Goal: Communication & Community: Answer question/provide support

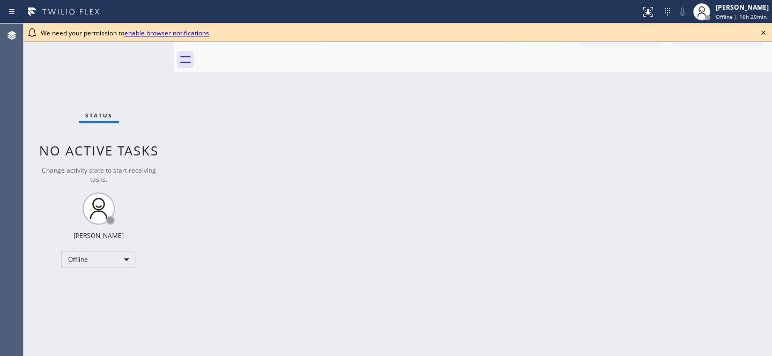
click at [766, 29] on icon at bounding box center [763, 32] width 13 height 13
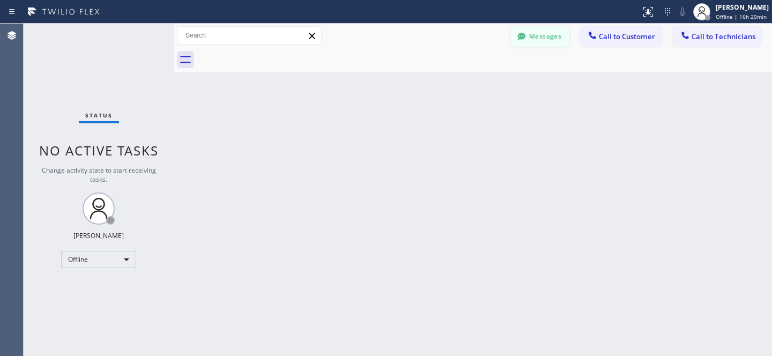
click at [539, 27] on button "Messages" at bounding box center [540, 36] width 59 height 20
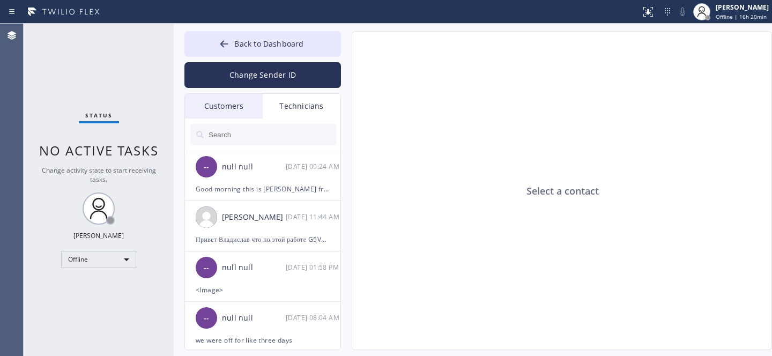
drag, startPoint x: 220, startPoint y: 106, endPoint x: 236, endPoint y: 88, distance: 24.0
click at [220, 106] on div "Customers" at bounding box center [224, 106] width 78 height 25
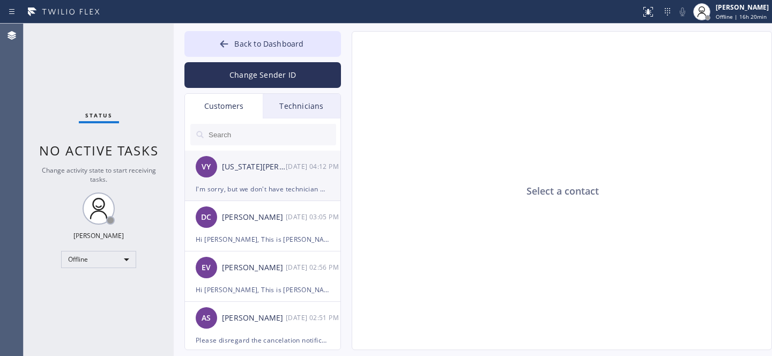
click at [238, 182] on div "VY Virginia Yates 09/29 04:12 PM" at bounding box center [263, 167] width 157 height 32
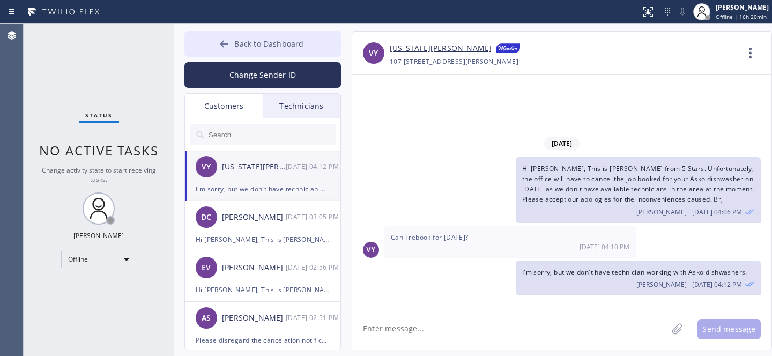
click at [242, 39] on span "Back to Dashboard" at bounding box center [268, 44] width 69 height 10
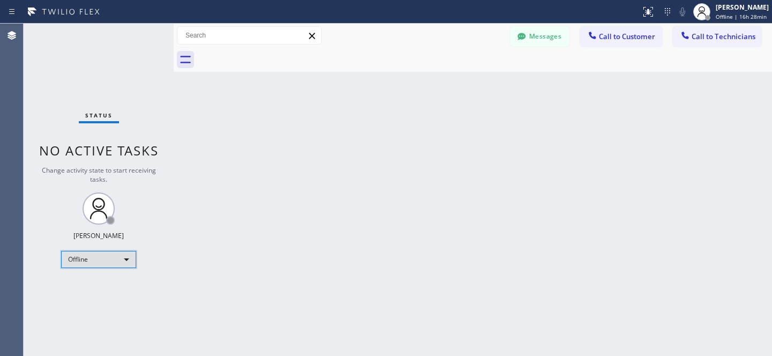
click at [112, 261] on div "Offline" at bounding box center [98, 259] width 75 height 17
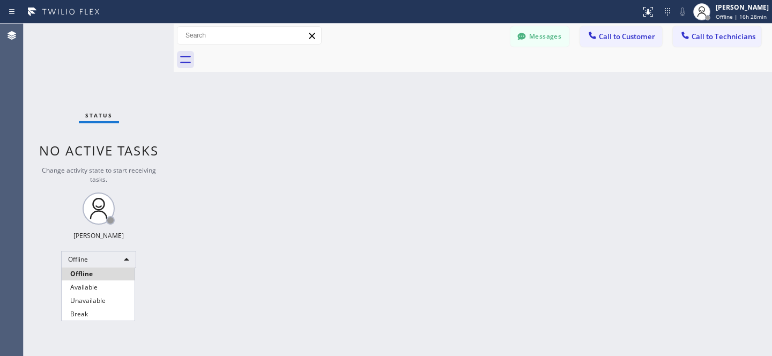
drag, startPoint x: 102, startPoint y: 291, endPoint x: 117, endPoint y: 281, distance: 17.9
click at [101, 291] on li "Available" at bounding box center [98, 287] width 73 height 13
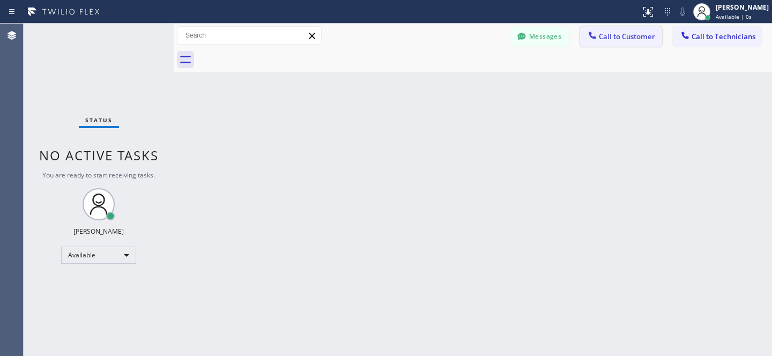
click at [626, 41] on button "Call to Customer" at bounding box center [621, 36] width 82 height 20
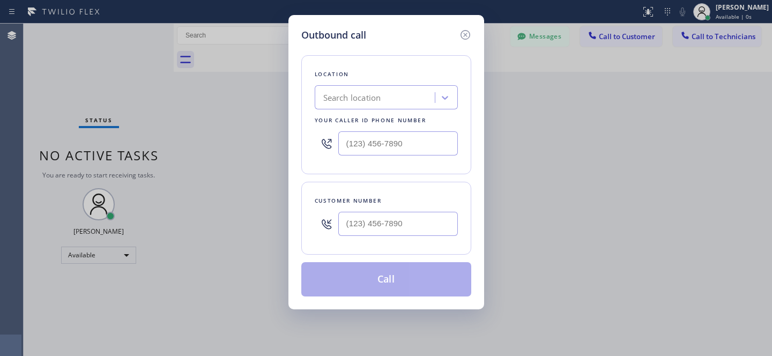
type input "(___) ___-____"
click at [392, 216] on input "(___) ___-____" at bounding box center [398, 224] width 120 height 24
click at [403, 105] on div "Search location" at bounding box center [376, 97] width 117 height 19
paste input "5 Star Appliance Repair Emails"
type input "5 Star Appliance Repair Emails"
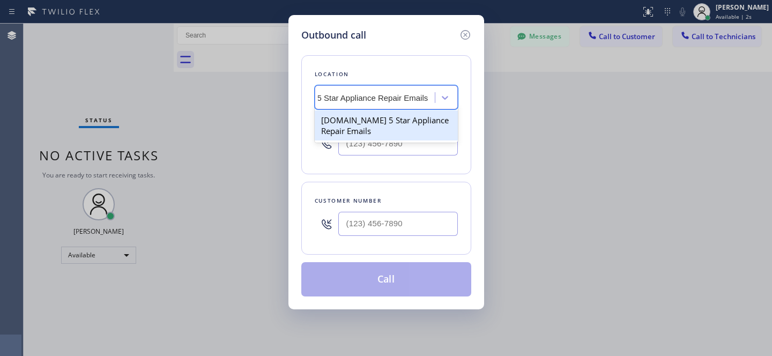
click at [366, 125] on div "[DOMAIN_NAME] 5 Star Appliance Repair Emails" at bounding box center [386, 125] width 143 height 30
type input "(844) 735-4685"
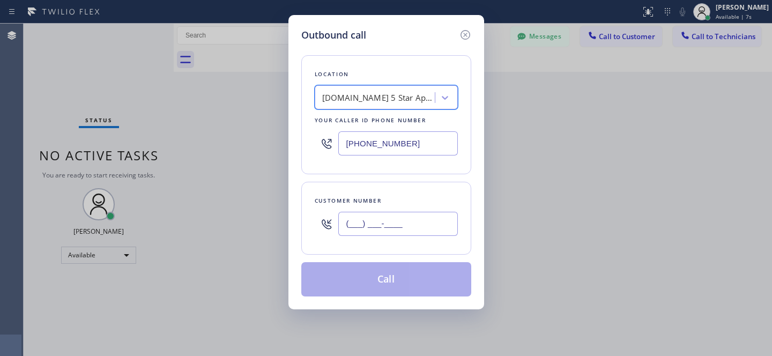
click at [403, 226] on input "(___) ___-____" at bounding box center [398, 224] width 120 height 24
paste input "714) 910-6646"
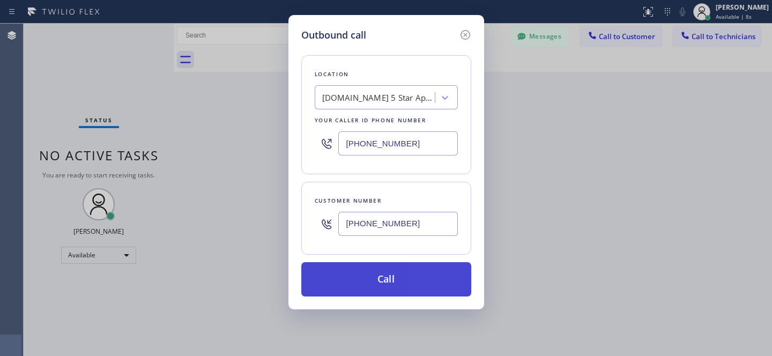
type input "(714) 910-6646"
click at [421, 285] on button "Call" at bounding box center [386, 279] width 170 height 34
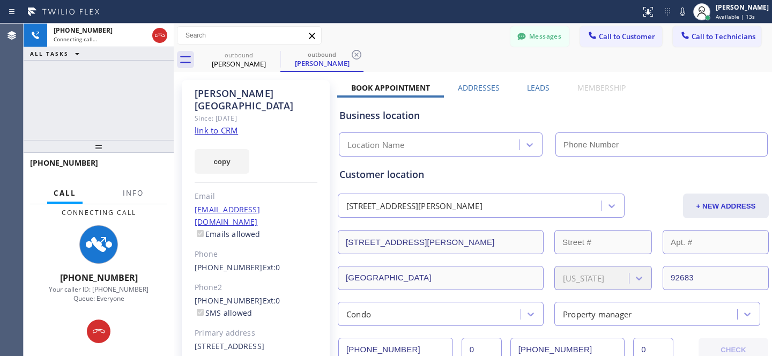
type input "(844) 735-4685"
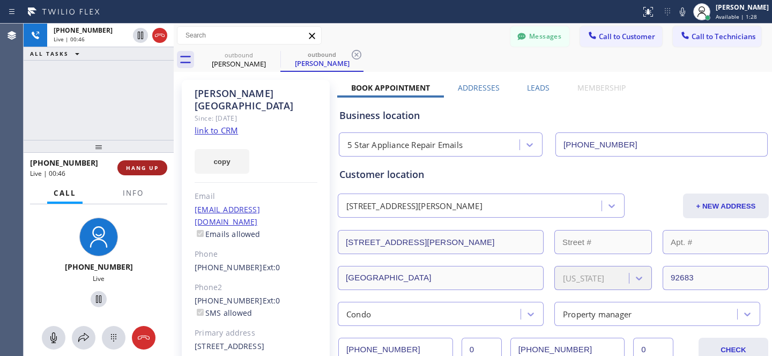
click at [151, 164] on span "HANG UP" at bounding box center [142, 168] width 33 height 8
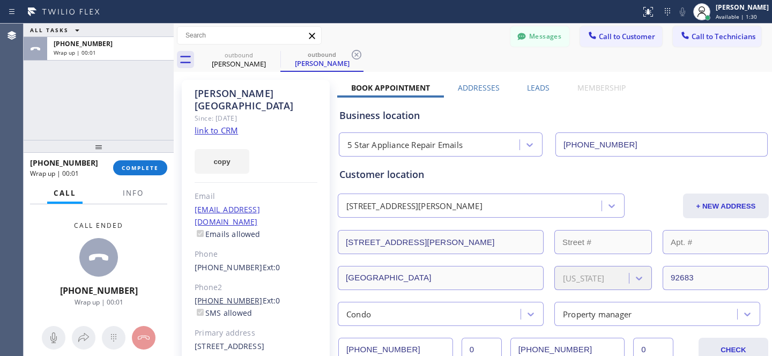
click at [233, 296] on link "(714) 892-1230" at bounding box center [229, 301] width 68 height 10
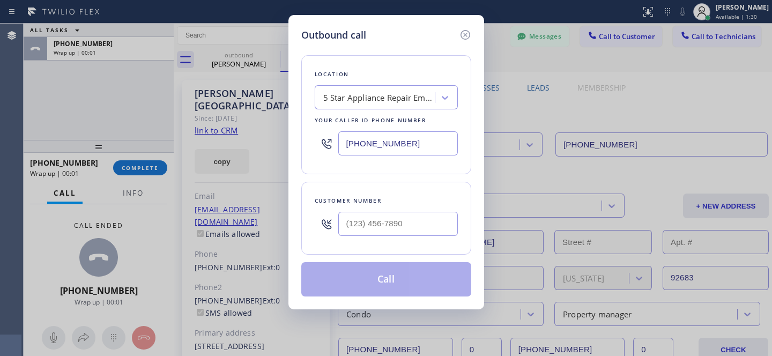
type input "(714) 892-1230"
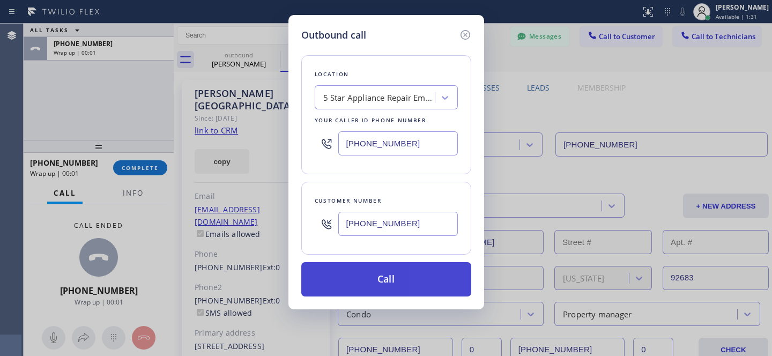
click at [403, 278] on button "Call" at bounding box center [386, 279] width 170 height 34
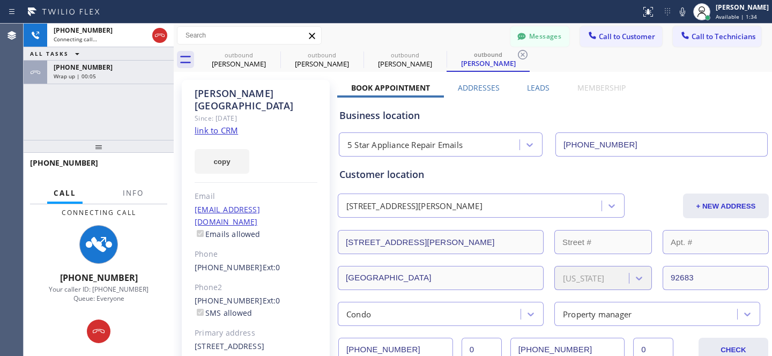
type input "(844) 735-4685"
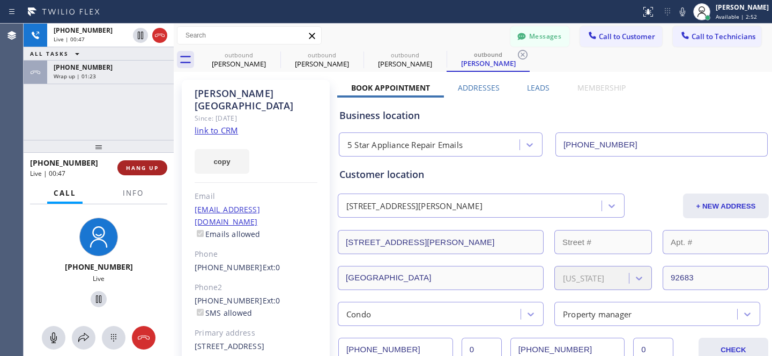
click at [146, 169] on span "HANG UP" at bounding box center [142, 168] width 33 height 8
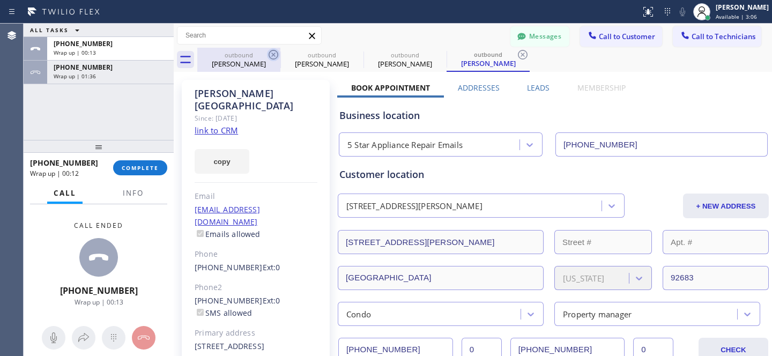
click at [270, 53] on icon at bounding box center [273, 54] width 13 height 13
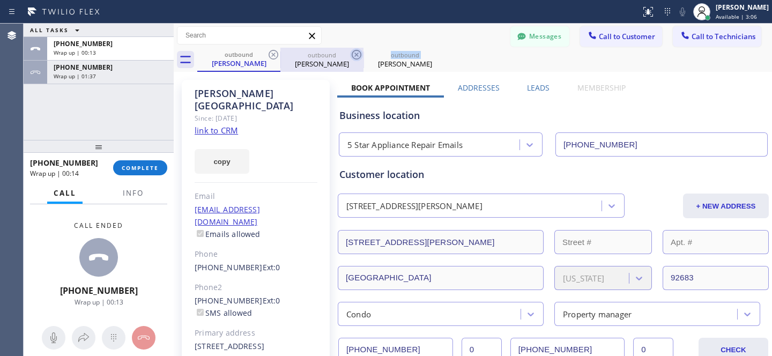
click at [350, 53] on icon at bounding box center [356, 54] width 13 height 13
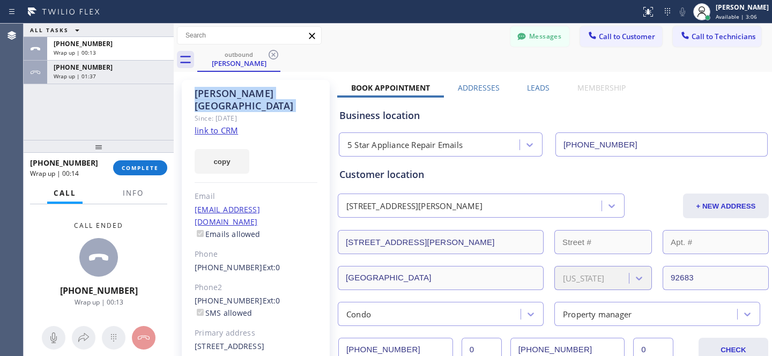
click at [270, 53] on icon at bounding box center [273, 54] width 13 height 13
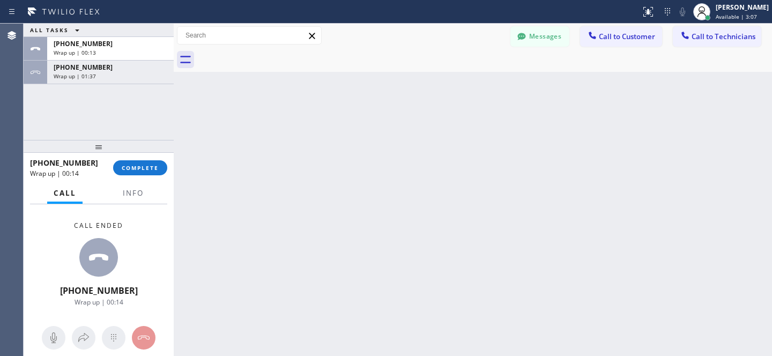
click at [270, 54] on div at bounding box center [484, 60] width 575 height 24
click at [146, 165] on span "COMPLETE" at bounding box center [140, 168] width 37 height 8
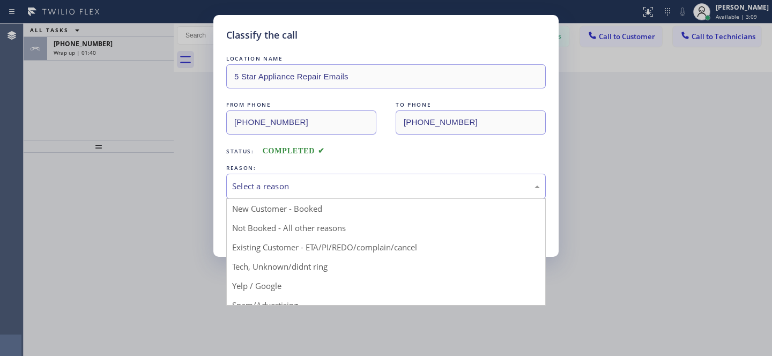
click at [333, 191] on div "Select a reason" at bounding box center [386, 186] width 308 height 12
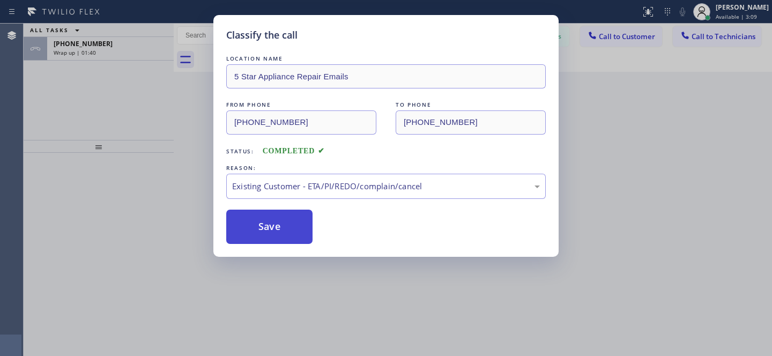
click at [279, 217] on button "Save" at bounding box center [269, 227] width 86 height 34
click at [121, 58] on div "Classify the call LOCATION NAME 5 Star Appliance Repair Emails FROM PHONE (844)…" at bounding box center [386, 178] width 772 height 356
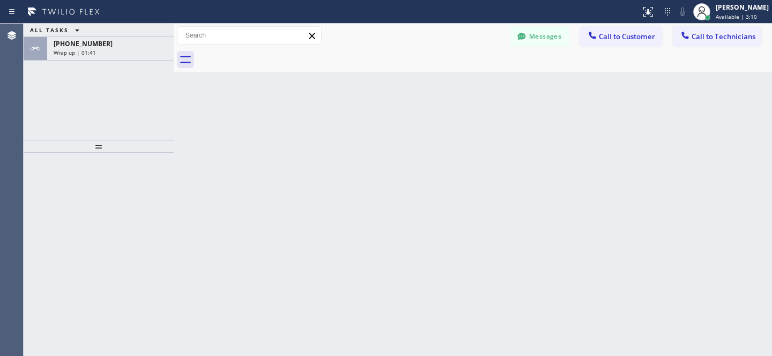
click at [113, 50] on div "Wrap up | 01:41" at bounding box center [111, 53] width 114 height 8
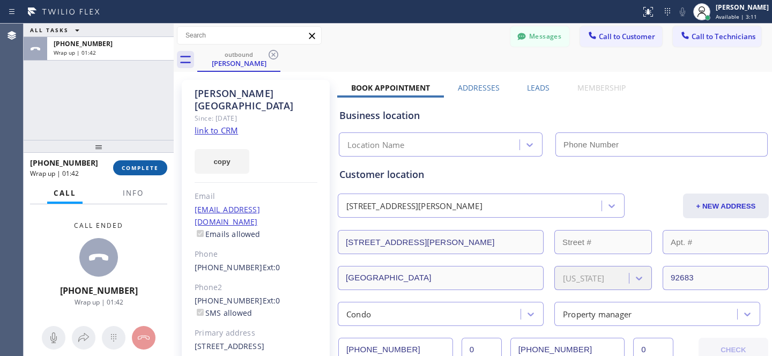
click at [147, 167] on span "COMPLETE" at bounding box center [140, 168] width 37 height 8
type input "(844) 735-4685"
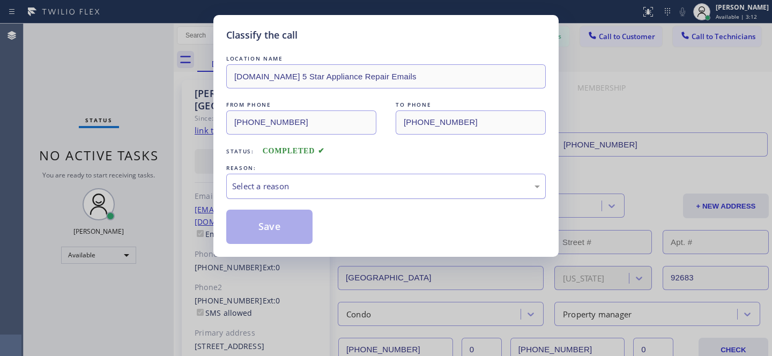
click at [306, 186] on div "Select a reason" at bounding box center [386, 186] width 308 height 12
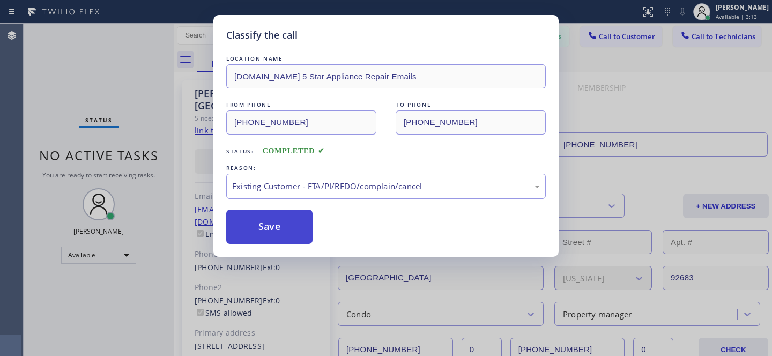
click at [277, 227] on button "Save" at bounding box center [269, 227] width 86 height 34
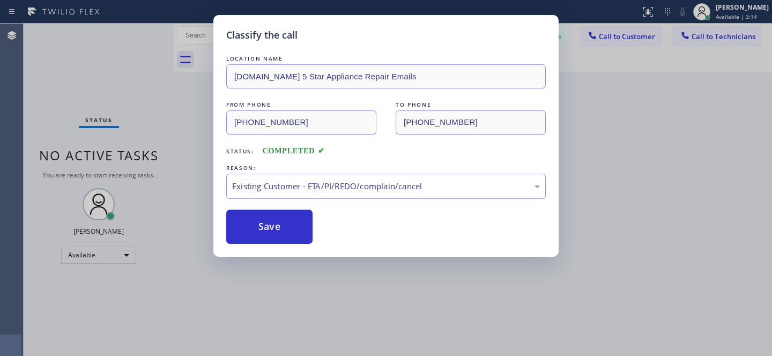
click at [101, 255] on div "Classify the call LOCATION NAME 4C.Email 5 Star Appliance Repair Emails FROM PH…" at bounding box center [386, 178] width 772 height 356
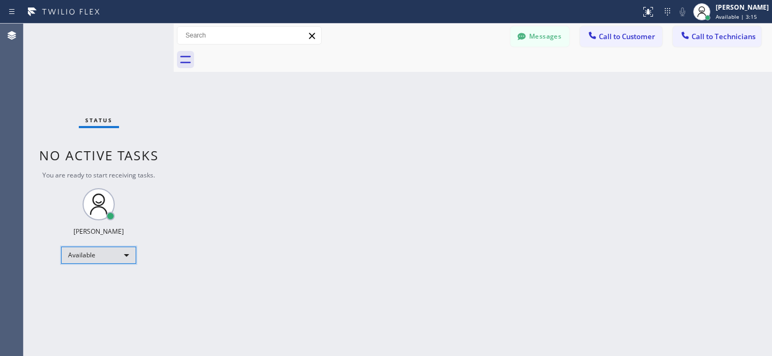
click at [88, 256] on div "Available" at bounding box center [98, 255] width 75 height 17
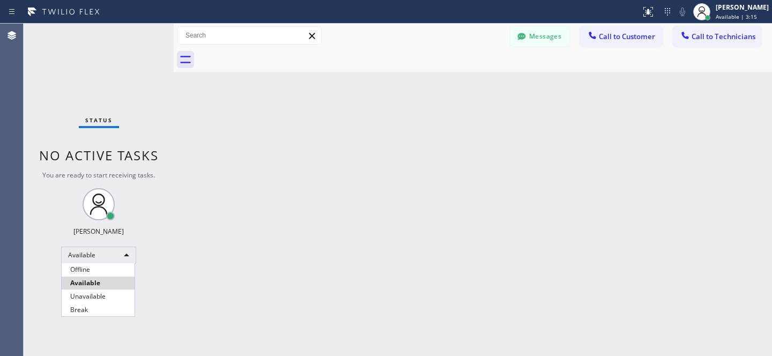
click at [88, 266] on li "Offline" at bounding box center [98, 269] width 73 height 13
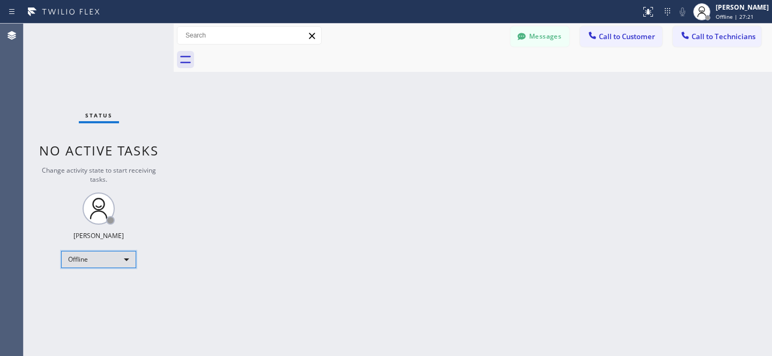
click at [102, 257] on div "Offline" at bounding box center [98, 259] width 75 height 17
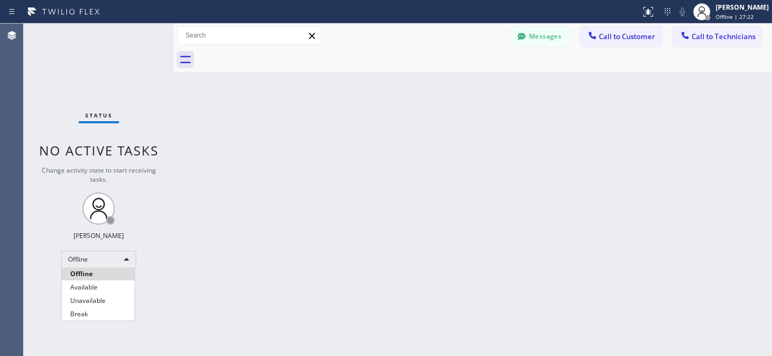
click at [507, 268] on div at bounding box center [386, 178] width 772 height 356
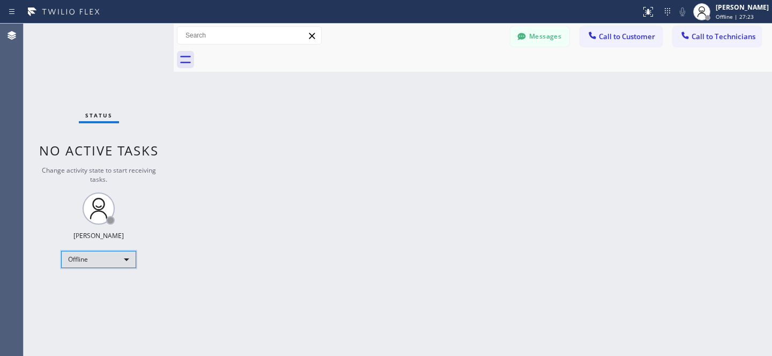
click at [101, 256] on div "Offline" at bounding box center [98, 259] width 75 height 17
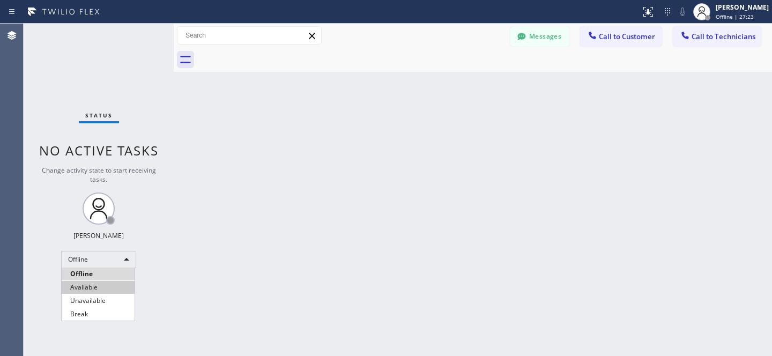
click at [94, 282] on ul "Offline Available Unavailable Break" at bounding box center [98, 294] width 74 height 53
click at [93, 284] on li "Available" at bounding box center [98, 287] width 73 height 13
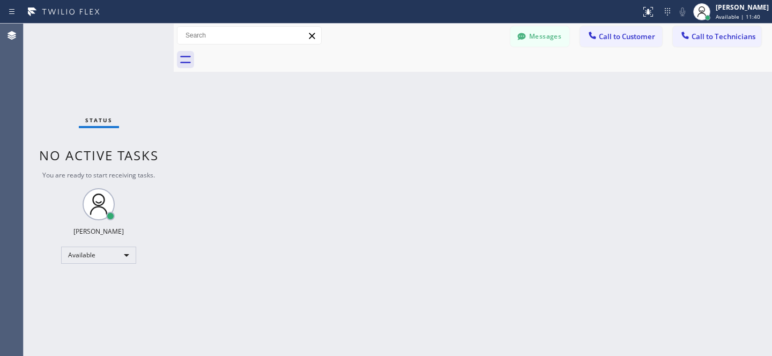
click at [345, 138] on div "Back to Dashboard Change Sender ID Customers Technicians VY Virginia Yates 09/2…" at bounding box center [473, 190] width 599 height 333
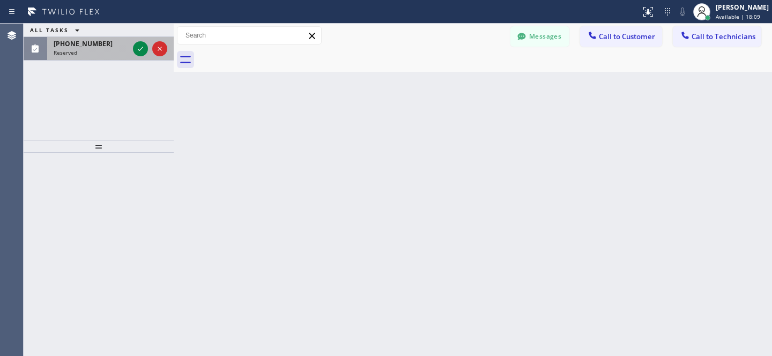
click at [103, 50] on div "Reserved" at bounding box center [91, 53] width 75 height 8
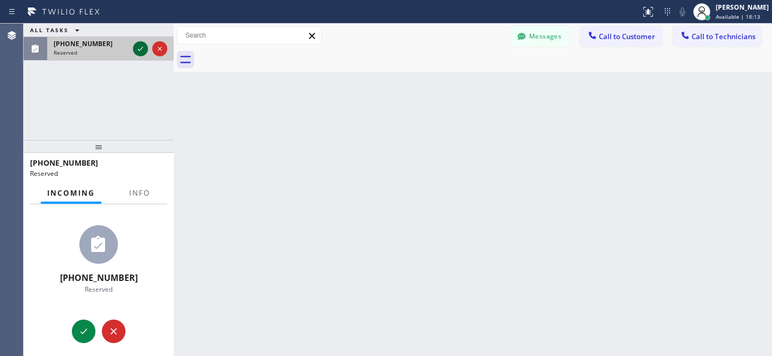
click at [139, 48] on icon at bounding box center [140, 48] width 13 height 13
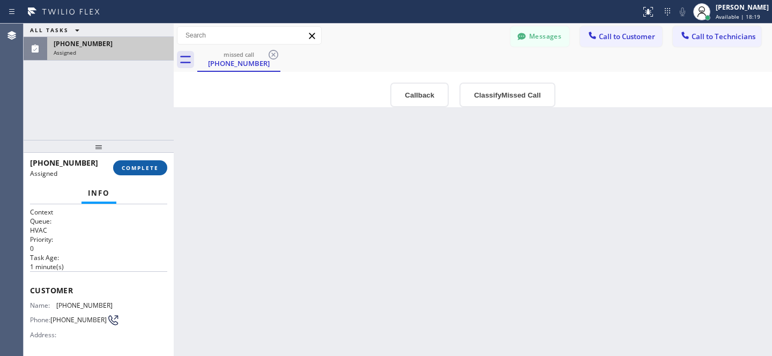
click at [146, 169] on span "COMPLETE" at bounding box center [140, 168] width 37 height 8
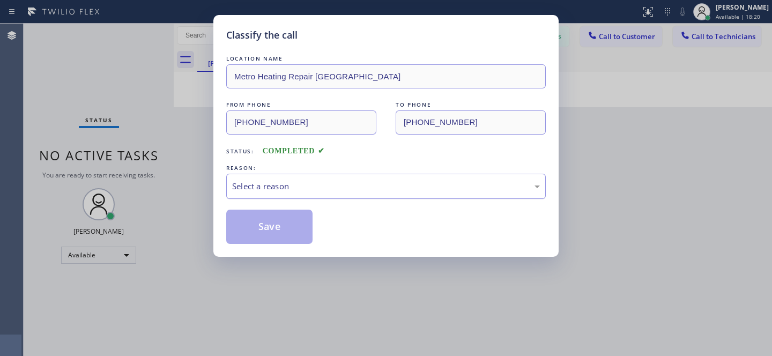
drag, startPoint x: 367, startPoint y: 191, endPoint x: 363, endPoint y: 197, distance: 8.0
click at [367, 190] on div "Select a reason" at bounding box center [386, 186] width 308 height 12
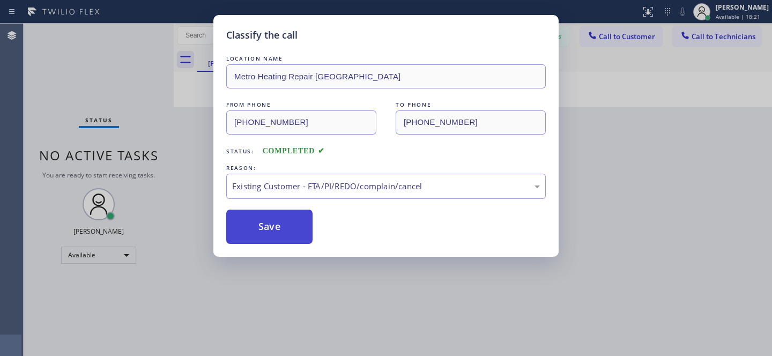
click at [287, 233] on button "Save" at bounding box center [269, 227] width 86 height 34
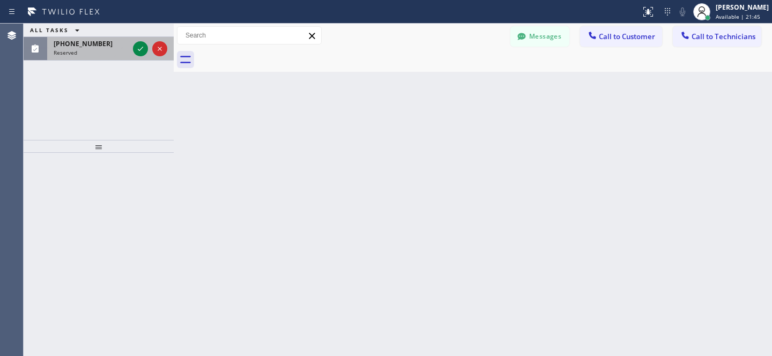
click at [117, 47] on div "(760) 210-1799" at bounding box center [91, 43] width 75 height 9
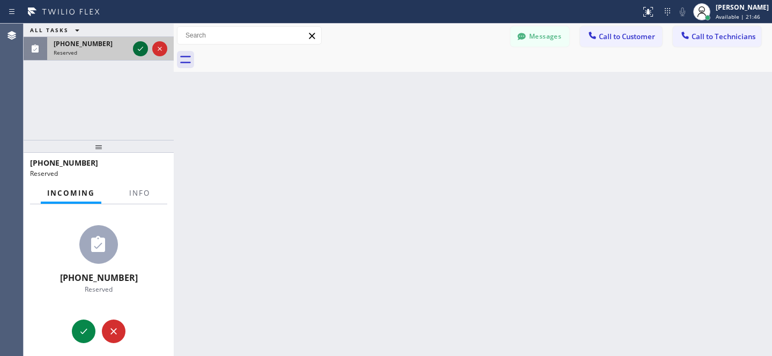
click at [135, 47] on icon at bounding box center [140, 48] width 13 height 13
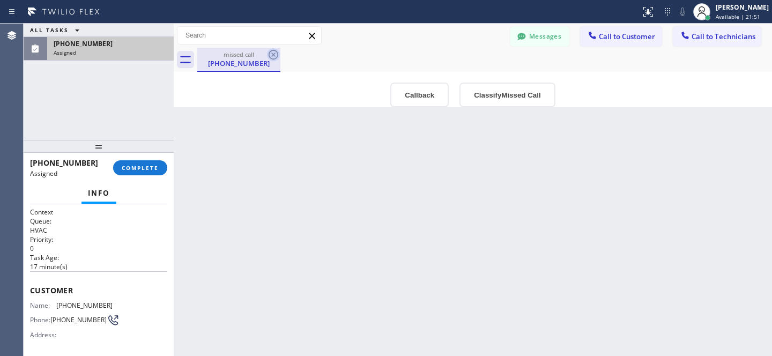
click at [271, 54] on icon at bounding box center [273, 54] width 13 height 13
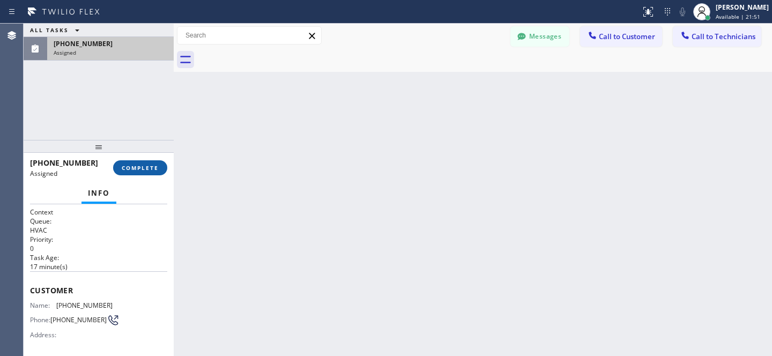
drag, startPoint x: 154, startPoint y: 148, endPoint x: 153, endPoint y: 166, distance: 17.7
click at [154, 149] on div at bounding box center [99, 146] width 150 height 13
click at [153, 166] on span "COMPLETE" at bounding box center [140, 169] width 37 height 8
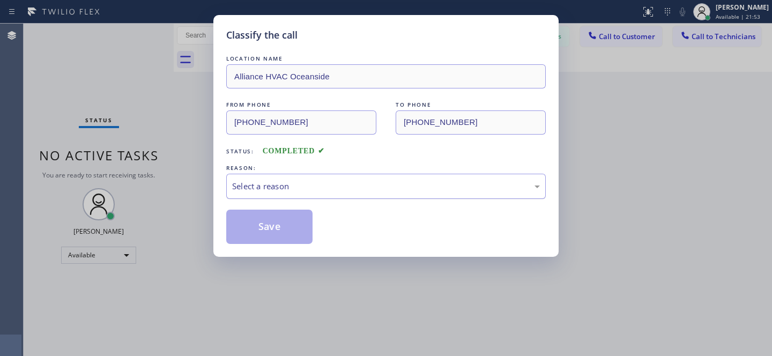
click at [333, 181] on div "Select a reason" at bounding box center [386, 186] width 308 height 12
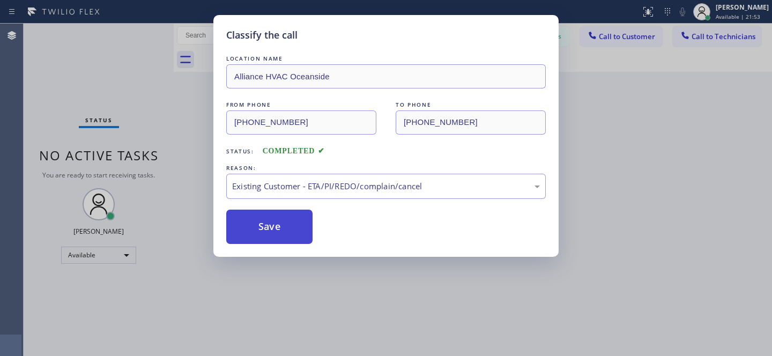
drag, startPoint x: 317, startPoint y: 241, endPoint x: 273, endPoint y: 228, distance: 45.8
click at [273, 228] on button "Save" at bounding box center [269, 227] width 86 height 34
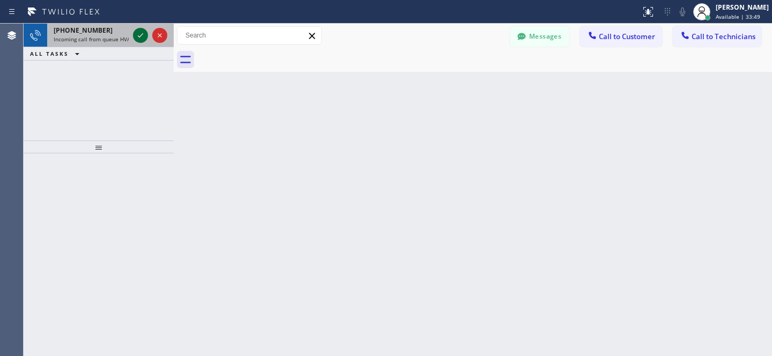
click at [137, 37] on icon at bounding box center [140, 35] width 13 height 13
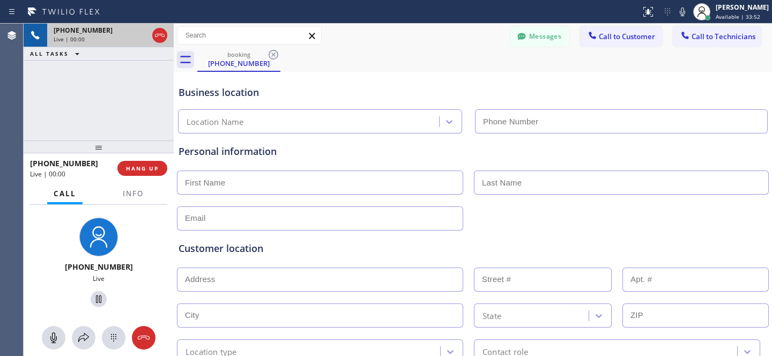
type input "(805) 519-7944"
click at [476, 254] on div "Customer location" at bounding box center [473, 248] width 589 height 14
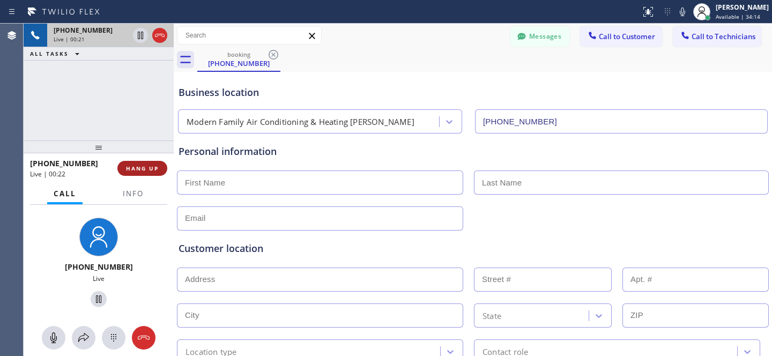
click at [141, 172] on span "HANG UP" at bounding box center [142, 169] width 33 height 8
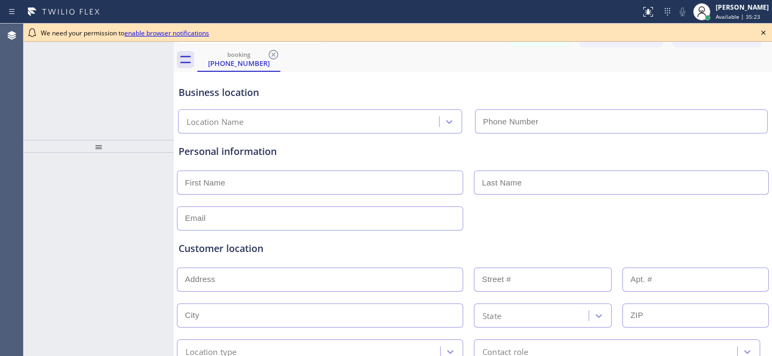
type input "[PHONE_NUMBER]"
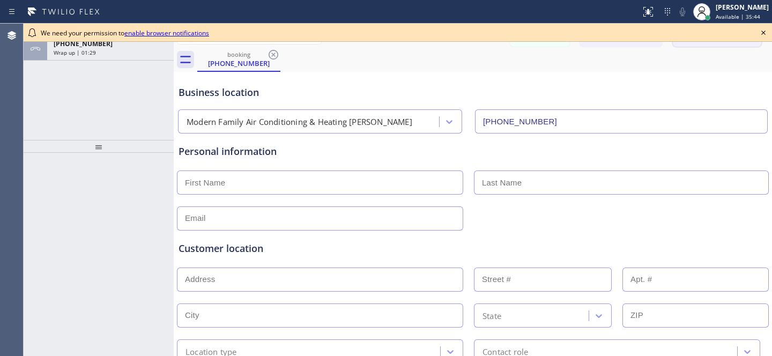
drag, startPoint x: 763, startPoint y: 31, endPoint x: 715, endPoint y: 31, distance: 47.7
click at [763, 31] on icon at bounding box center [763, 32] width 13 height 13
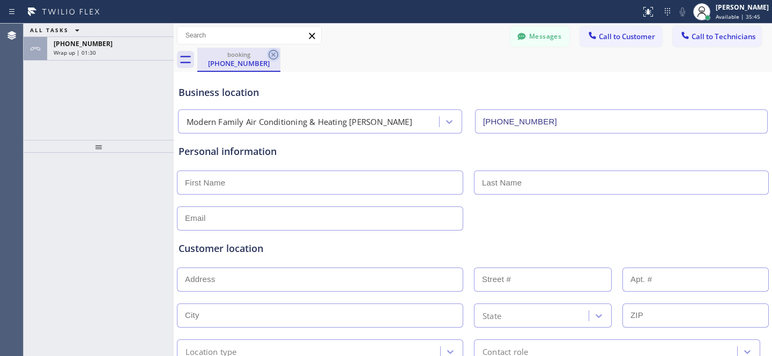
click at [275, 55] on icon at bounding box center [273, 54] width 13 height 13
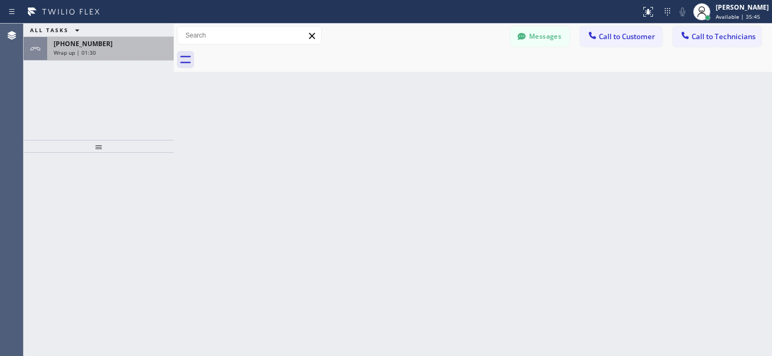
click at [140, 54] on div "Wrap up | 01:30" at bounding box center [111, 53] width 114 height 8
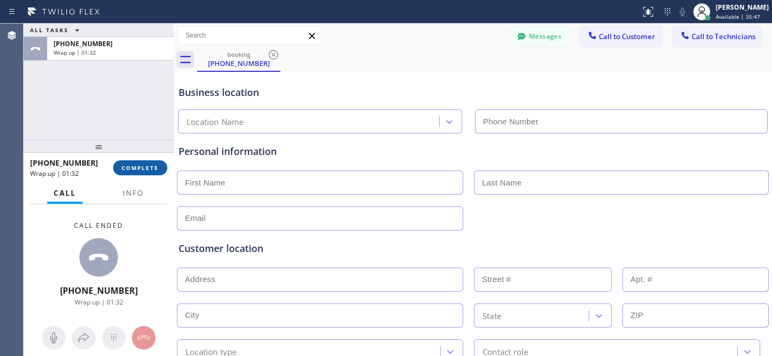
click at [137, 167] on span "COMPLETE" at bounding box center [140, 168] width 37 height 8
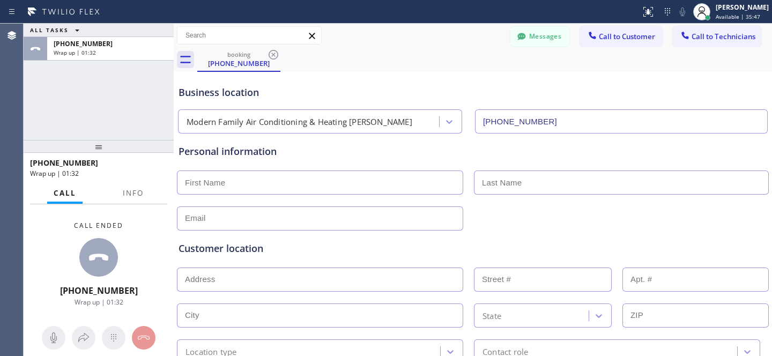
type input "(805) 519-7944"
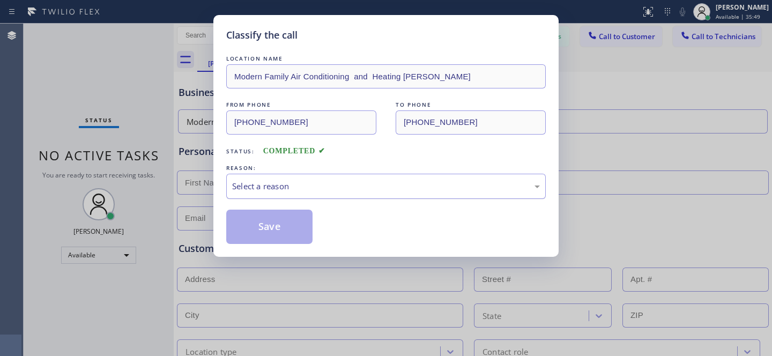
click at [300, 185] on div "Select a reason" at bounding box center [386, 186] width 308 height 12
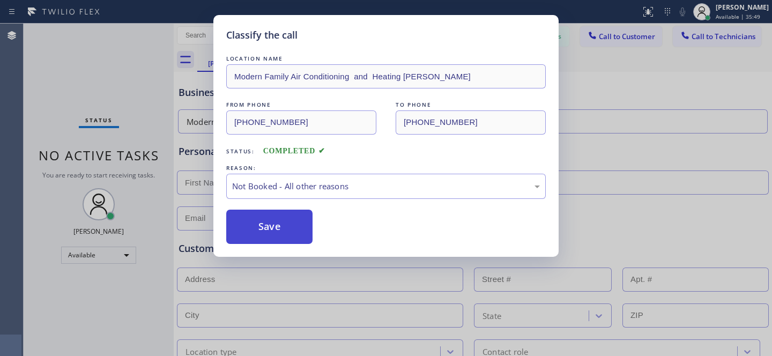
click at [274, 229] on button "Save" at bounding box center [269, 227] width 86 height 34
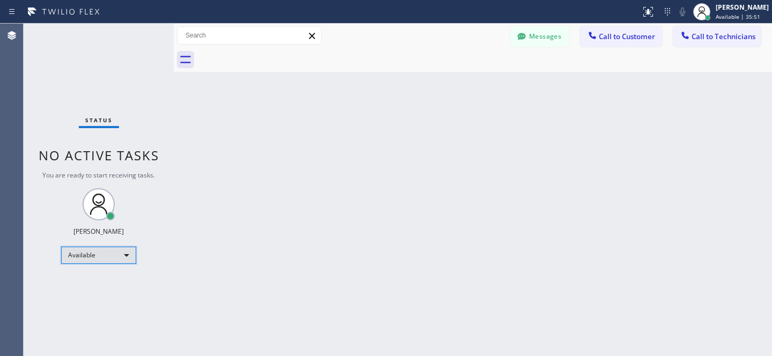
click at [100, 252] on div "Available" at bounding box center [98, 255] width 75 height 17
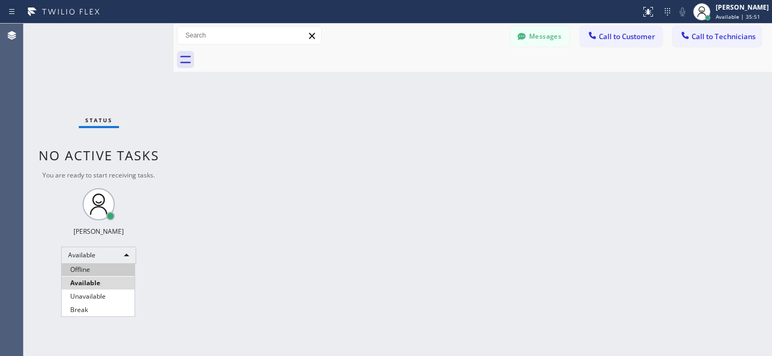
click at [98, 268] on li "Offline" at bounding box center [98, 269] width 73 height 13
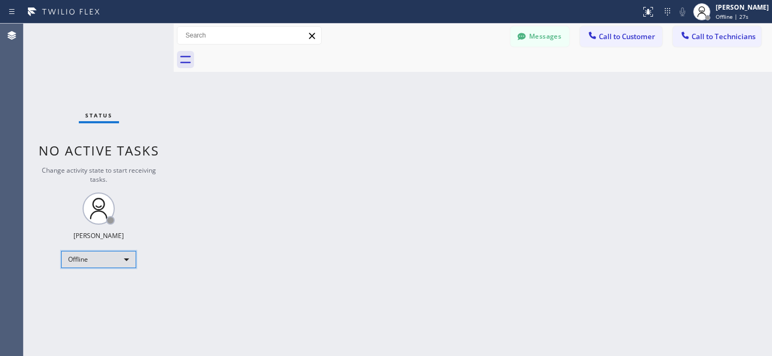
click at [92, 264] on div "Offline" at bounding box center [98, 259] width 75 height 17
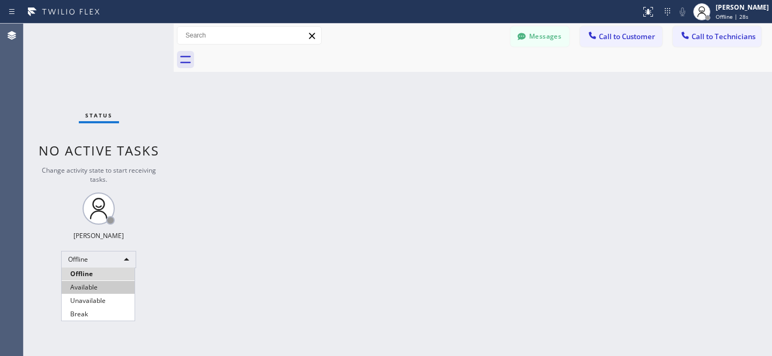
click at [92, 285] on li "Available" at bounding box center [98, 287] width 73 height 13
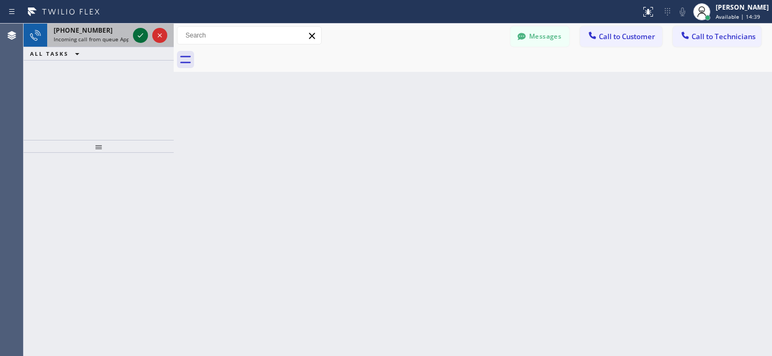
click at [135, 34] on icon at bounding box center [140, 35] width 13 height 13
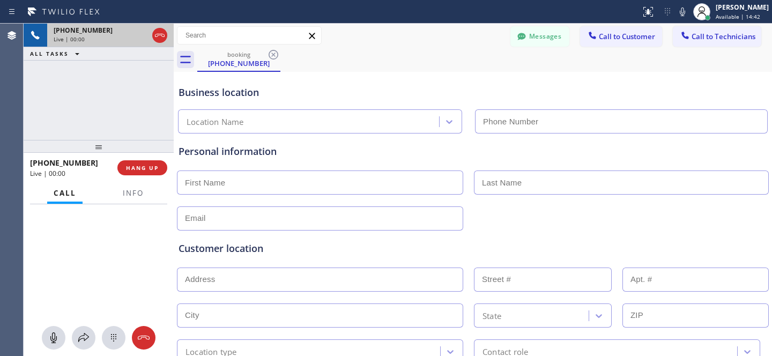
type input "(602) 878-4370"
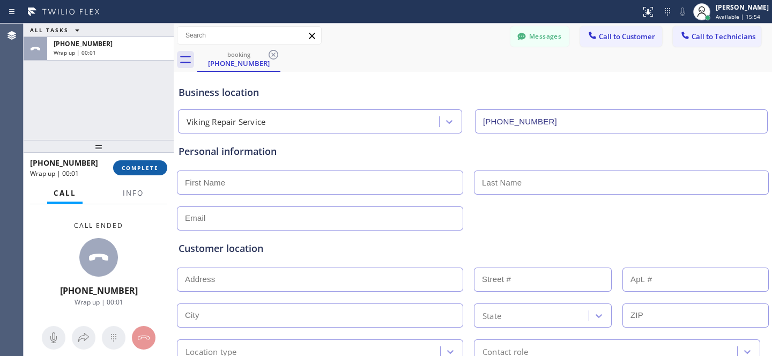
click at [142, 171] on span "COMPLETE" at bounding box center [140, 168] width 37 height 8
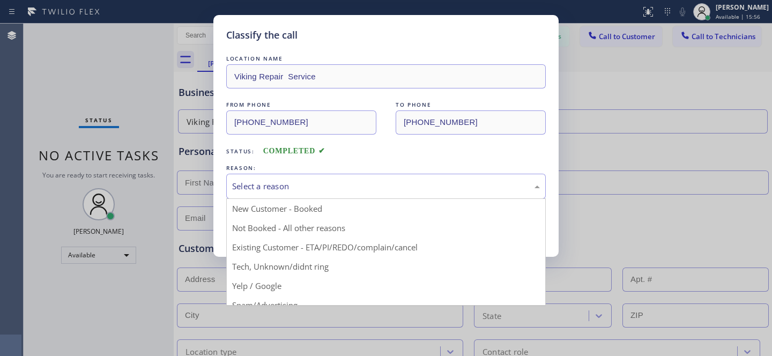
click at [326, 191] on div "Select a reason" at bounding box center [386, 186] width 308 height 12
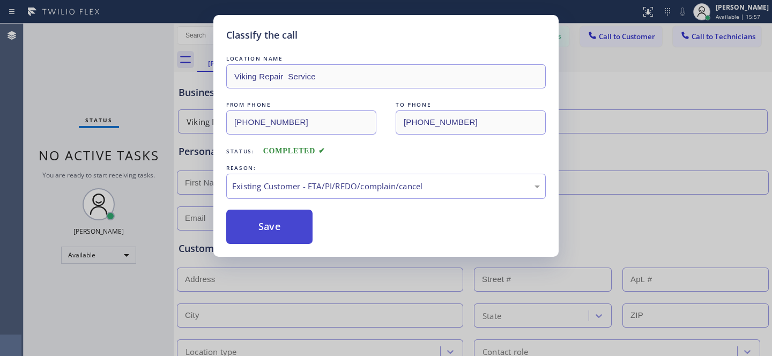
click at [271, 235] on button "Save" at bounding box center [269, 227] width 86 height 34
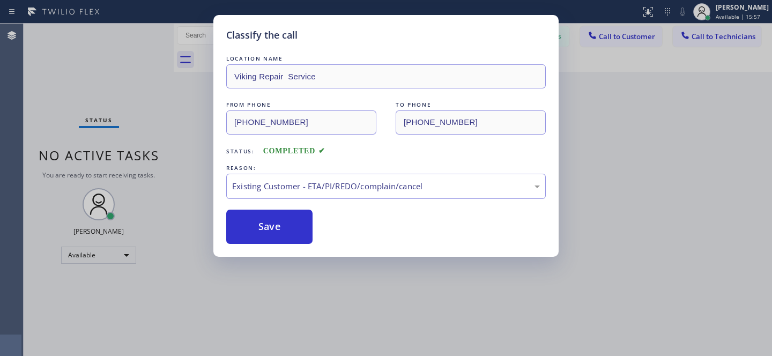
click at [93, 254] on div "Classify the call LOCATION NAME Modern Family Air Conditioning and Heating Mira…" at bounding box center [398, 190] width 749 height 333
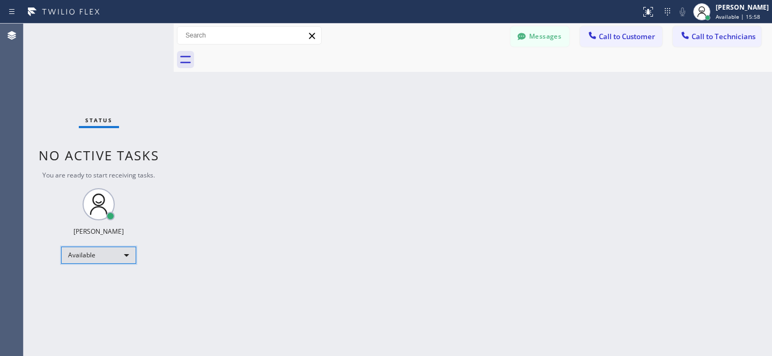
click at [82, 256] on div "Available" at bounding box center [98, 255] width 75 height 17
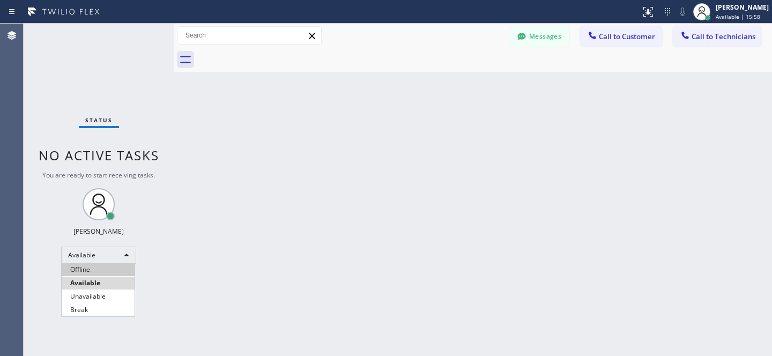
click at [90, 269] on li "Offline" at bounding box center [98, 269] width 73 height 13
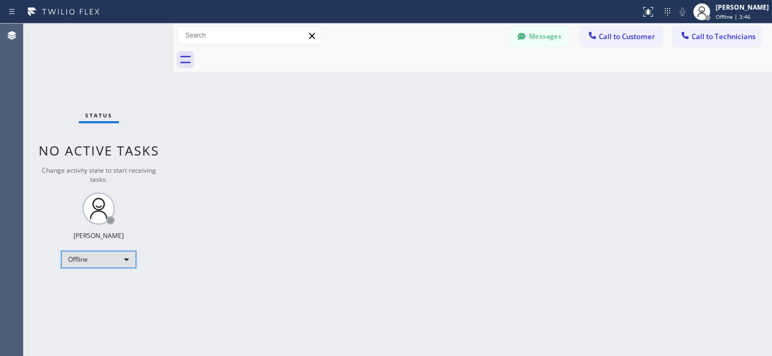
click at [105, 256] on div "Offline" at bounding box center [98, 259] width 75 height 17
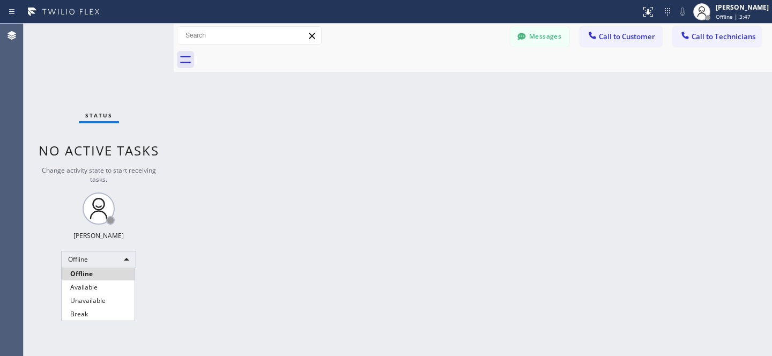
click at [85, 279] on li "Offline" at bounding box center [98, 274] width 73 height 13
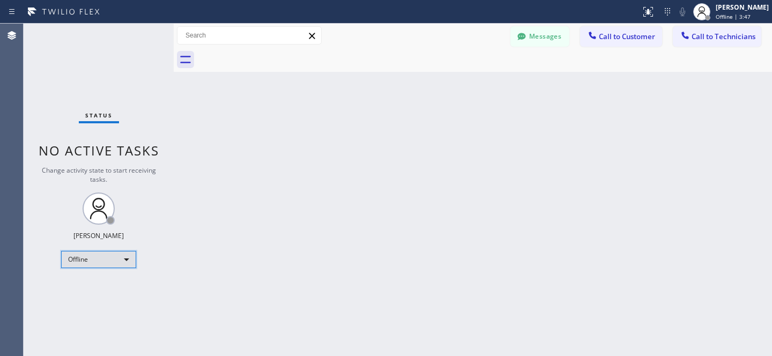
click at [88, 263] on div "Offline" at bounding box center [98, 259] width 75 height 17
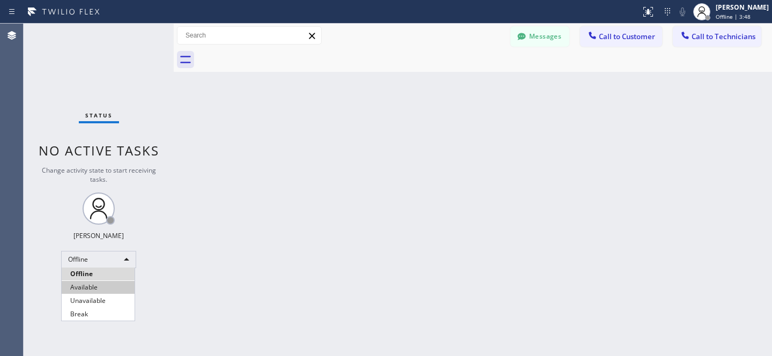
click at [90, 285] on li "Available" at bounding box center [98, 287] width 73 height 13
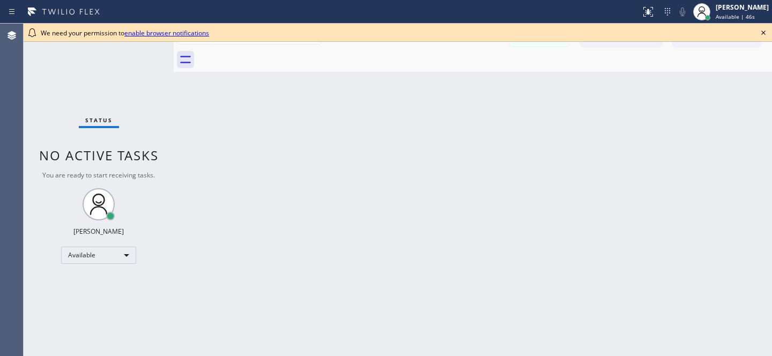
click at [760, 34] on icon at bounding box center [763, 32] width 13 height 13
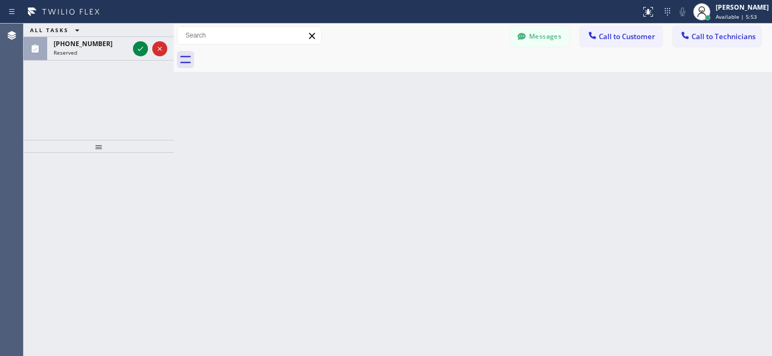
click at [138, 51] on icon at bounding box center [140, 48] width 13 height 13
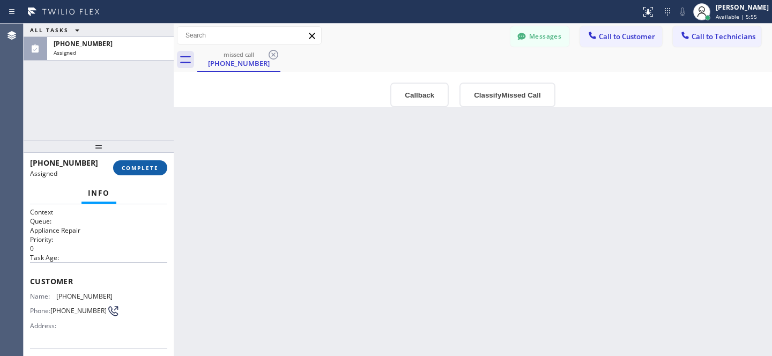
click at [157, 169] on span "COMPLETE" at bounding box center [140, 168] width 37 height 8
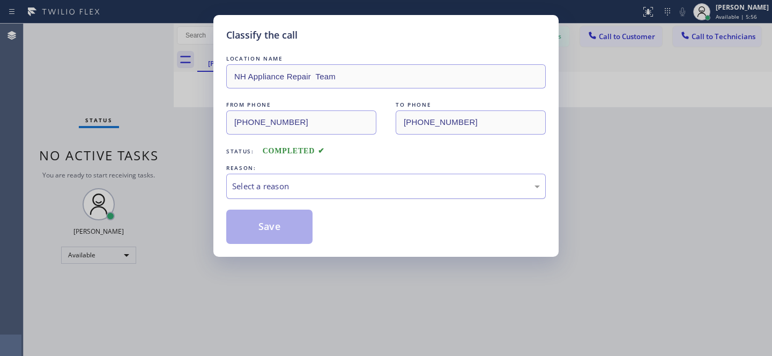
click at [330, 178] on div "Select a reason" at bounding box center [386, 186] width 320 height 25
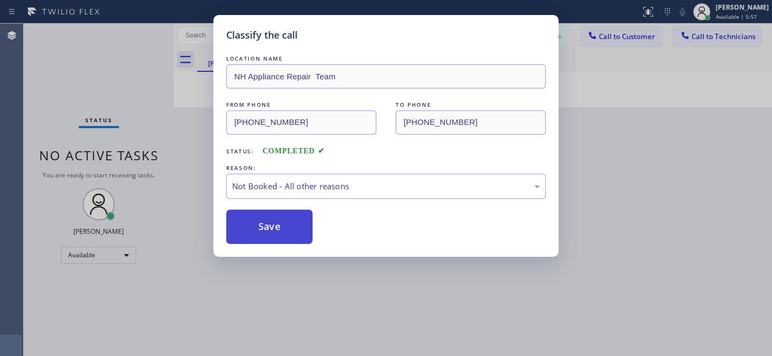
click at [303, 233] on button "Save" at bounding box center [269, 227] width 86 height 34
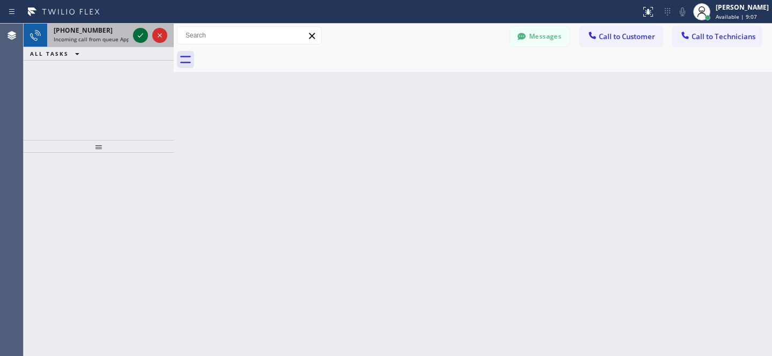
click at [139, 36] on icon at bounding box center [140, 35] width 13 height 13
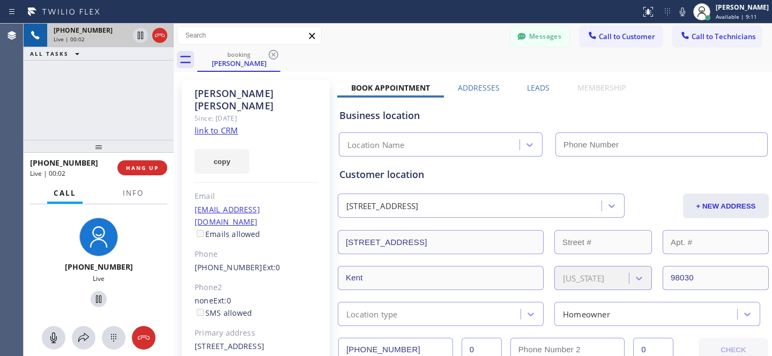
type input "[PHONE_NUMBER]"
click at [224, 125] on link "link to CRM" at bounding box center [216, 130] width 43 height 11
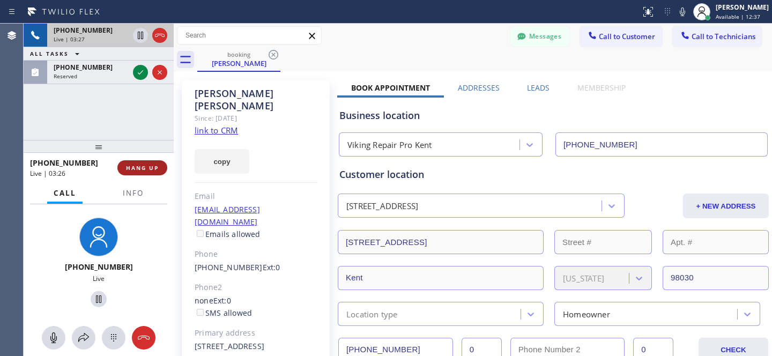
click at [145, 167] on span "HANG UP" at bounding box center [142, 168] width 33 height 8
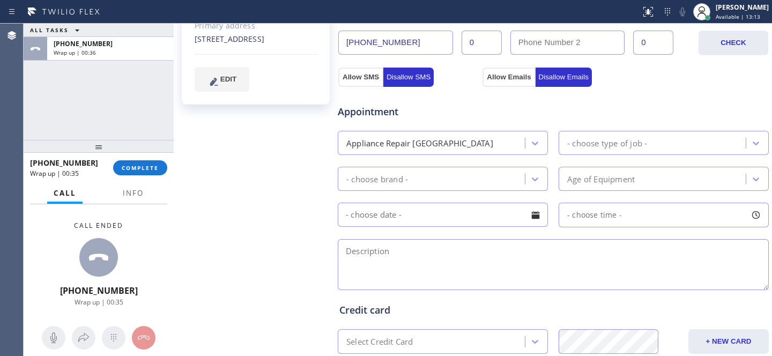
scroll to position [229, 0]
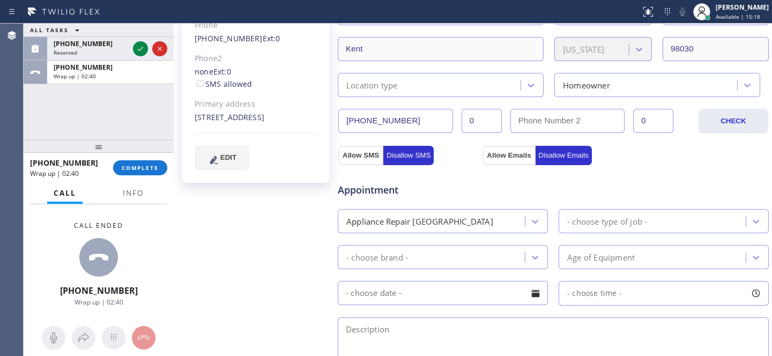
click at [300, 215] on div "[PERSON_NAME] Since: [DATE] link to CRM copy Email [EMAIL_ADDRESS][DOMAIN_NAME]…" at bounding box center [256, 204] width 161 height 717
click at [141, 171] on span "COMPLETE" at bounding box center [140, 168] width 37 height 8
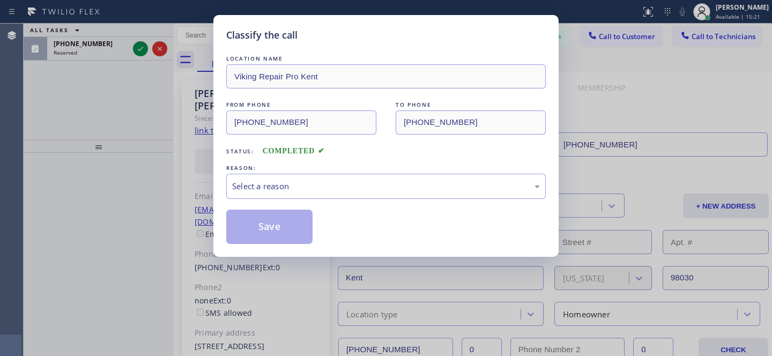
click at [159, 48] on div "Classify the call LOCATION NAME Viking Repair Pro Kent FROM PHONE [PHONE_NUMBER…" at bounding box center [386, 178] width 772 height 356
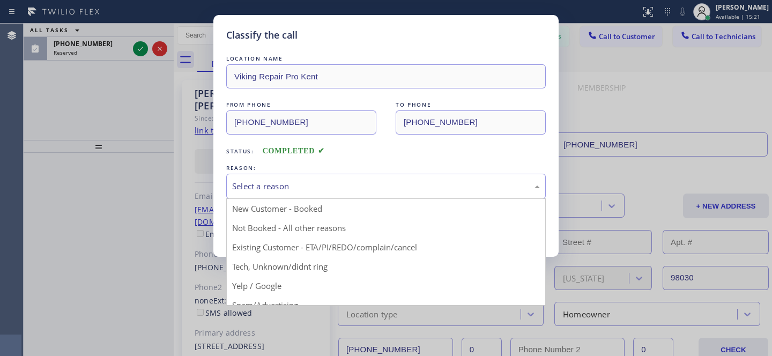
click at [335, 194] on div "Select a reason" at bounding box center [386, 186] width 320 height 25
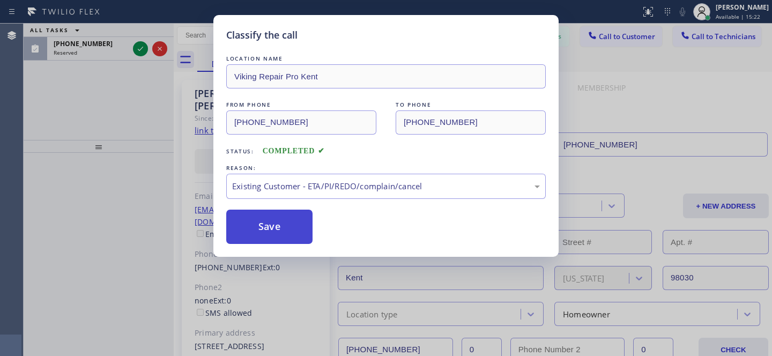
click at [306, 226] on button "Save" at bounding box center [269, 227] width 86 height 34
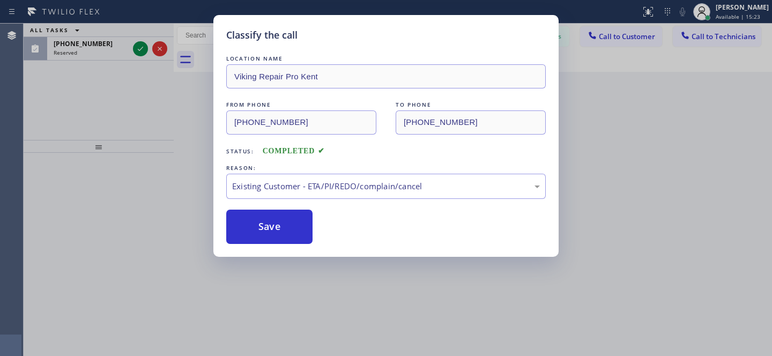
click at [160, 50] on div "Classify the call LOCATION NAME Viking Repair Pro Kent FROM PHONE [PHONE_NUMBER…" at bounding box center [386, 178] width 772 height 356
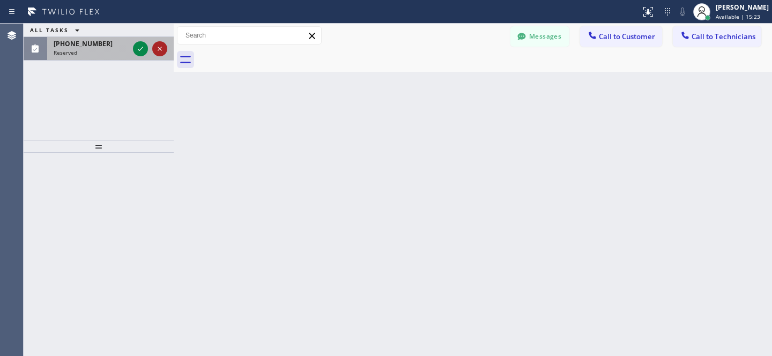
click at [161, 50] on icon at bounding box center [160, 49] width 4 height 4
click at [139, 45] on icon at bounding box center [140, 48] width 13 height 13
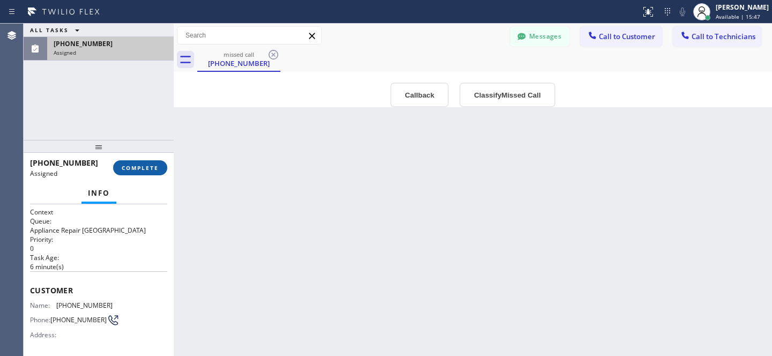
click at [156, 166] on span "COMPLETE" at bounding box center [140, 168] width 37 height 8
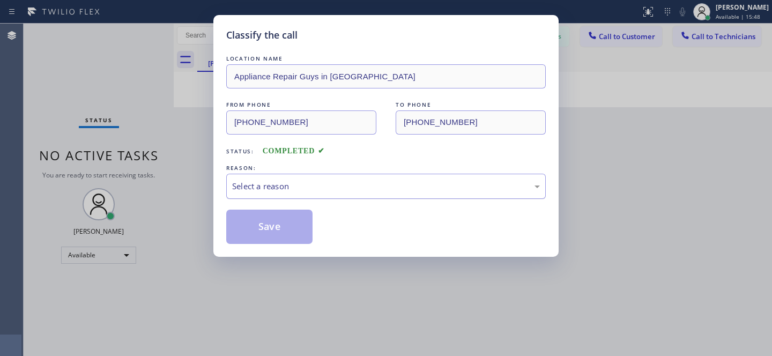
click at [288, 199] on div "Select a reason" at bounding box center [386, 186] width 320 height 25
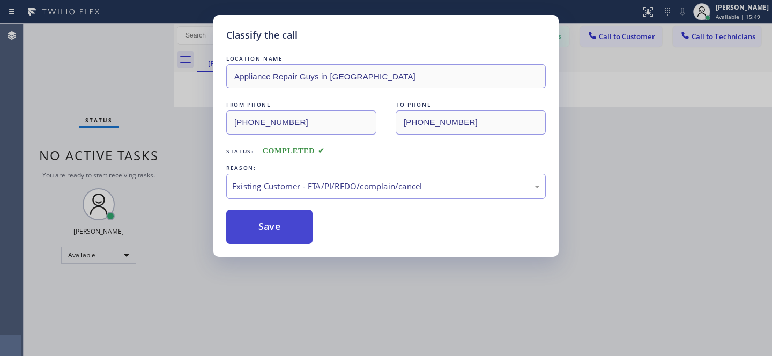
click at [284, 231] on button "Save" at bounding box center [269, 227] width 86 height 34
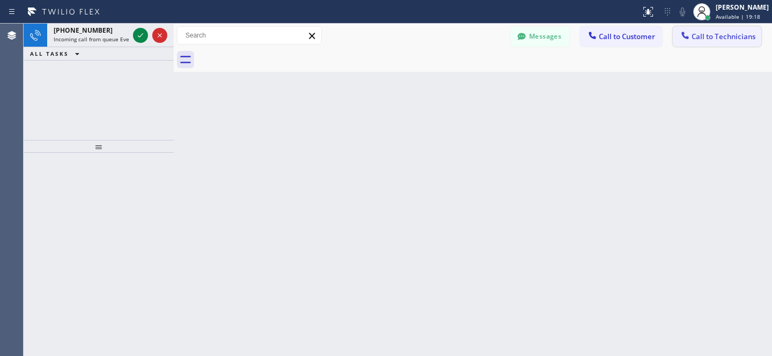
click at [705, 34] on span "Call to Technicians" at bounding box center [724, 37] width 64 height 10
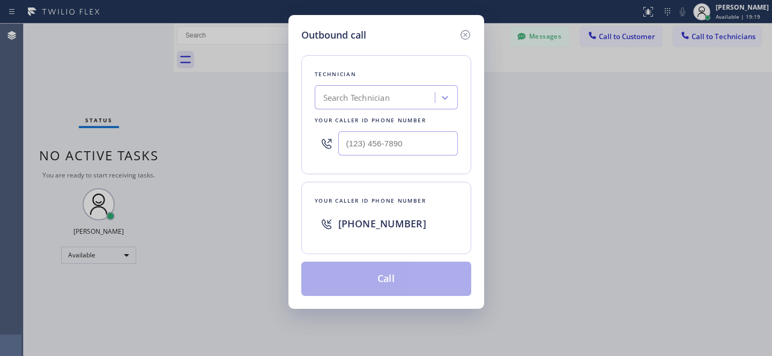
click at [360, 95] on div "Search Technician" at bounding box center [356, 98] width 67 height 12
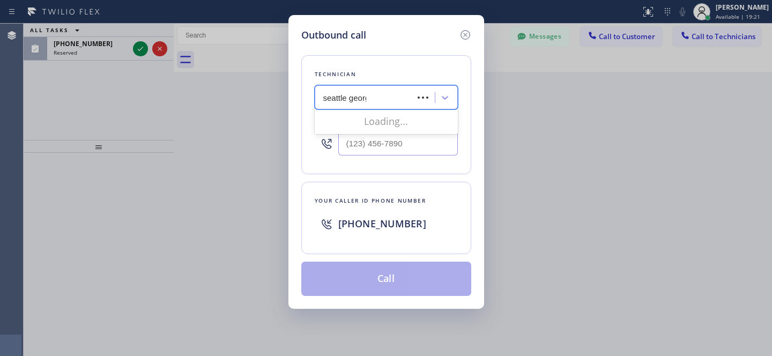
type input "seattle [PERSON_NAME]"
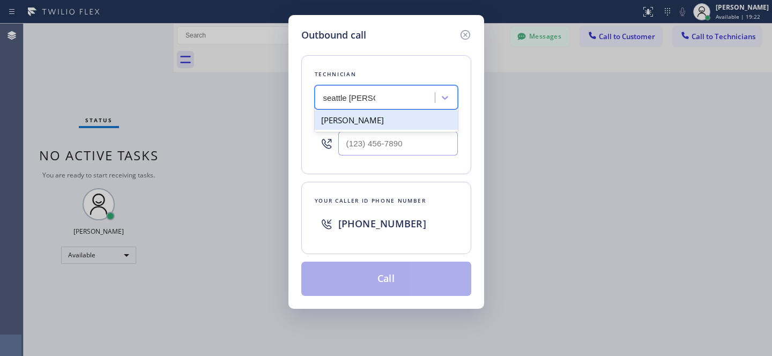
click at [352, 125] on div "[PERSON_NAME]" at bounding box center [386, 119] width 143 height 19
type input "[PHONE_NUMBER]"
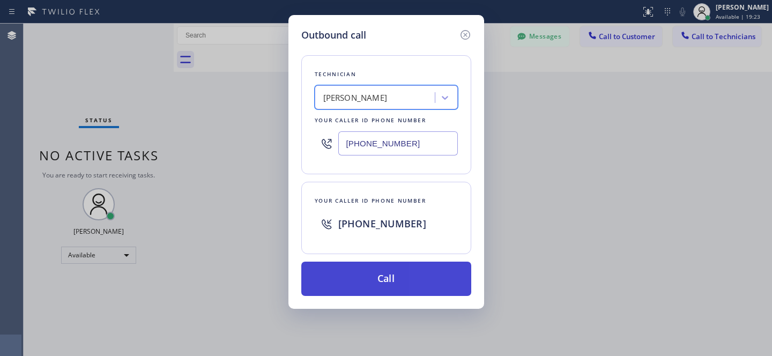
click at [373, 281] on button "Call" at bounding box center [386, 279] width 170 height 34
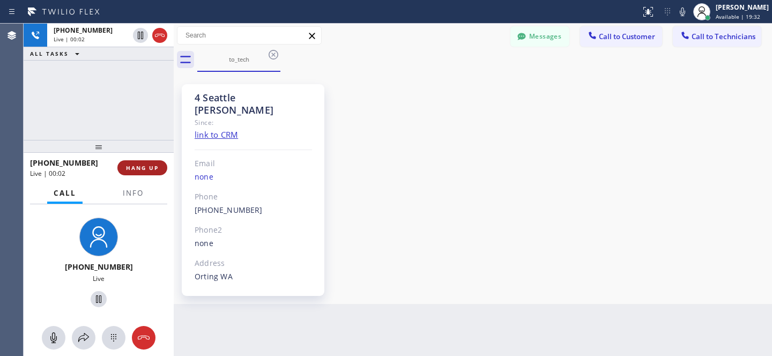
click at [143, 168] on span "HANG UP" at bounding box center [142, 168] width 33 height 8
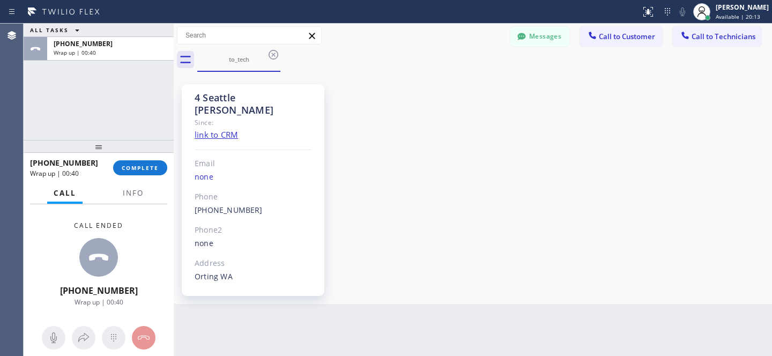
drag, startPoint x: 270, startPoint y: 55, endPoint x: 243, endPoint y: 98, distance: 50.6
click at [270, 55] on icon at bounding box center [273, 54] width 13 height 13
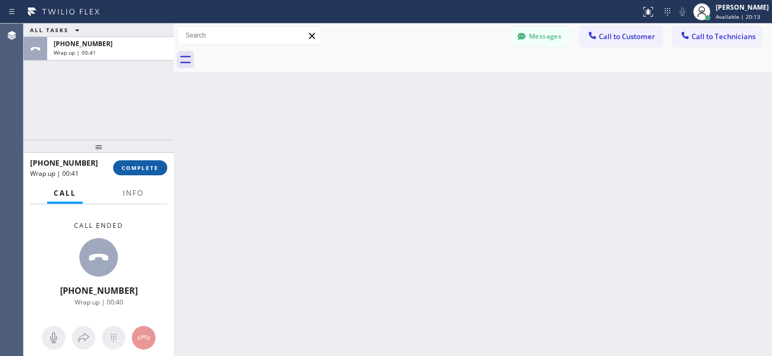
click at [138, 161] on button "COMPLETE" at bounding box center [140, 167] width 54 height 15
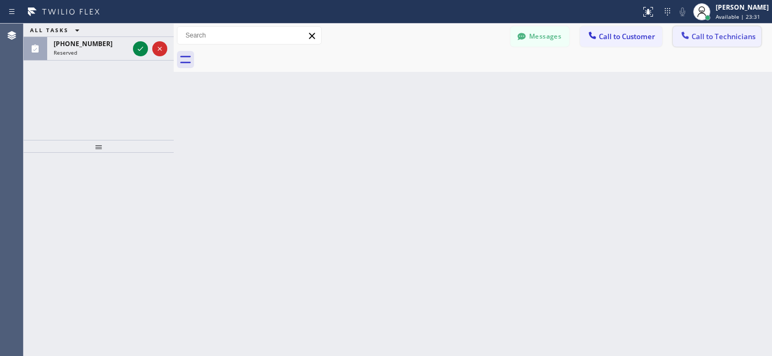
click at [734, 31] on button "Call to Technicians" at bounding box center [717, 36] width 88 height 20
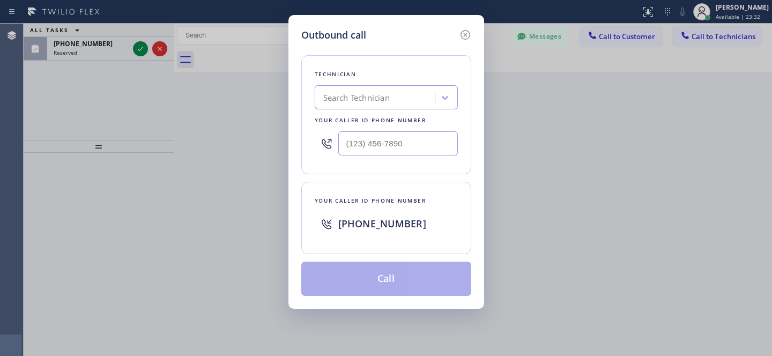
click at [407, 99] on div "Search Technician" at bounding box center [376, 97] width 117 height 19
type input "la art"
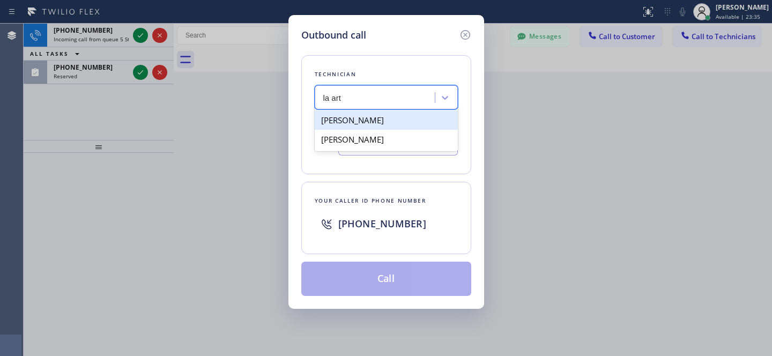
click at [349, 119] on div "[PERSON_NAME]" at bounding box center [386, 119] width 143 height 19
type input "[PHONE_NUMBER]"
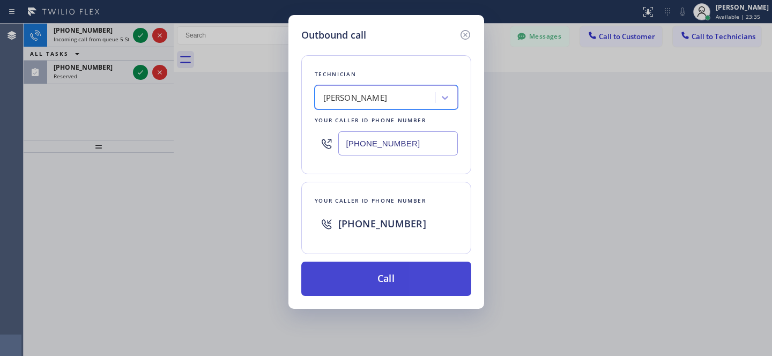
click at [417, 284] on button "Call" at bounding box center [386, 279] width 170 height 34
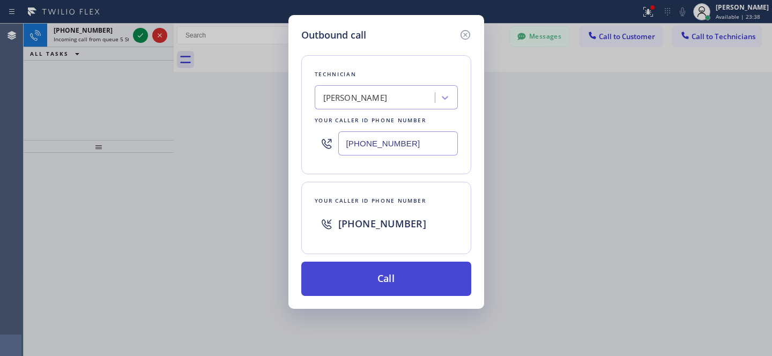
click at [393, 277] on button "Call" at bounding box center [386, 279] width 170 height 34
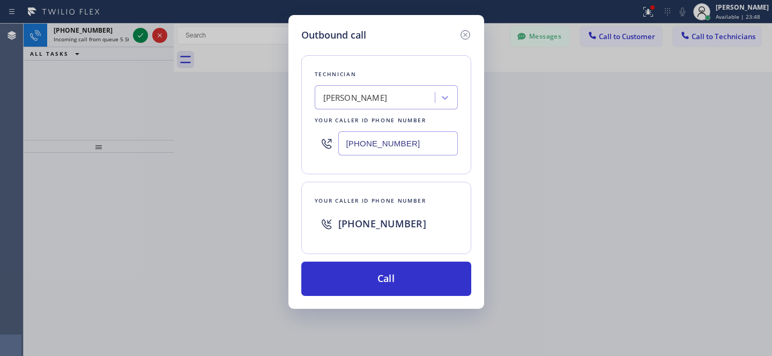
click at [180, 56] on div "Outbound call Technician [PERSON_NAME] Your caller id phone number [PHONE_NUMBE…" at bounding box center [386, 178] width 772 height 356
drag, startPoint x: 466, startPoint y: 38, endPoint x: 373, endPoint y: 54, distance: 94.1
click at [466, 38] on icon at bounding box center [465, 34] width 13 height 13
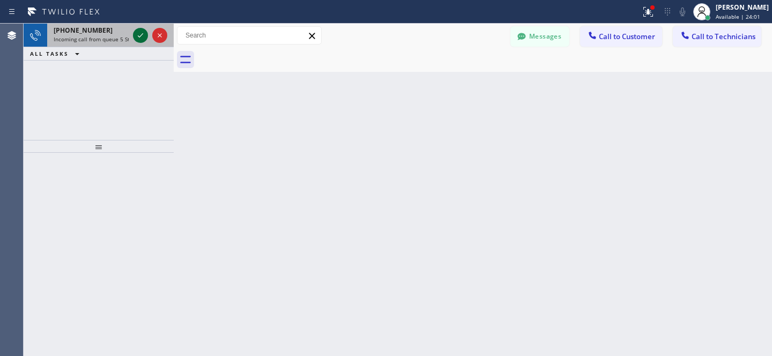
click at [139, 38] on icon at bounding box center [140, 35] width 13 height 13
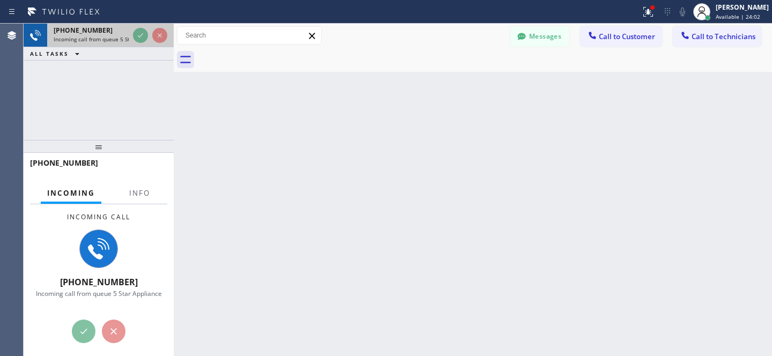
click at [100, 40] on span "Incoming call from queue 5 Star Appliance" at bounding box center [108, 39] width 108 height 8
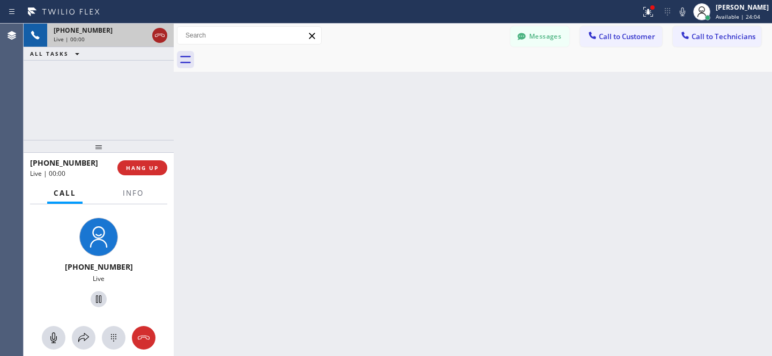
click at [164, 40] on icon at bounding box center [159, 35] width 13 height 13
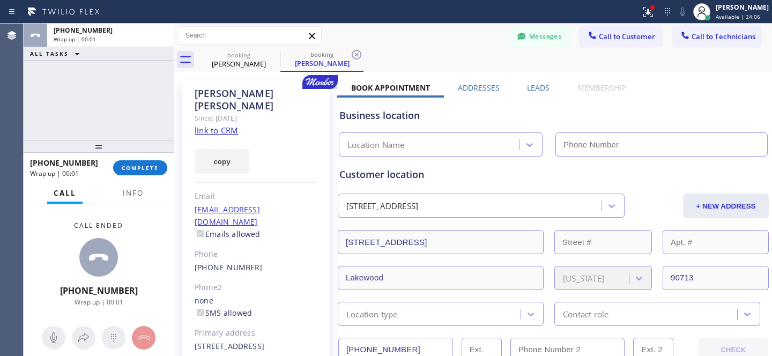
click at [148, 173] on button "COMPLETE" at bounding box center [140, 167] width 54 height 15
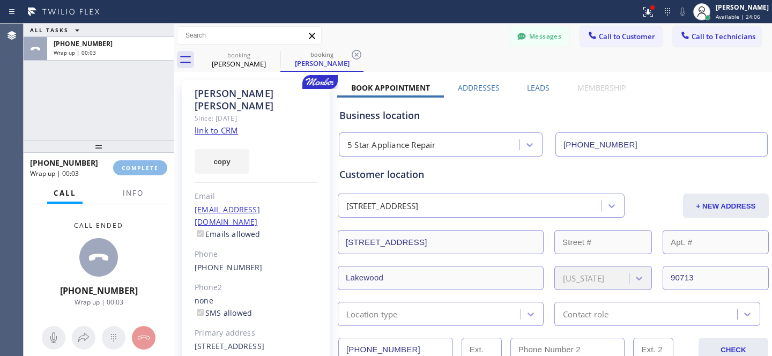
type input "[PHONE_NUMBER]"
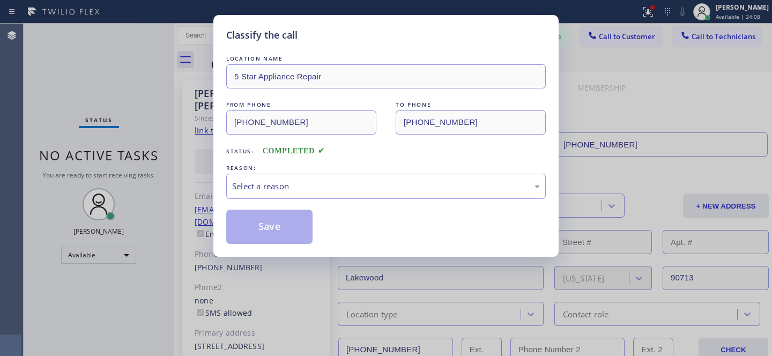
click at [354, 188] on div "Select a reason" at bounding box center [386, 186] width 308 height 12
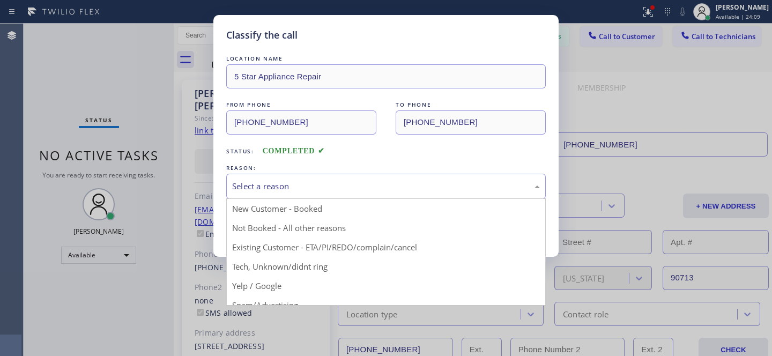
drag, startPoint x: 290, startPoint y: 233, endPoint x: 286, endPoint y: 239, distance: 6.7
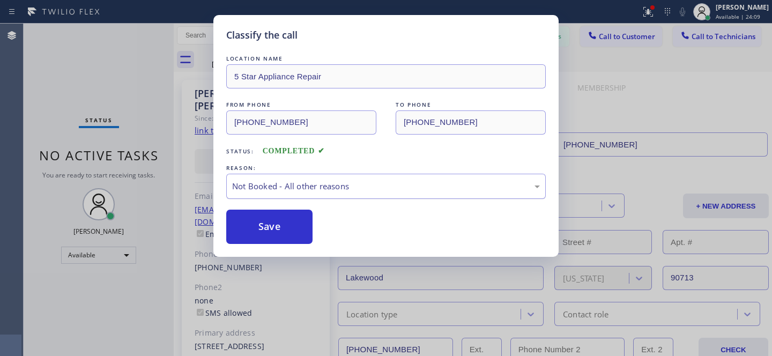
drag, startPoint x: 284, startPoint y: 231, endPoint x: 346, endPoint y: 179, distance: 80.7
click at [284, 231] on button "Save" at bounding box center [269, 227] width 86 height 34
click at [719, 36] on div "Classify the call LOCATION NAME 5 Star Appliance Repair FROM PHONE [PHONE_NUMBE…" at bounding box center [386, 178] width 772 height 356
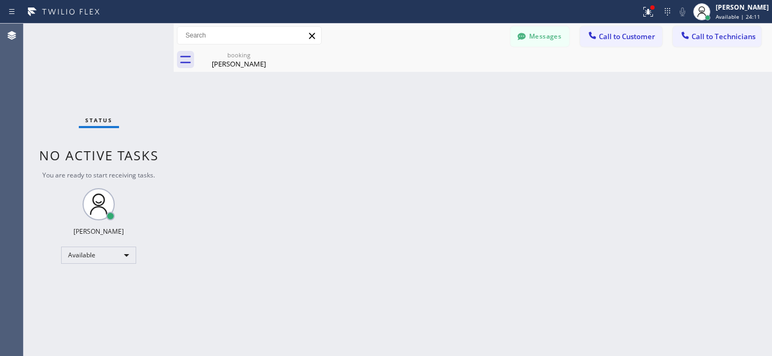
drag, startPoint x: 709, startPoint y: 38, endPoint x: 623, endPoint y: 49, distance: 86.0
click at [707, 38] on span "Call to Technicians" at bounding box center [724, 37] width 64 height 10
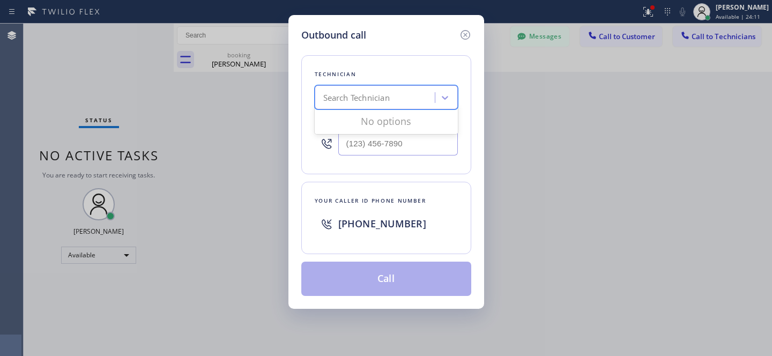
click at [370, 107] on div "Search Technician" at bounding box center [386, 97] width 143 height 24
type input "la art"
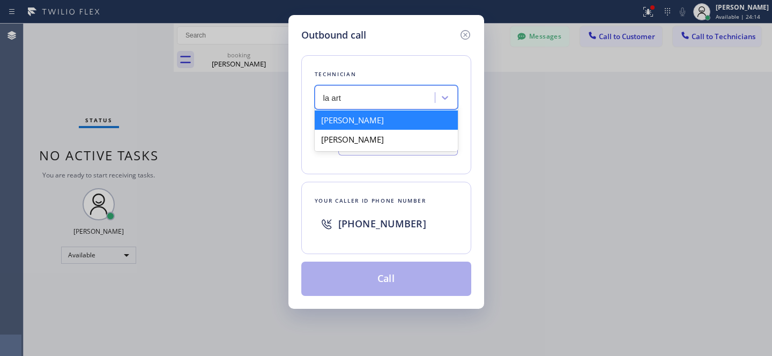
click at [342, 122] on div "[PERSON_NAME]" at bounding box center [386, 119] width 143 height 19
type input "[PHONE_NUMBER]"
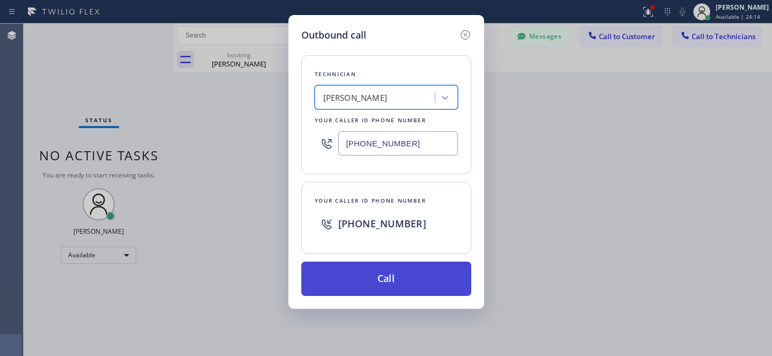
click at [412, 272] on button "Call" at bounding box center [386, 279] width 170 height 34
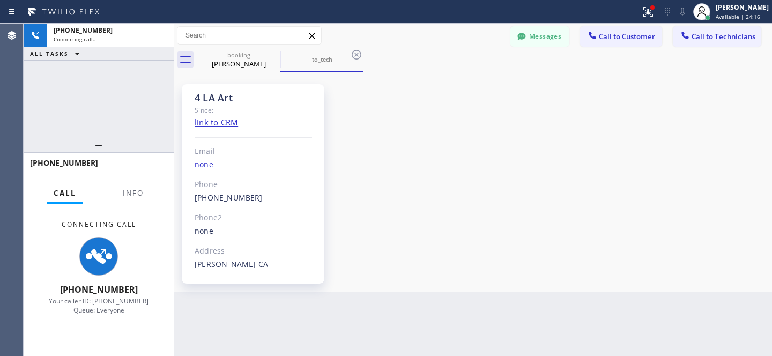
scroll to position [78, 0]
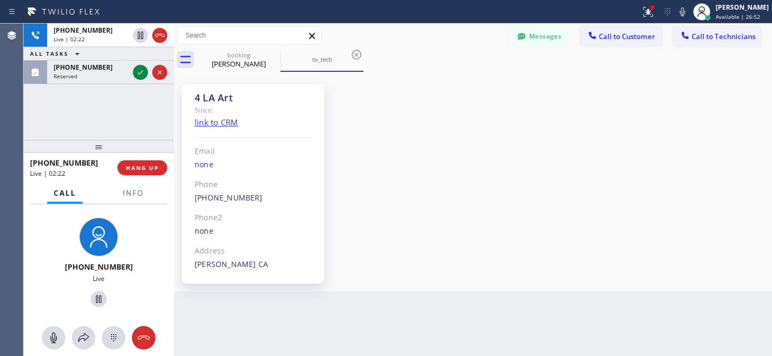
click at [508, 119] on div "4 LA Art Since: link to CRM Email none Phone [PHONE_NUMBER] Outbound call Techn…" at bounding box center [472, 182] width 593 height 215
click at [152, 168] on span "HANG UP" at bounding box center [142, 168] width 33 height 8
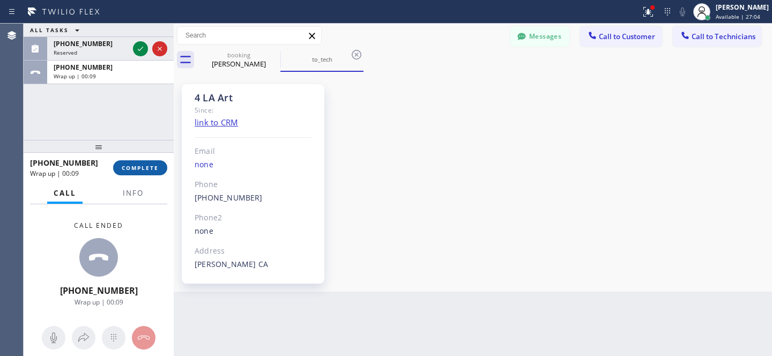
click at [156, 173] on button "COMPLETE" at bounding box center [140, 167] width 54 height 15
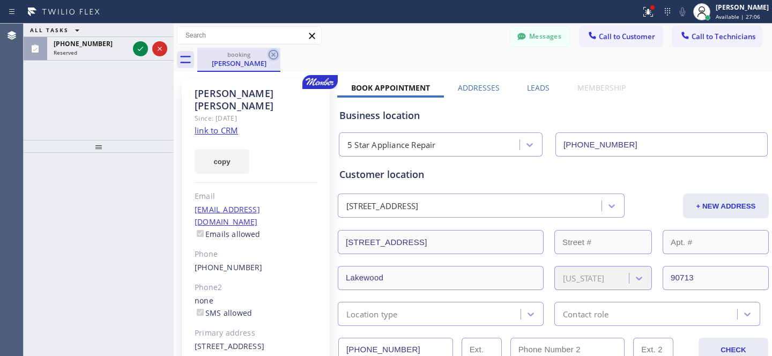
click at [271, 55] on icon at bounding box center [273, 54] width 13 height 13
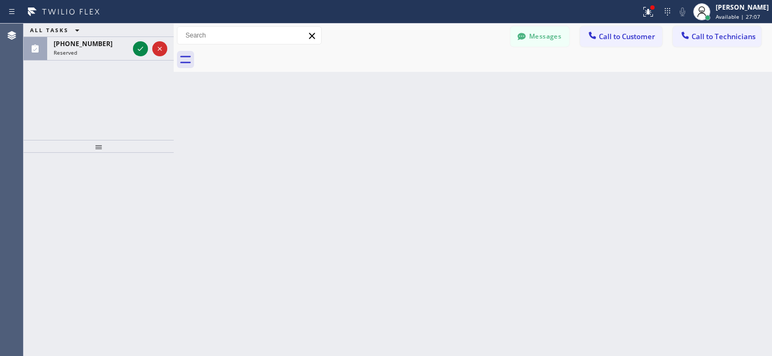
drag, startPoint x: 609, startPoint y: 34, endPoint x: 526, endPoint y: 54, distance: 84.8
click at [609, 35] on span "Call to Customer" at bounding box center [627, 37] width 56 height 10
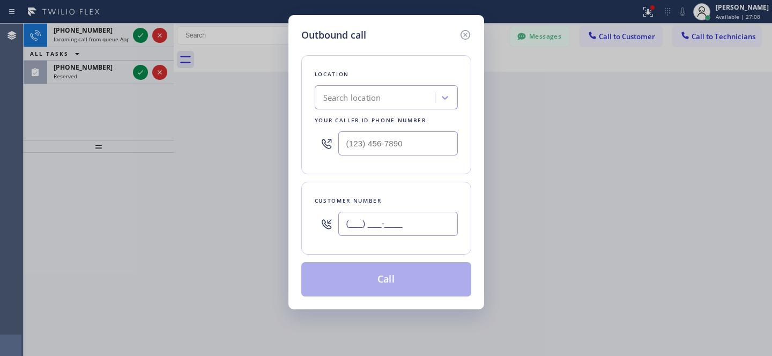
drag, startPoint x: 392, startPoint y: 222, endPoint x: 429, endPoint y: 218, distance: 37.1
click at [392, 221] on input "(___) ___-____" at bounding box center [398, 224] width 120 height 24
paste input "310) 663-3662"
type input "[PHONE_NUMBER]"
click at [396, 107] on div "Search location" at bounding box center [376, 97] width 117 height 19
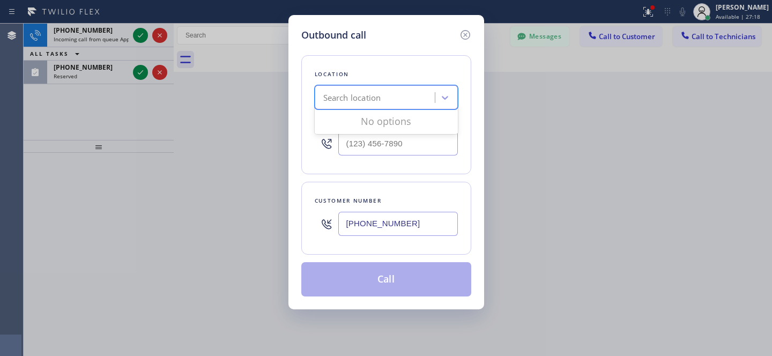
paste input "5 Star Appliance Repair"
type input "5 Star Appliance Repair"
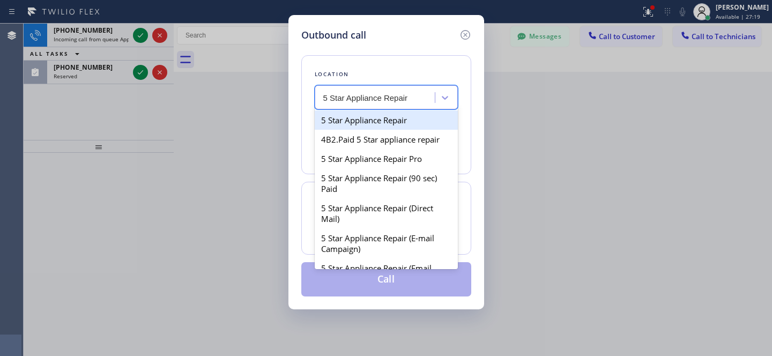
click at [363, 122] on div "5 Star Appliance Repair" at bounding box center [386, 119] width 143 height 19
type input "[PHONE_NUMBER]"
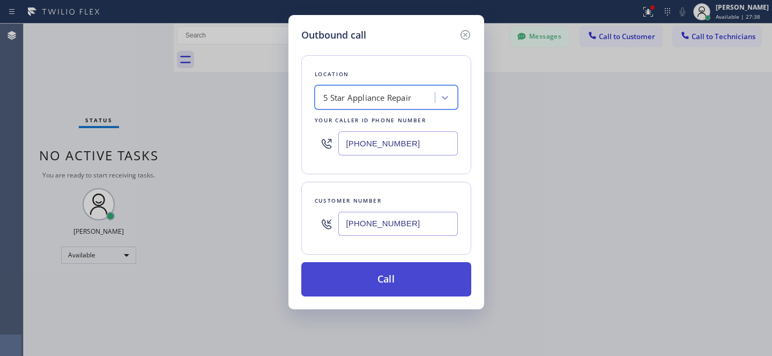
click at [408, 278] on button "Call" at bounding box center [386, 279] width 170 height 34
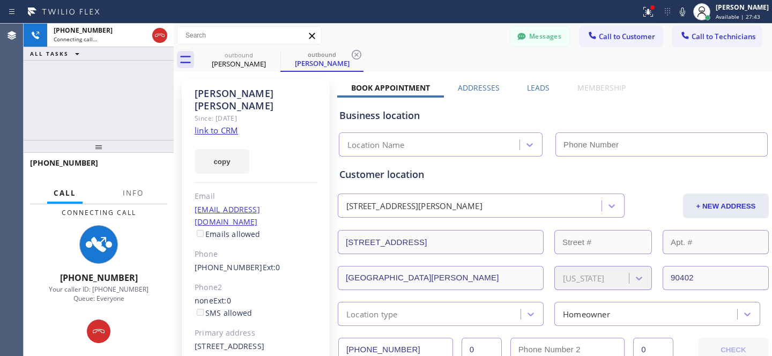
type input "[PHONE_NUMBER]"
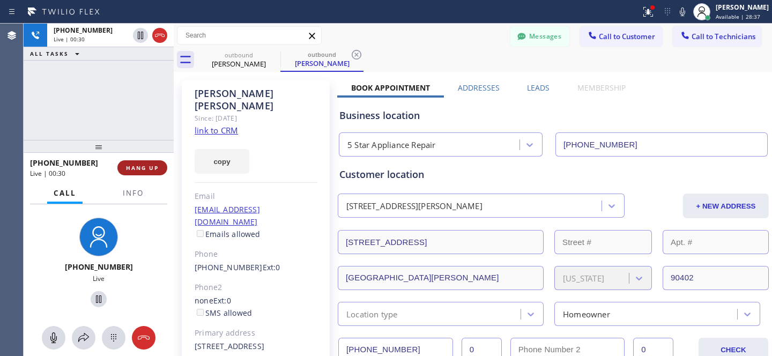
click at [149, 168] on span "HANG UP" at bounding box center [142, 168] width 33 height 8
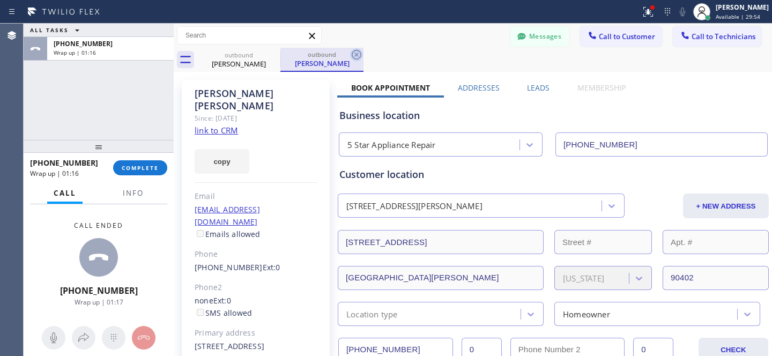
drag, startPoint x: 346, startPoint y: 53, endPoint x: 356, endPoint y: 55, distance: 9.8
click at [346, 53] on div "outbound" at bounding box center [322, 54] width 81 height 8
drag, startPoint x: 358, startPoint y: 56, endPoint x: 304, endPoint y: 56, distance: 54.2
click at [358, 56] on icon at bounding box center [356, 54] width 13 height 13
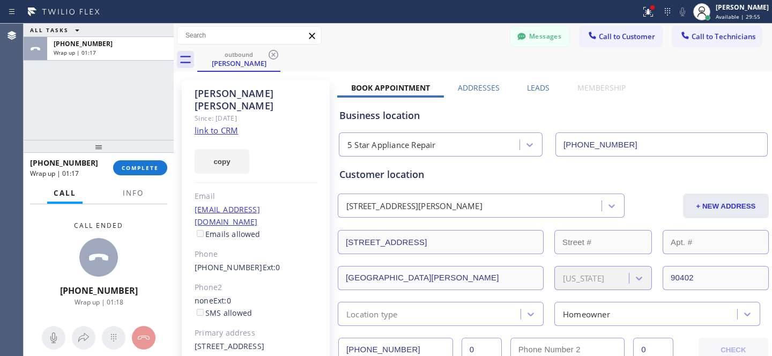
drag, startPoint x: 275, startPoint y: 55, endPoint x: 256, endPoint y: 78, distance: 29.7
click at [275, 55] on icon at bounding box center [273, 54] width 13 height 13
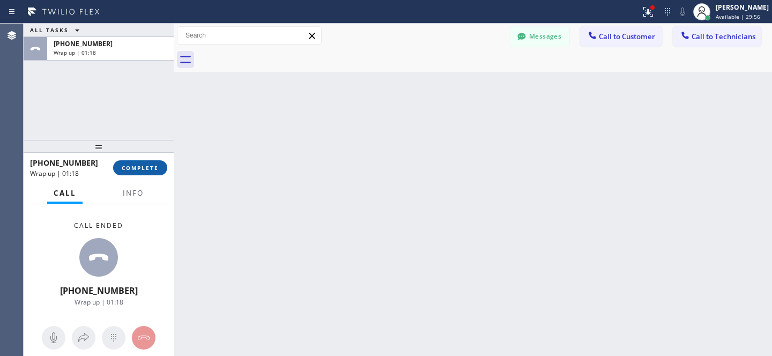
click at [147, 165] on span "COMPLETE" at bounding box center [140, 168] width 37 height 8
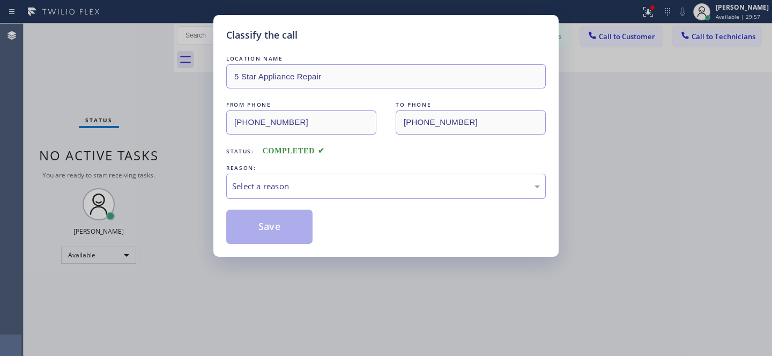
click at [283, 186] on div "Select a reason" at bounding box center [386, 186] width 308 height 12
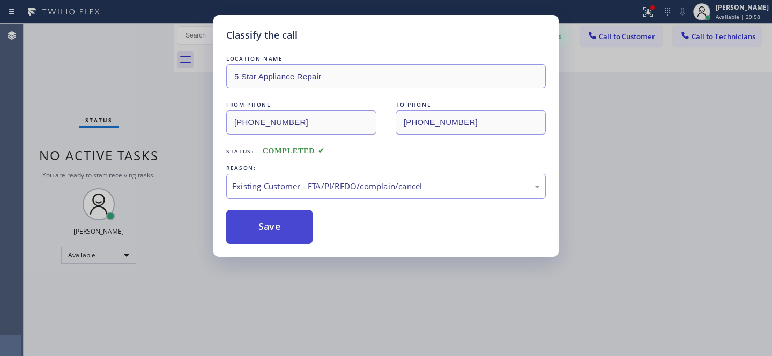
click at [263, 227] on button "Save" at bounding box center [269, 227] width 86 height 34
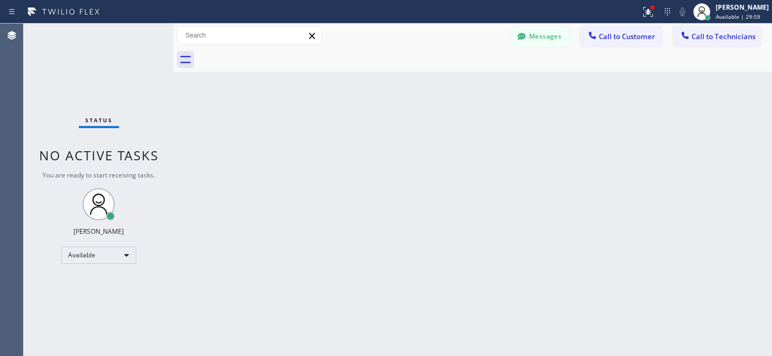
click at [628, 38] on span "Call to Customer" at bounding box center [627, 37] width 56 height 10
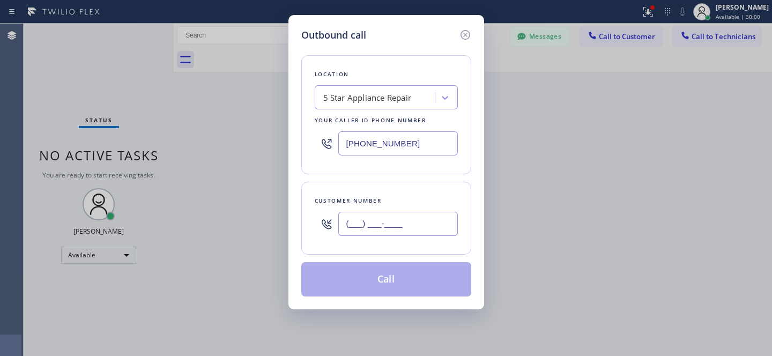
drag, startPoint x: 408, startPoint y: 228, endPoint x: 433, endPoint y: 223, distance: 25.2
click at [408, 228] on input "(___) ___-____" at bounding box center [398, 224] width 120 height 24
paste input "text"
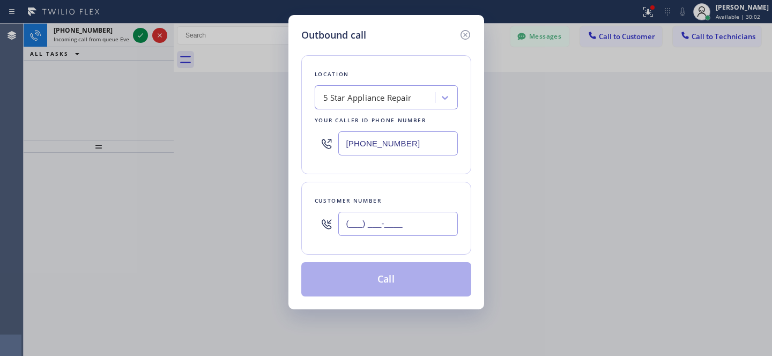
type input "(___) ___-____"
click at [409, 226] on input "(___) ___-____" at bounding box center [398, 224] width 120 height 24
paste input "text"
paste input "818) 399-0900"
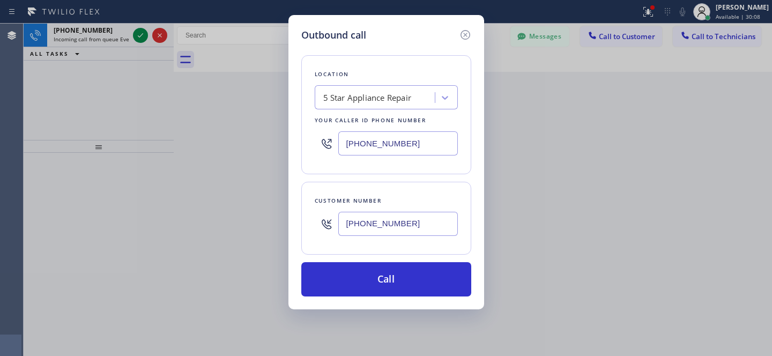
type input "[PHONE_NUMBER]"
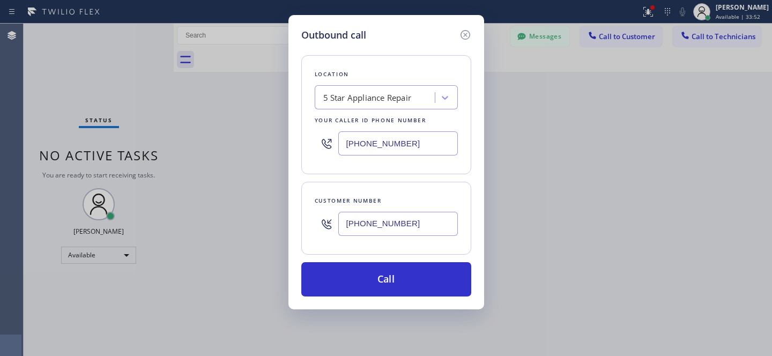
click at [390, 94] on div "5 Star Appliance Repair" at bounding box center [367, 98] width 88 height 12
paste input "5 Star Appliance Repair"
type input "5 Star Appliance Repair"
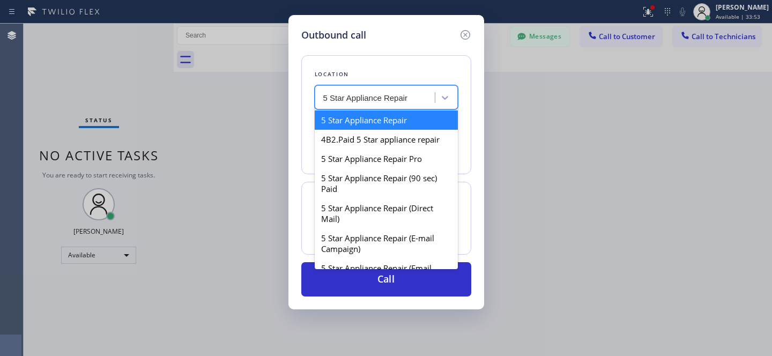
click at [360, 121] on div "5 Star Appliance Repair" at bounding box center [386, 119] width 143 height 19
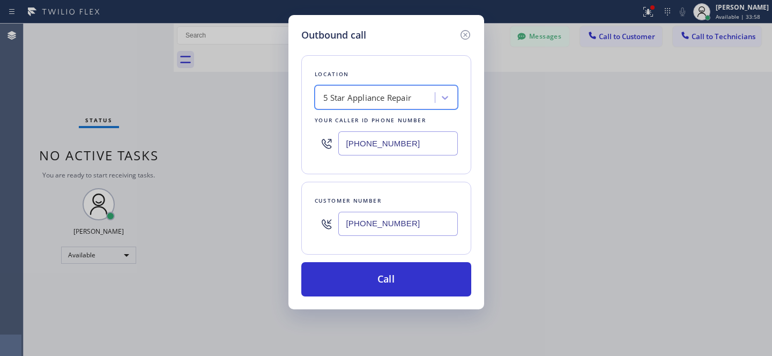
click at [424, 233] on input "[PHONE_NUMBER]" at bounding box center [398, 224] width 120 height 24
paste input "text"
paste input "310) 433-6798"
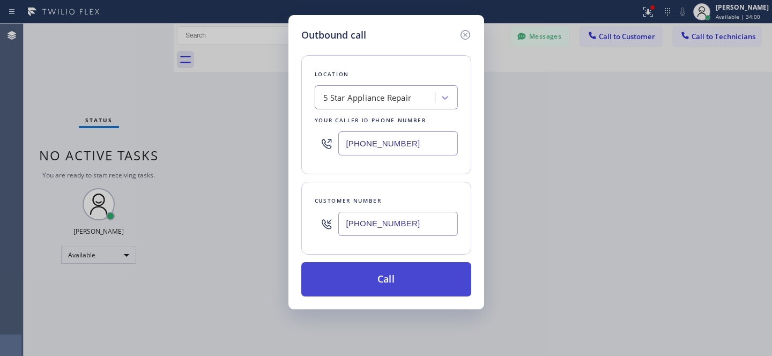
type input "[PHONE_NUMBER]"
click at [399, 285] on button "Call" at bounding box center [386, 279] width 170 height 34
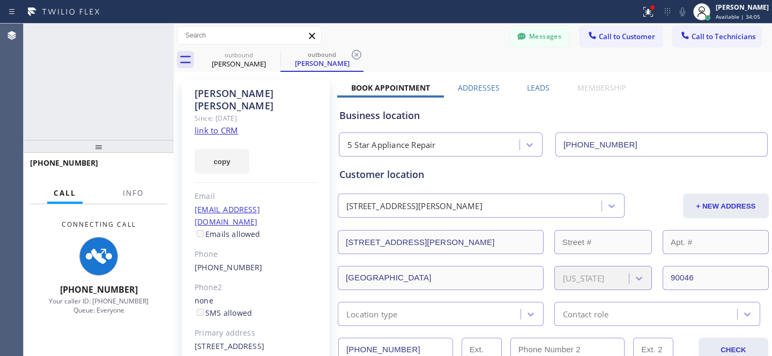
type input "[PHONE_NUMBER]"
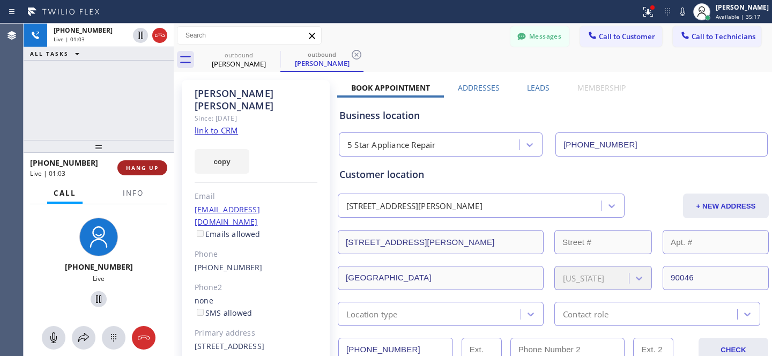
click at [137, 164] on span "HANG UP" at bounding box center [142, 168] width 33 height 8
click at [223, 262] on link "[PHONE_NUMBER]" at bounding box center [229, 267] width 68 height 10
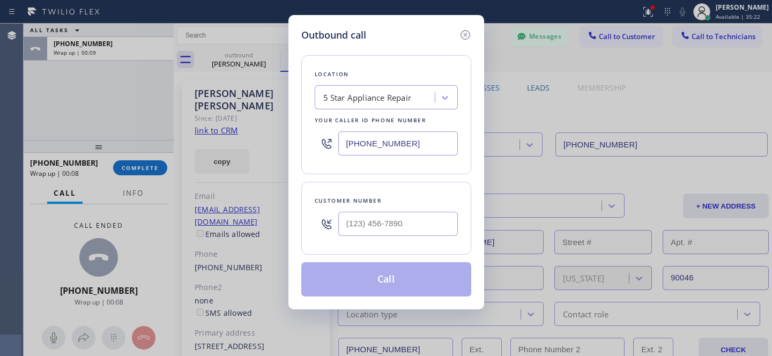
type input "[PHONE_NUMBER]"
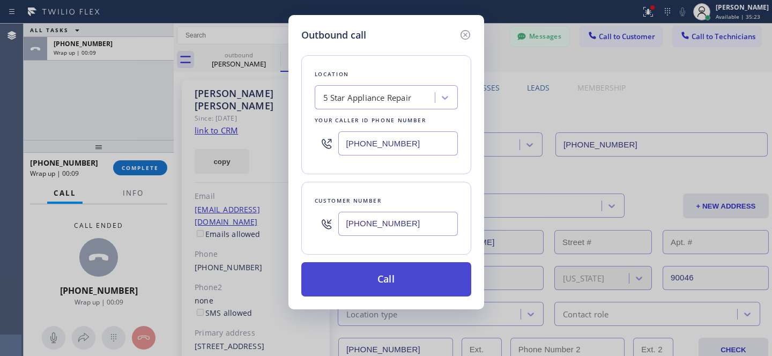
click at [410, 279] on button "Call" at bounding box center [386, 279] width 170 height 34
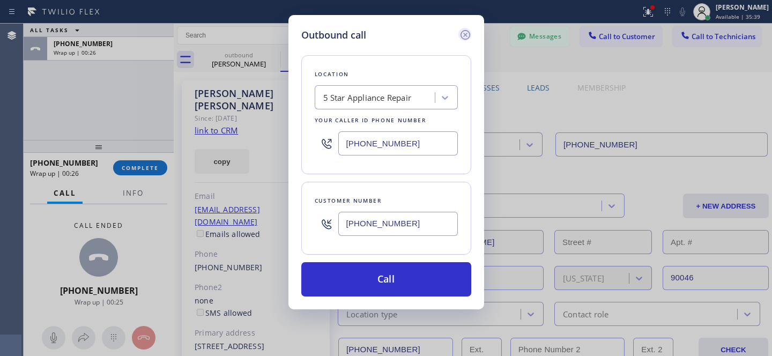
click at [466, 34] on icon at bounding box center [465, 35] width 10 height 10
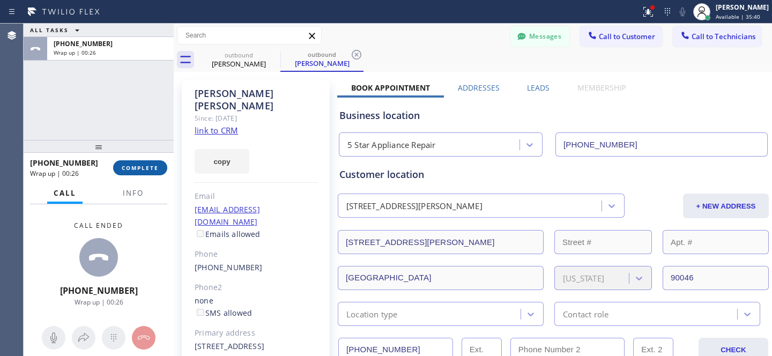
click at [141, 168] on span "COMPLETE" at bounding box center [140, 168] width 37 height 8
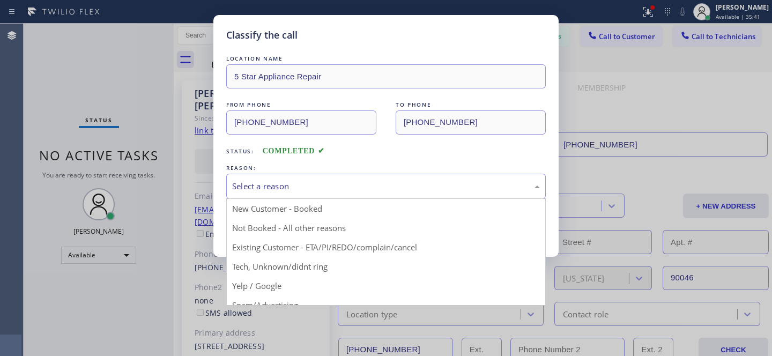
click at [323, 188] on div "Select a reason" at bounding box center [386, 186] width 308 height 12
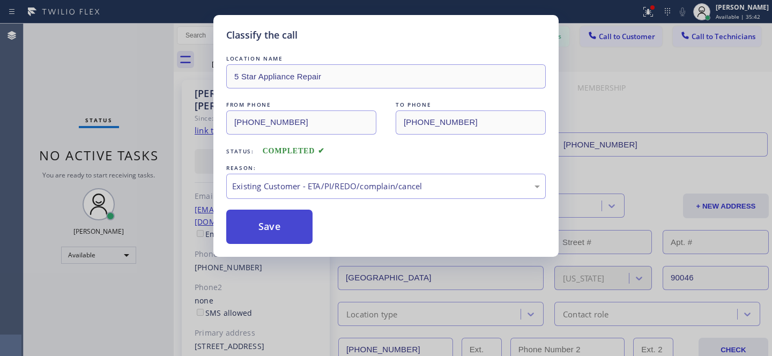
click at [296, 231] on button "Save" at bounding box center [269, 227] width 86 height 34
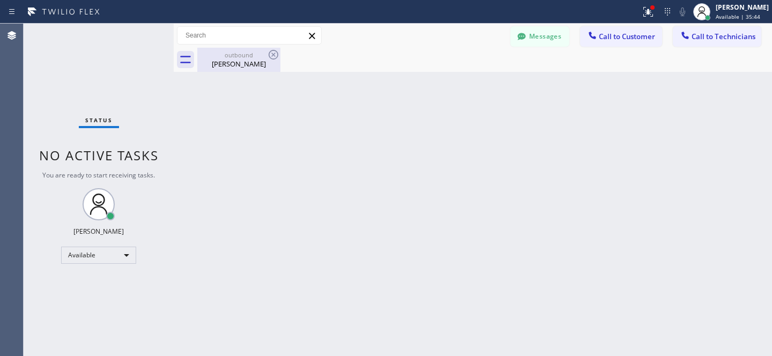
click at [223, 67] on div "[PERSON_NAME]" at bounding box center [238, 64] width 81 height 10
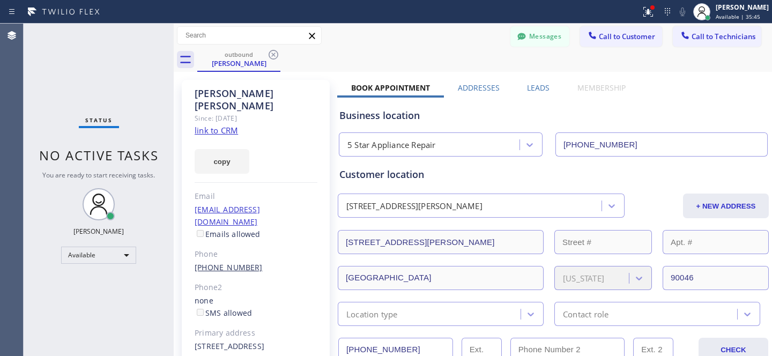
click at [223, 262] on link "[PHONE_NUMBER]" at bounding box center [229, 267] width 68 height 10
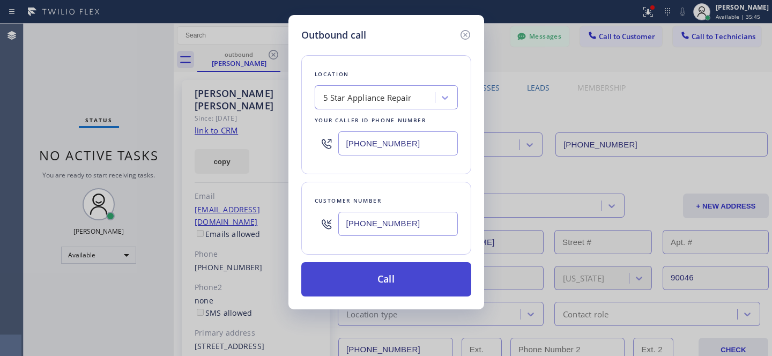
click at [407, 288] on button "Call" at bounding box center [386, 279] width 170 height 34
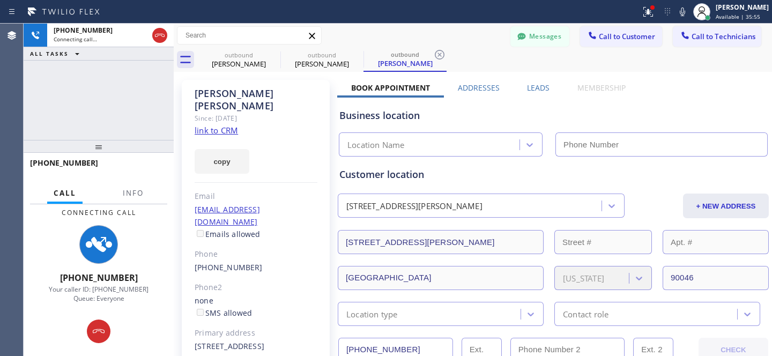
type input "[PHONE_NUMBER]"
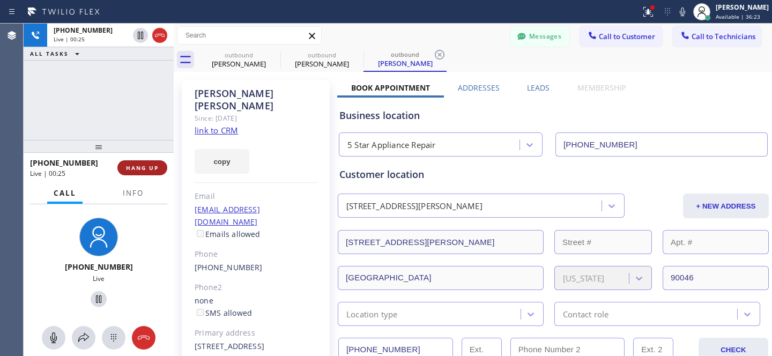
click at [152, 169] on span "HANG UP" at bounding box center [142, 168] width 33 height 8
drag, startPoint x: 139, startPoint y: 167, endPoint x: 152, endPoint y: 166, distance: 12.9
click at [139, 167] on span "HANG UP" at bounding box center [142, 168] width 33 height 8
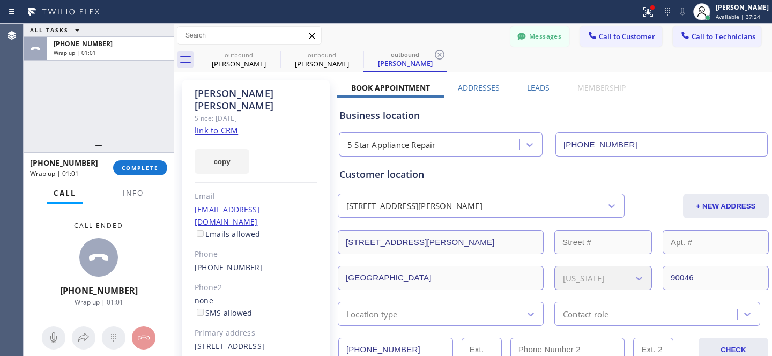
click at [219, 235] on div "[PERSON_NAME] Since: [DATE] link to CRM copy Email [EMAIL_ADDRESS][DOMAIN_NAME]…" at bounding box center [256, 252] width 148 height 344
click at [224, 262] on link "[PHONE_NUMBER]" at bounding box center [229, 267] width 68 height 10
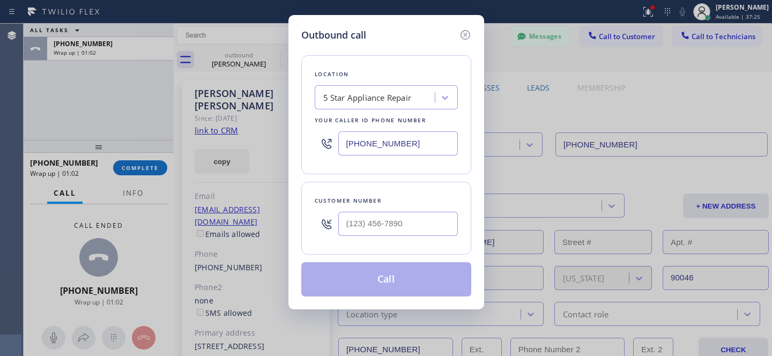
type input "[PHONE_NUMBER]"
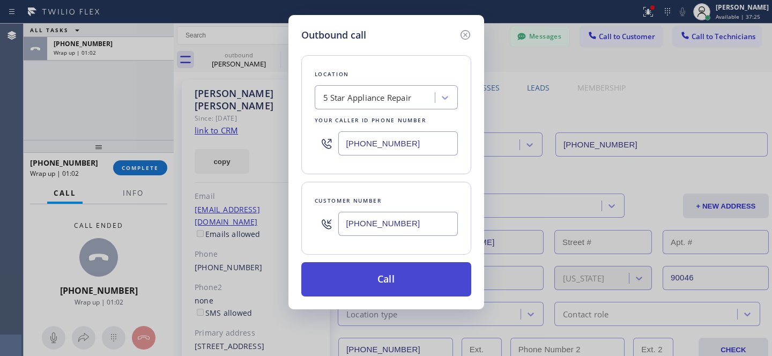
drag, startPoint x: 400, startPoint y: 285, endPoint x: 419, endPoint y: 279, distance: 20.7
click at [399, 285] on button "Call" at bounding box center [386, 279] width 170 height 34
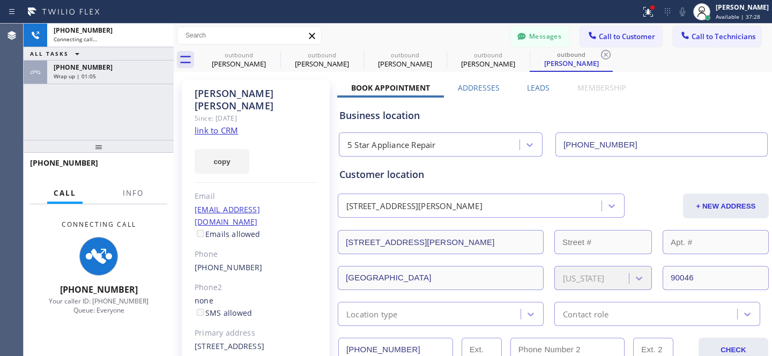
type input "[PHONE_NUMBER]"
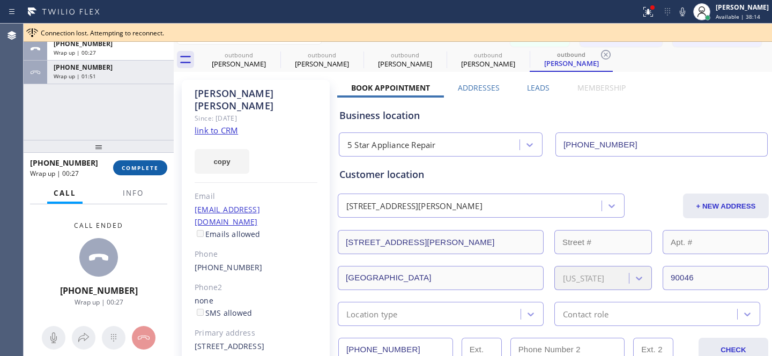
click at [139, 169] on span "COMPLETE" at bounding box center [140, 168] width 37 height 8
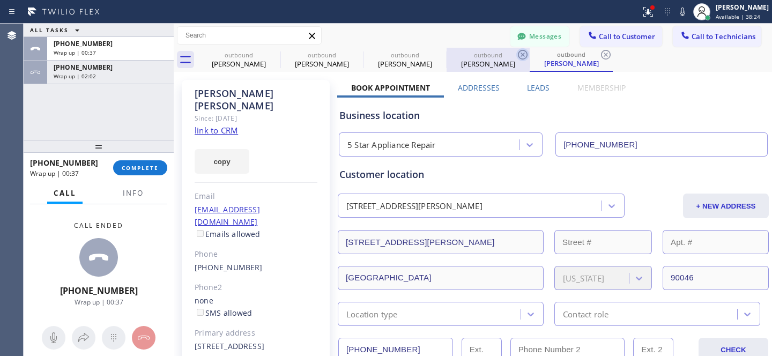
drag, startPoint x: 609, startPoint y: 56, endPoint x: 517, endPoint y: 60, distance: 92.3
click at [609, 56] on icon at bounding box center [606, 54] width 13 height 13
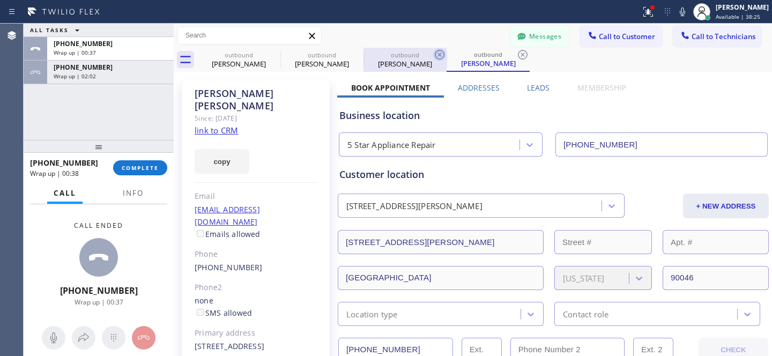
click at [523, 54] on icon at bounding box center [523, 55] width 10 height 10
click at [442, 56] on icon at bounding box center [439, 54] width 13 height 13
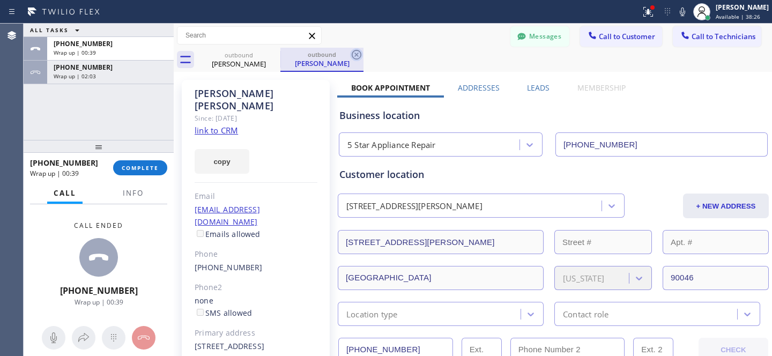
click at [357, 54] on icon at bounding box center [357, 55] width 10 height 10
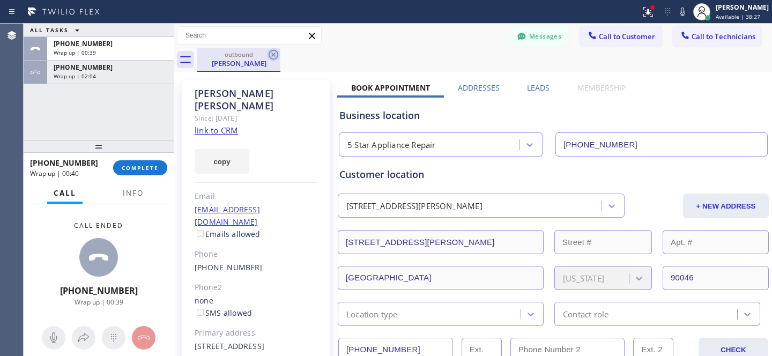
click at [277, 53] on icon at bounding box center [273, 54] width 13 height 13
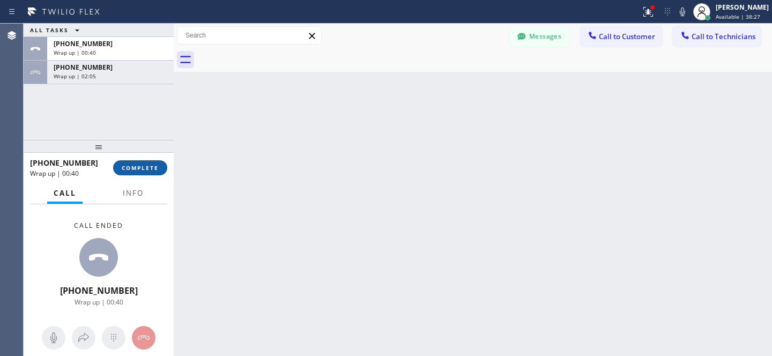
click at [135, 166] on span "COMPLETE" at bounding box center [140, 168] width 37 height 8
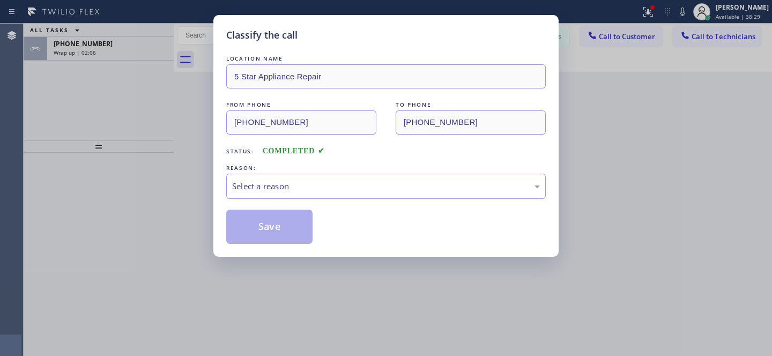
drag, startPoint x: 272, startPoint y: 195, endPoint x: 281, endPoint y: 199, distance: 9.4
click at [272, 195] on div "Select a reason" at bounding box center [386, 186] width 320 height 25
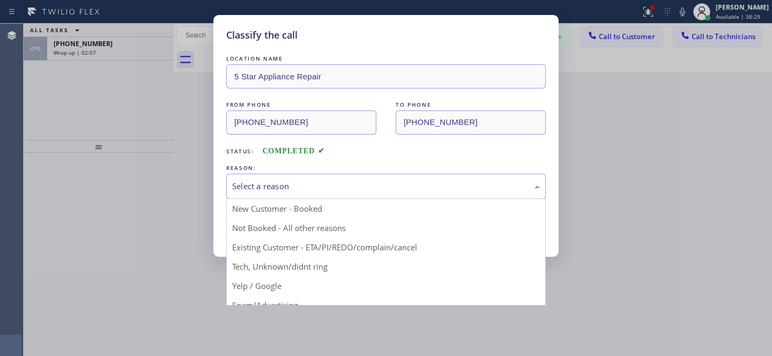
drag, startPoint x: 303, startPoint y: 256, endPoint x: 279, endPoint y: 236, distance: 31.2
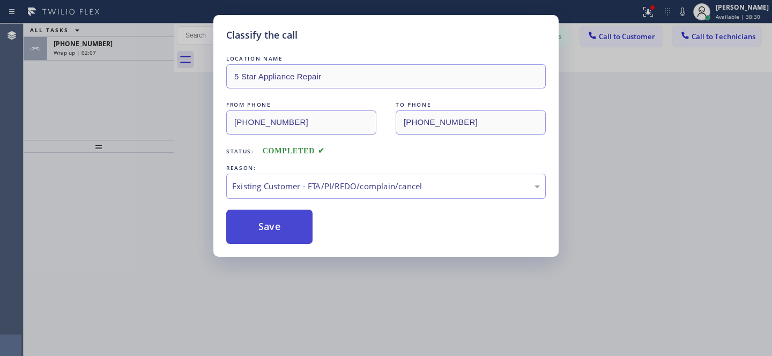
click at [279, 236] on button "Save" at bounding box center [269, 227] width 86 height 34
click at [112, 45] on div "Classify the call LOCATION NAME 5 Star Appliance Repair FROM PHONE [PHONE_NUMBE…" at bounding box center [386, 178] width 772 height 356
click at [268, 234] on button "Save" at bounding box center [269, 227] width 86 height 34
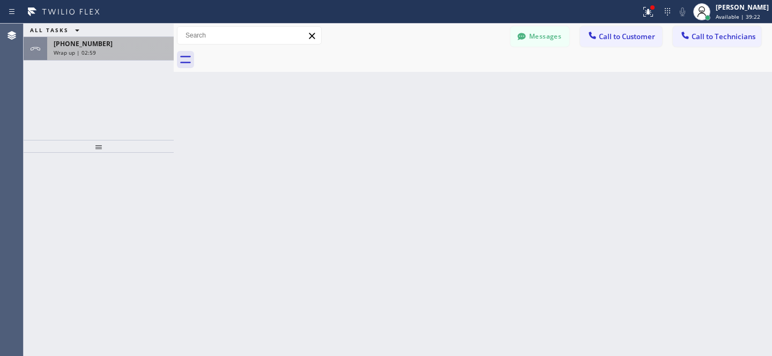
click at [131, 44] on div "[PHONE_NUMBER]" at bounding box center [111, 43] width 114 height 9
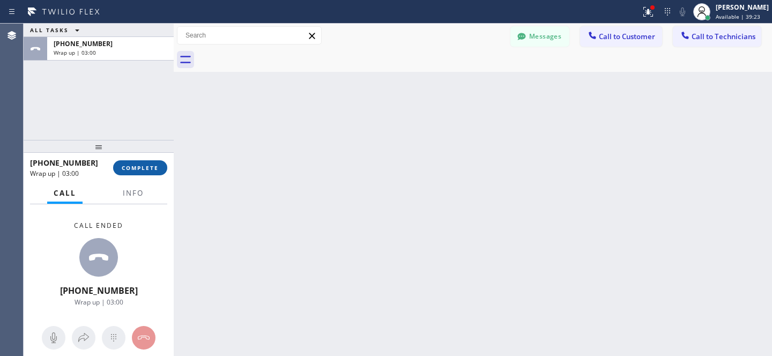
click at [141, 168] on span "COMPLETE" at bounding box center [140, 168] width 37 height 8
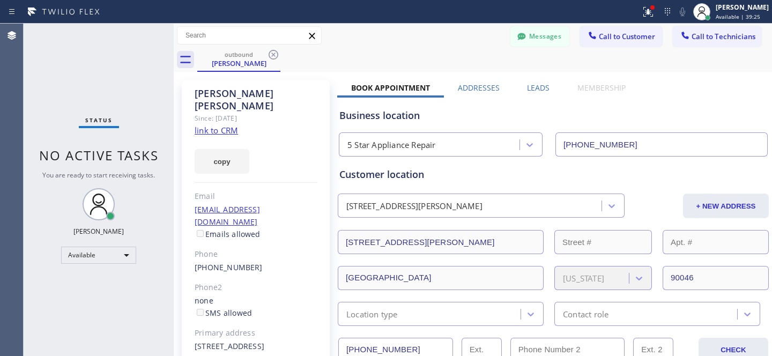
type input "[PHONE_NUMBER]"
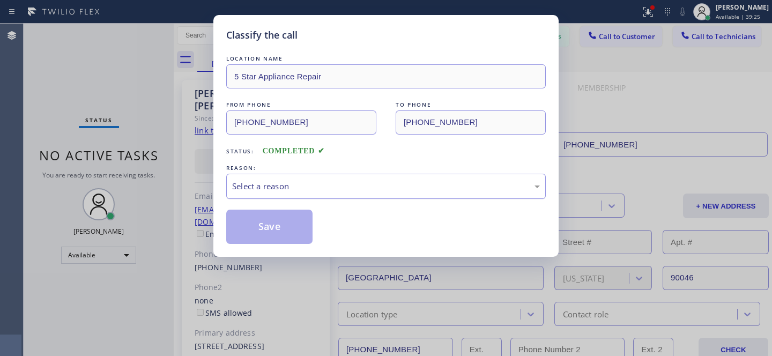
click at [297, 184] on div "Select a reason" at bounding box center [386, 186] width 308 height 12
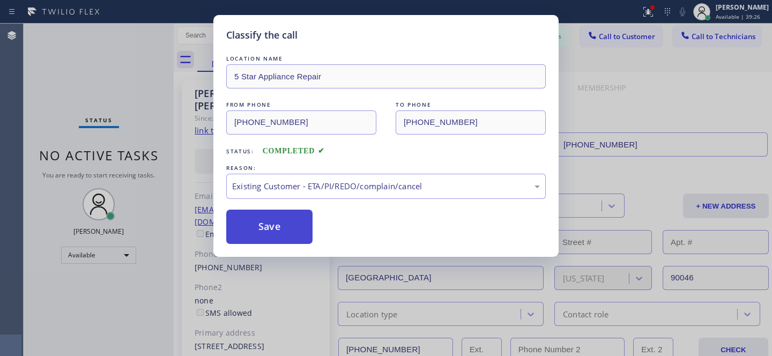
click at [285, 232] on button "Save" at bounding box center [269, 227] width 86 height 34
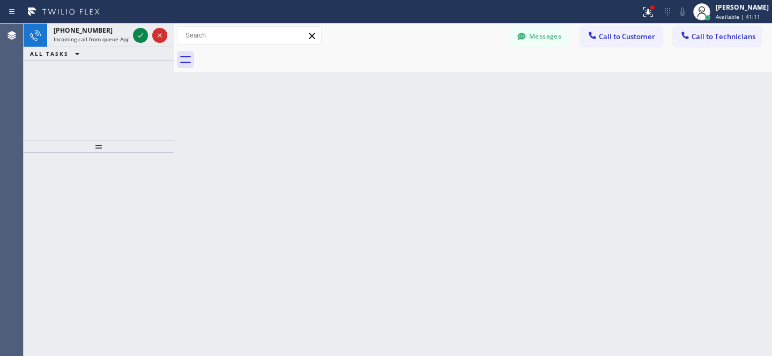
click at [625, 35] on span "Call to Customer" at bounding box center [627, 37] width 56 height 10
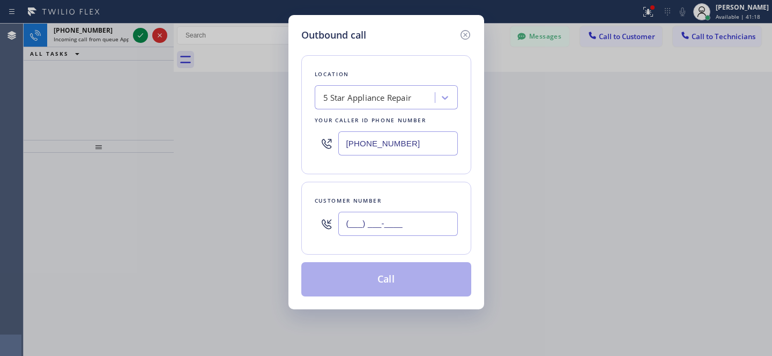
click at [399, 224] on input "(___) ___-____" at bounding box center [398, 224] width 120 height 24
paste input "310) 433-6798"
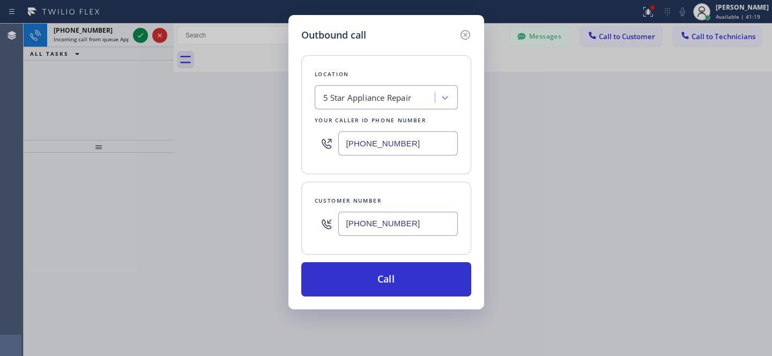
type input "[PHONE_NUMBER]"
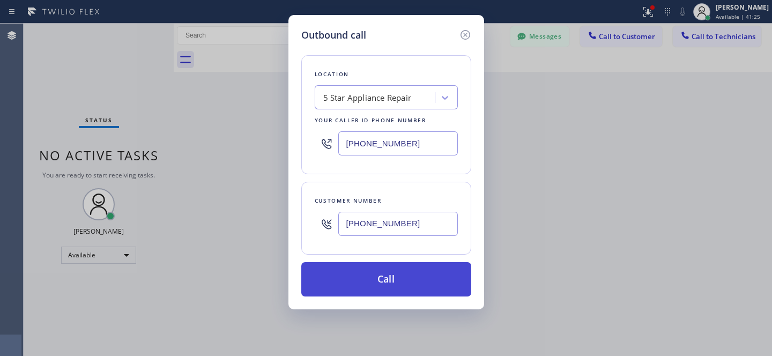
click at [383, 272] on button "Call" at bounding box center [386, 279] width 170 height 34
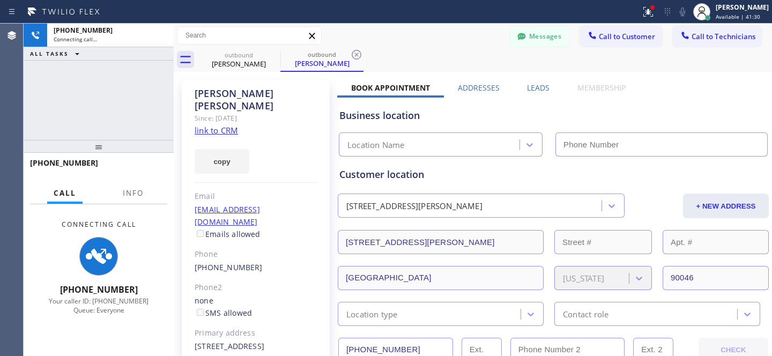
type input "[PHONE_NUMBER]"
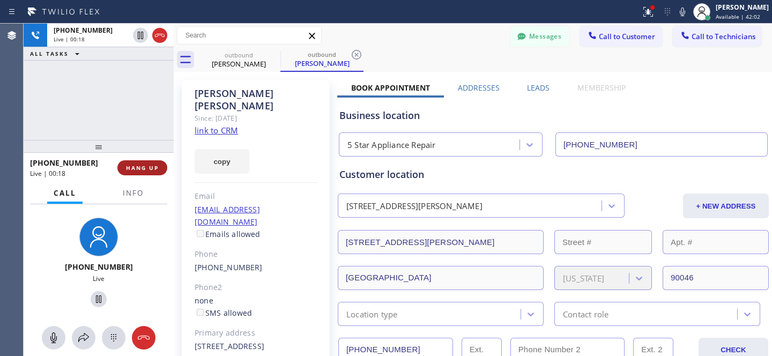
click at [143, 167] on span "HANG UP" at bounding box center [142, 168] width 33 height 8
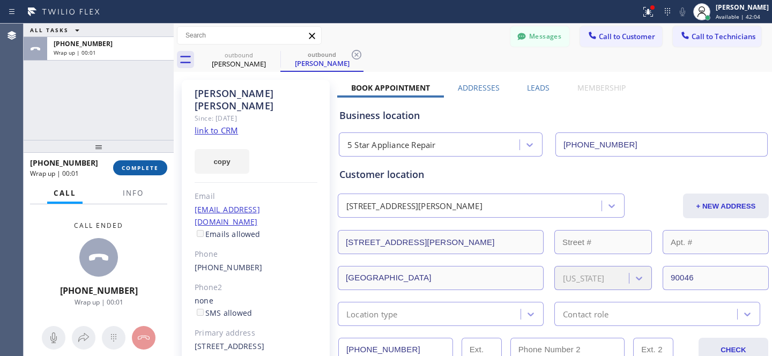
click at [146, 173] on button "COMPLETE" at bounding box center [140, 167] width 54 height 15
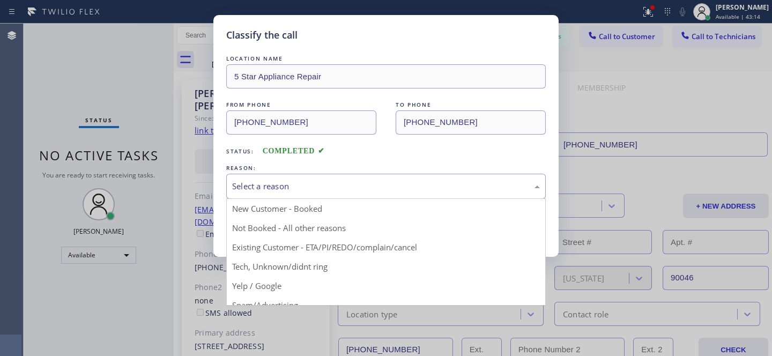
click at [304, 190] on div "Select a reason" at bounding box center [386, 186] width 308 height 12
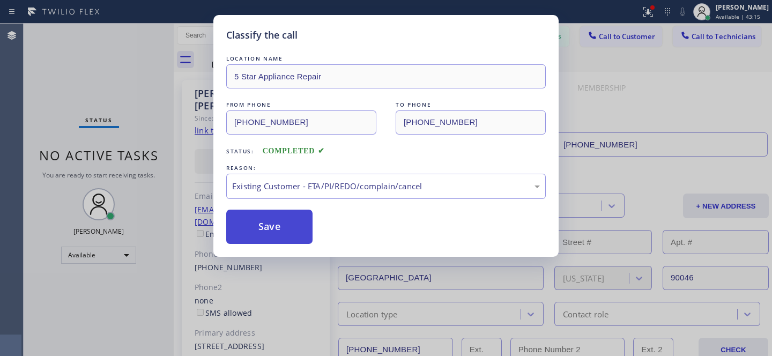
click at [286, 233] on button "Save" at bounding box center [269, 227] width 86 height 34
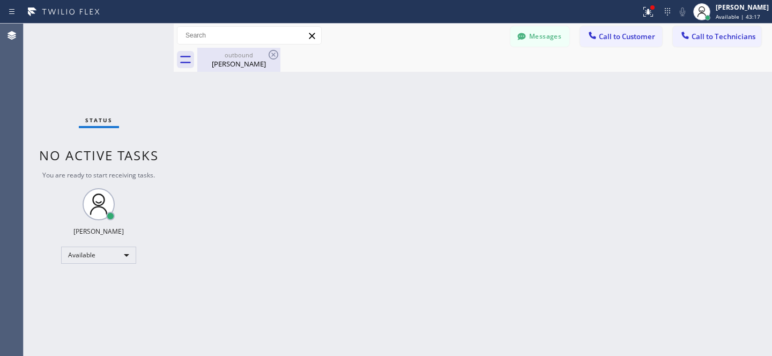
drag, startPoint x: 226, startPoint y: 56, endPoint x: 266, endPoint y: 51, distance: 39.9
click at [228, 55] on div "outbound" at bounding box center [238, 55] width 81 height 8
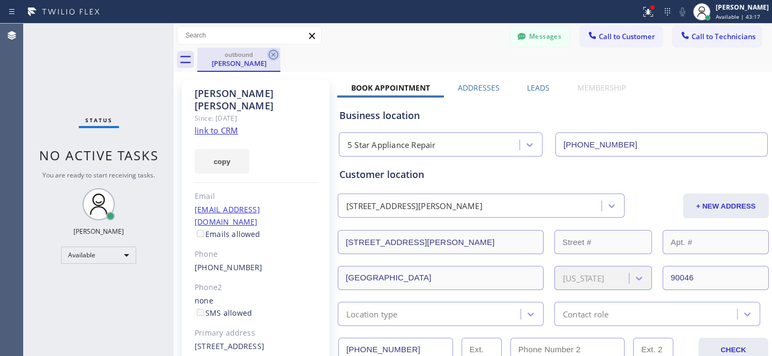
click at [276, 51] on icon at bounding box center [273, 54] width 13 height 13
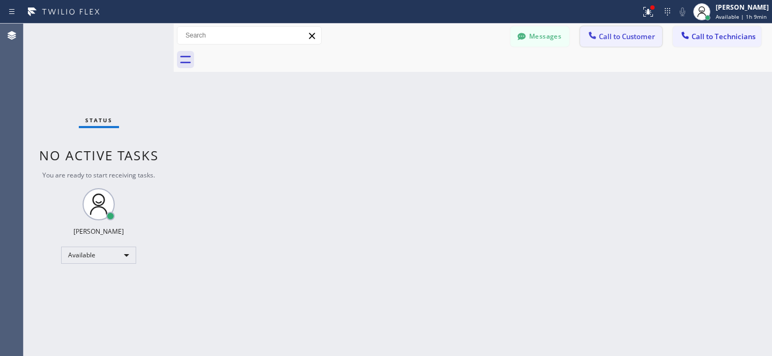
click at [619, 28] on button "Call to Customer" at bounding box center [621, 36] width 82 height 20
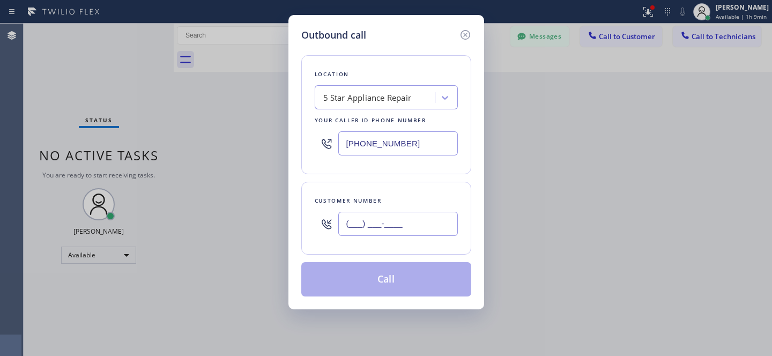
drag, startPoint x: 412, startPoint y: 219, endPoint x: 427, endPoint y: 210, distance: 17.9
click at [412, 219] on input "(___) ___-____" at bounding box center [398, 224] width 120 height 24
paste input "650) 407-7521"
type input "[PHONE_NUMBER]"
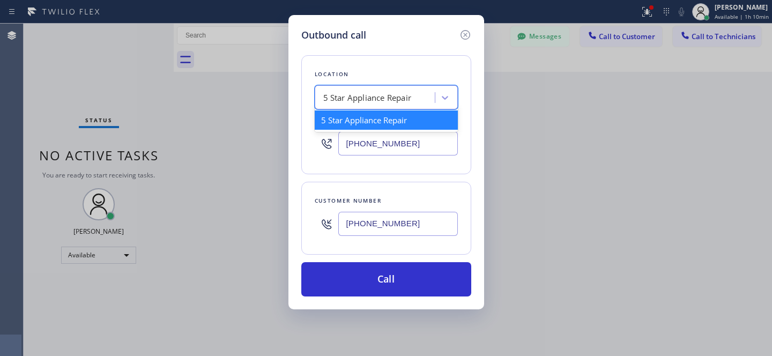
click at [352, 89] on div "5 Star Appliance Repair" at bounding box center [376, 97] width 117 height 19
paste input "Kent Appliance Mending"
type input "Kent Appliance Mending"
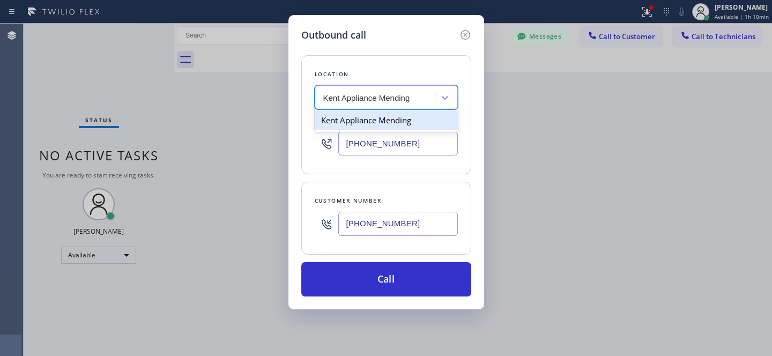
click at [352, 116] on div "Kent Appliance Mending" at bounding box center [386, 119] width 143 height 19
type input "[PHONE_NUMBER]"
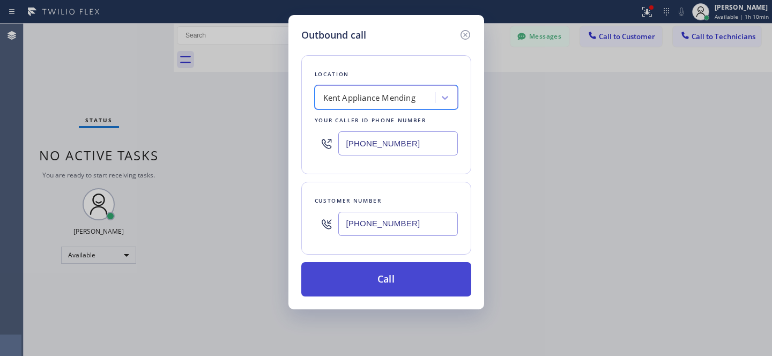
click at [417, 275] on button "Call" at bounding box center [386, 279] width 170 height 34
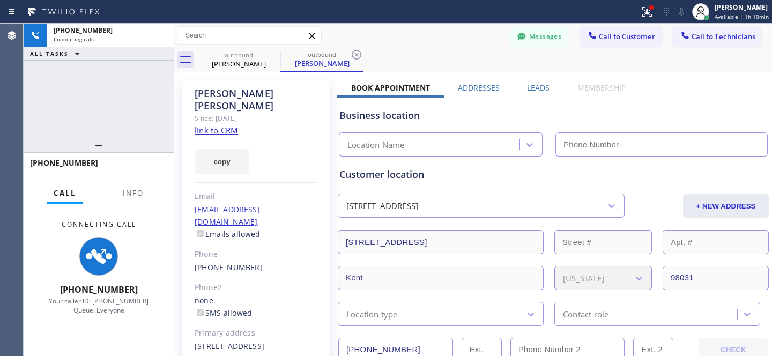
type input "[PHONE_NUMBER]"
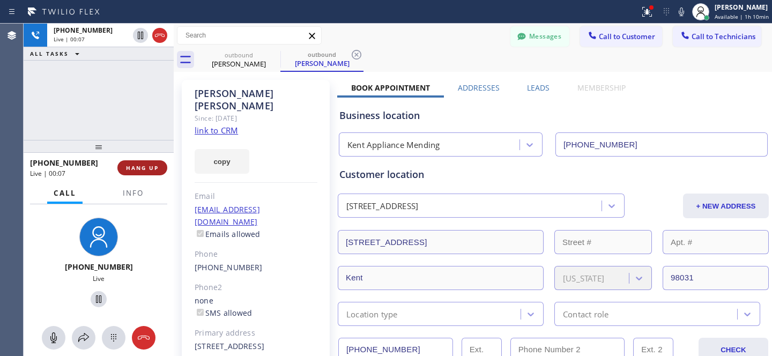
click at [150, 167] on span "HANG UP" at bounding box center [142, 168] width 33 height 8
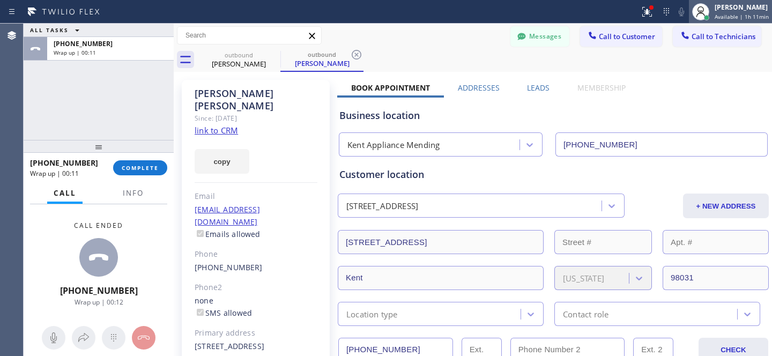
click at [720, 17] on span "Available | 1h 11min" at bounding box center [742, 17] width 54 height 8
drag, startPoint x: 441, startPoint y: 43, endPoint x: 371, endPoint y: 50, distance: 70.7
click at [441, 43] on div "Messages Call to Customer Call to Technicians Outbound call Location [GEOGRAPHI…" at bounding box center [473, 35] width 599 height 19
click at [357, 57] on icon at bounding box center [356, 54] width 13 height 13
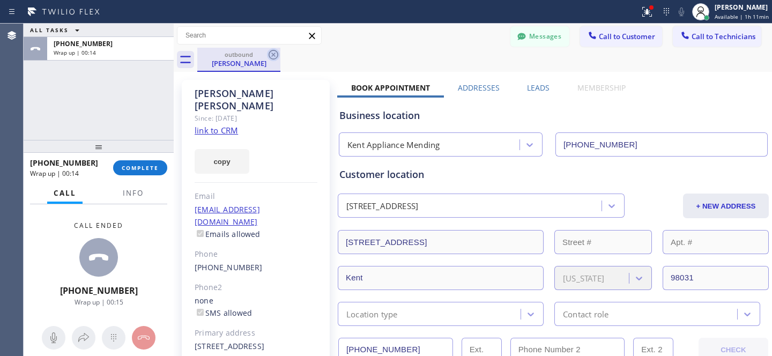
click at [274, 56] on icon at bounding box center [273, 54] width 13 height 13
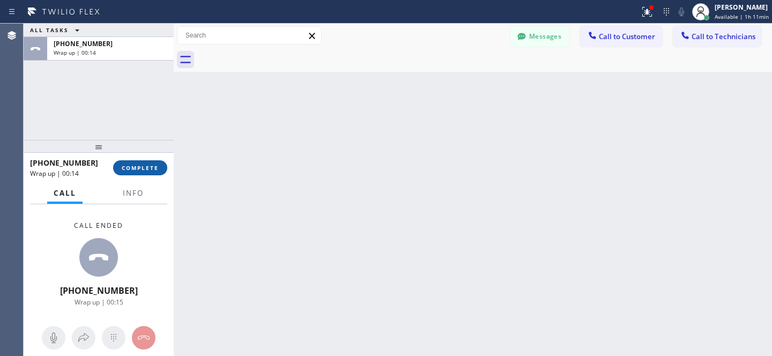
click at [142, 170] on span "COMPLETE" at bounding box center [140, 168] width 37 height 8
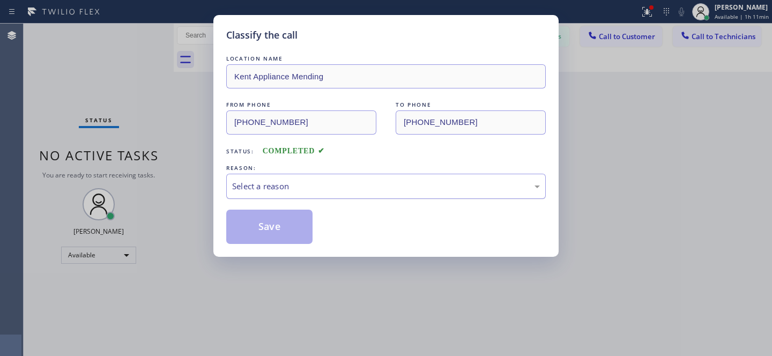
click at [322, 186] on div "Select a reason" at bounding box center [386, 186] width 308 height 12
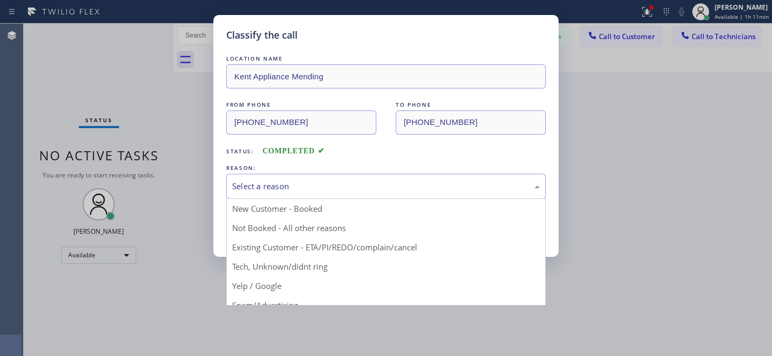
drag, startPoint x: 310, startPoint y: 231, endPoint x: 290, endPoint y: 231, distance: 20.4
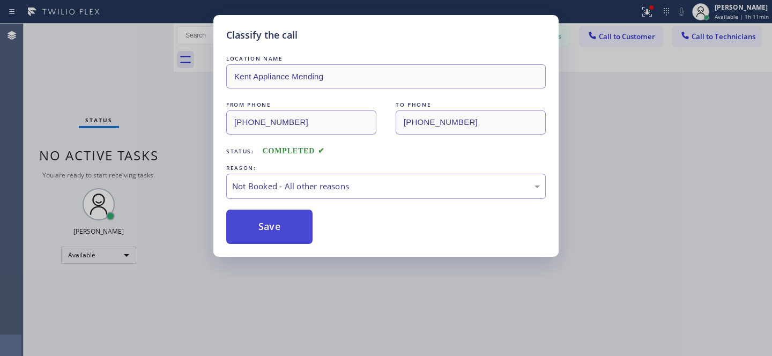
click at [285, 231] on button "Save" at bounding box center [269, 227] width 86 height 34
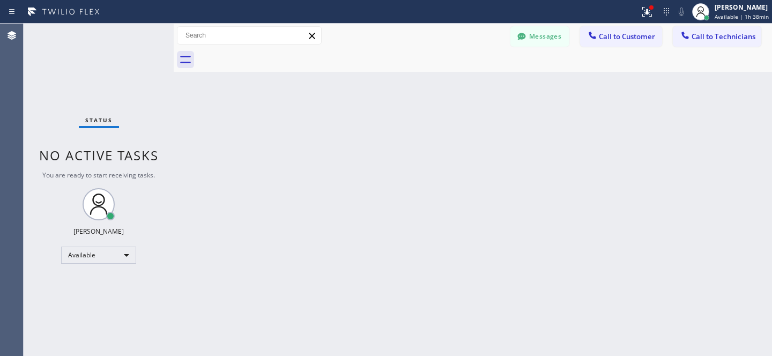
drag, startPoint x: 629, startPoint y: 38, endPoint x: 557, endPoint y: 123, distance: 111.9
click at [628, 38] on span "Call to Customer" at bounding box center [627, 37] width 56 height 10
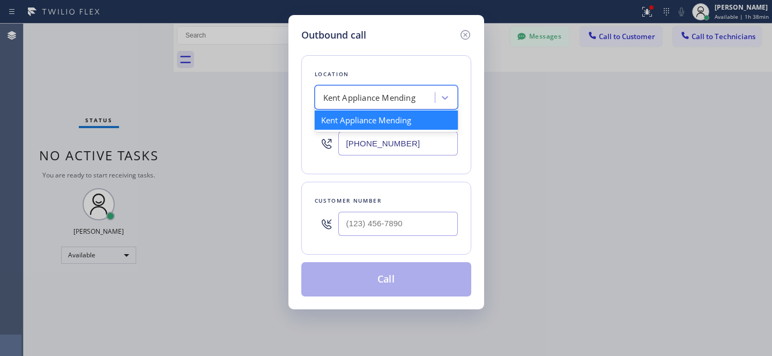
click at [391, 107] on div "Kent Appliance Mending" at bounding box center [386, 97] width 143 height 24
paste input "SwiftFix Appliances"
type input "SwiftFix Appliances"
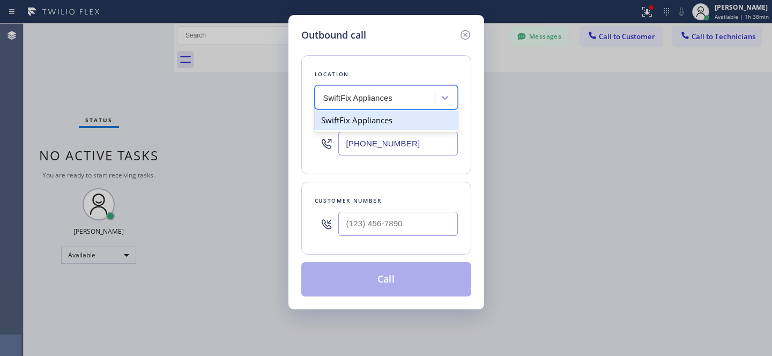
click at [341, 123] on div "SwiftFix Appliances" at bounding box center [386, 119] width 143 height 19
type input "[PHONE_NUMBER]"
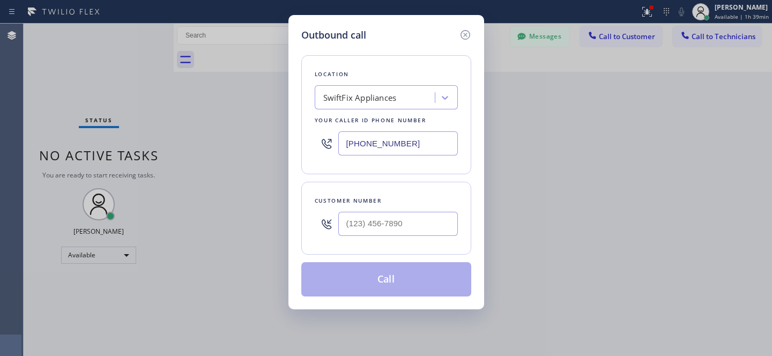
drag, startPoint x: 375, startPoint y: 209, endPoint x: 382, endPoint y: 213, distance: 8.4
click at [375, 209] on div at bounding box center [398, 223] width 120 height 35
drag, startPoint x: 392, startPoint y: 218, endPoint x: 404, endPoint y: 217, distance: 12.9
click at [392, 218] on input "(___) ___-____" at bounding box center [398, 224] width 120 height 24
paste input "917) 353-4019"
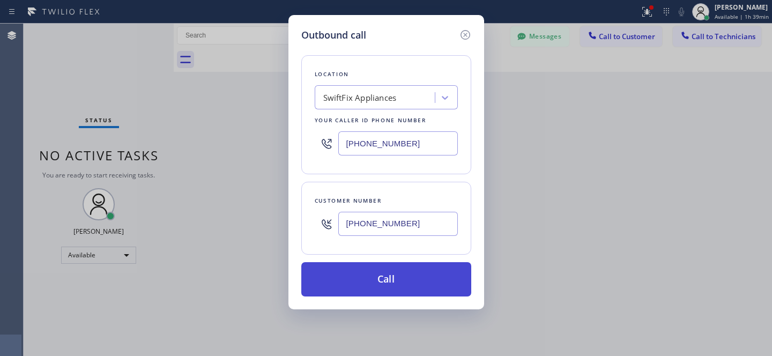
type input "[PHONE_NUMBER]"
click at [392, 282] on button "Call" at bounding box center [386, 279] width 170 height 34
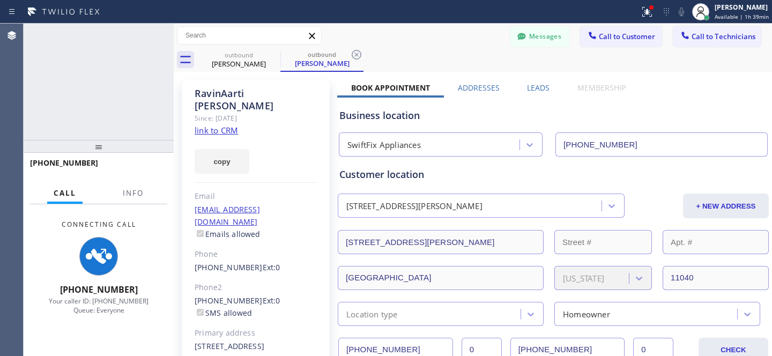
type input "[PHONE_NUMBER]"
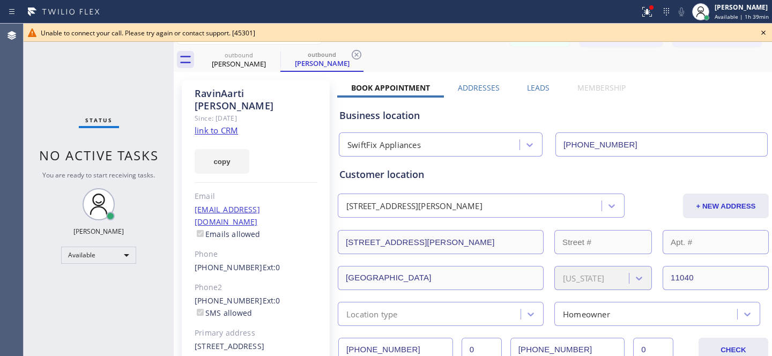
click at [763, 31] on icon at bounding box center [764, 33] width 4 height 4
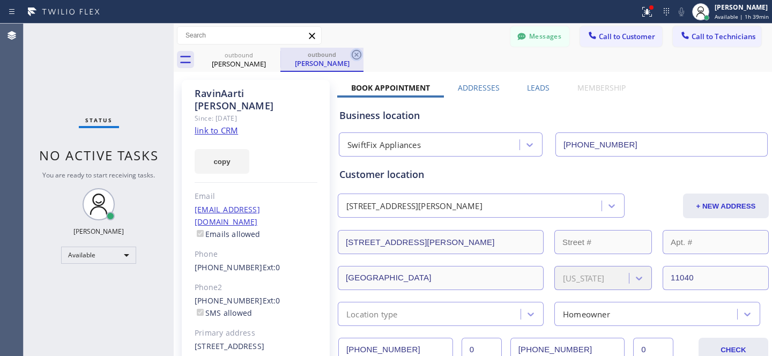
click at [352, 54] on icon at bounding box center [357, 55] width 10 height 10
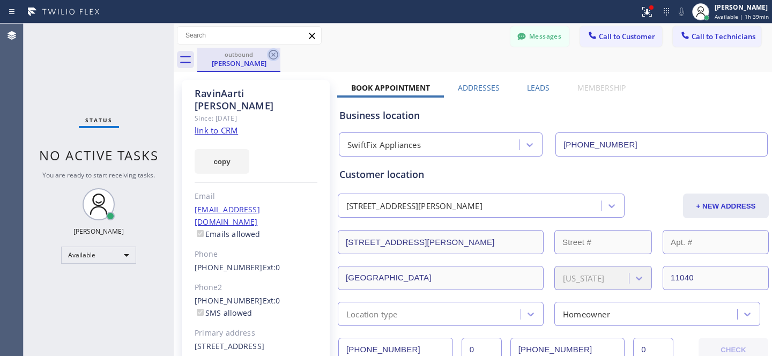
click at [273, 53] on icon at bounding box center [273, 54] width 13 height 13
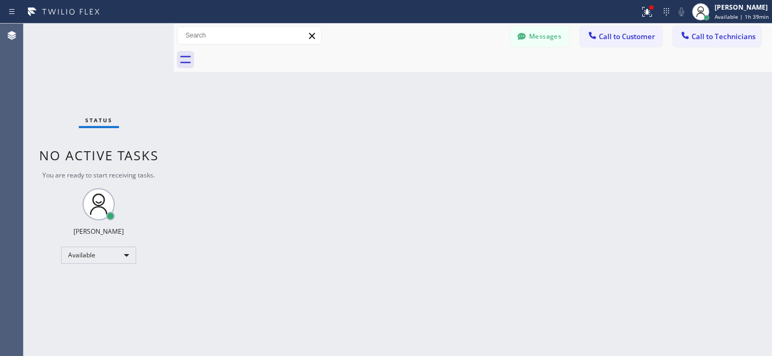
drag, startPoint x: 633, startPoint y: 37, endPoint x: 552, endPoint y: 80, distance: 91.4
click at [633, 37] on span "Call to Customer" at bounding box center [627, 37] width 56 height 10
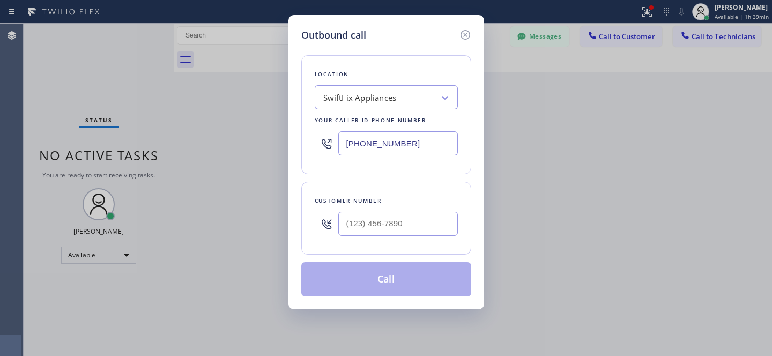
type input "(___) ___-____"
click at [412, 228] on input "(___) ___-____" at bounding box center [398, 224] width 120 height 24
click at [405, 104] on div "SwiftFix Appliances" at bounding box center [376, 97] width 117 height 19
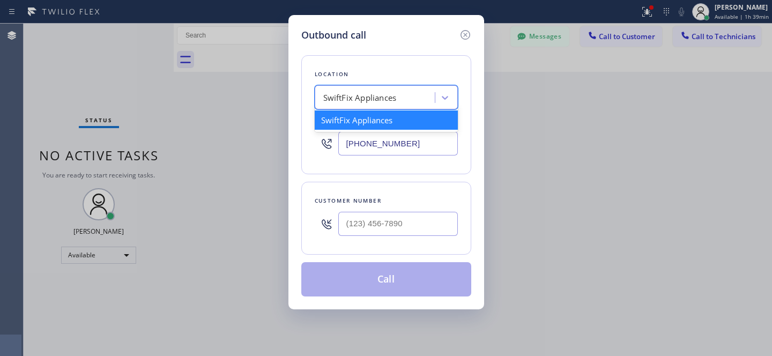
paste input "[PHONE_NUMBER]"
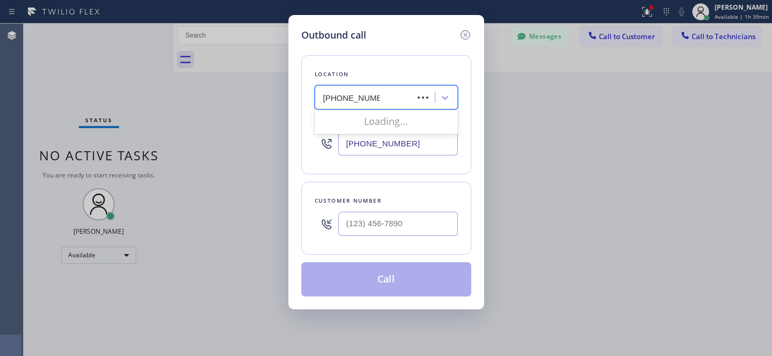
type input "[PHONE_NUMBER]"
click at [389, 143] on input "[PHONE_NUMBER]" at bounding box center [398, 143] width 120 height 24
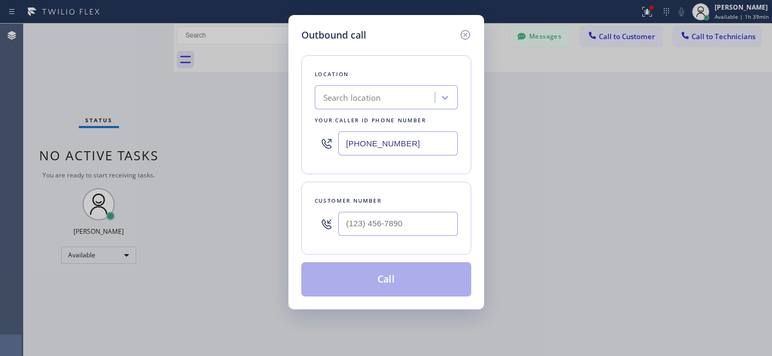
paste input "855) 731-4952"
type input "[PHONE_NUMBER]"
click at [401, 213] on input "(___) ___-____" at bounding box center [398, 224] width 120 height 24
paste input "917) 353-4019"
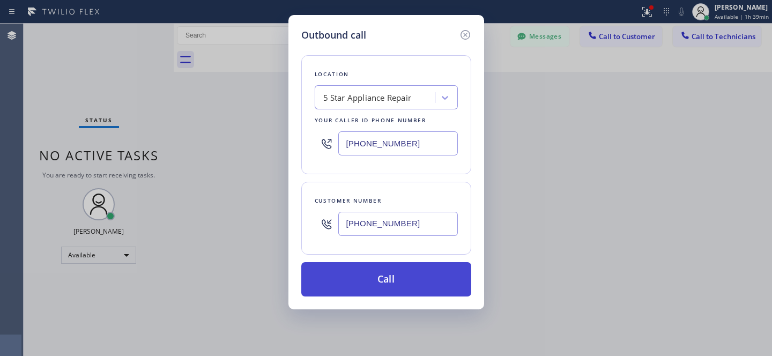
type input "[PHONE_NUMBER]"
click at [409, 284] on button "Call" at bounding box center [386, 279] width 170 height 34
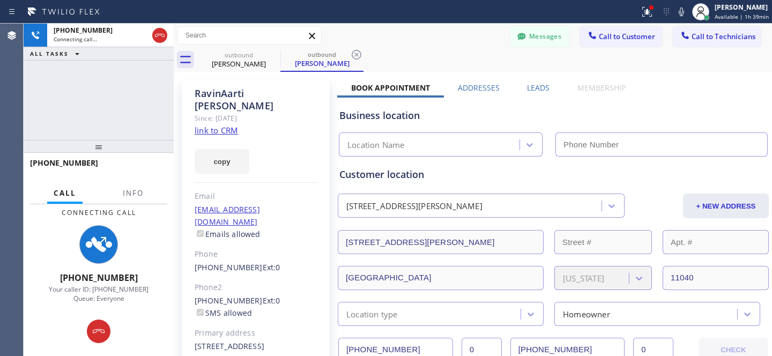
type input "[PHONE_NUMBER]"
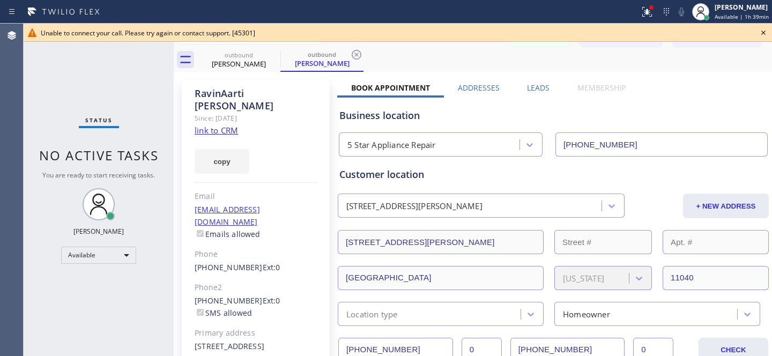
click at [764, 36] on icon at bounding box center [763, 32] width 13 height 13
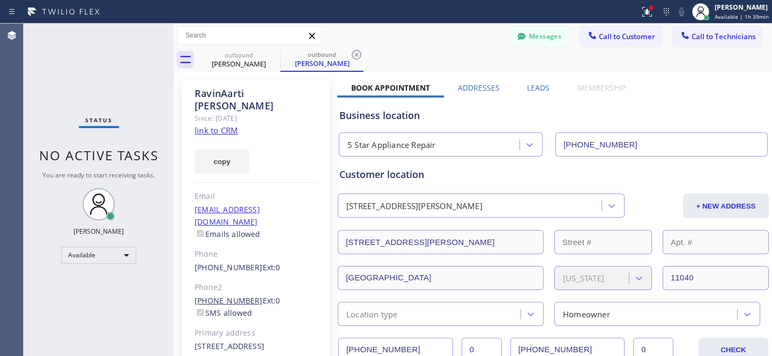
click at [238, 296] on link "[PHONE_NUMBER]" at bounding box center [229, 301] width 68 height 10
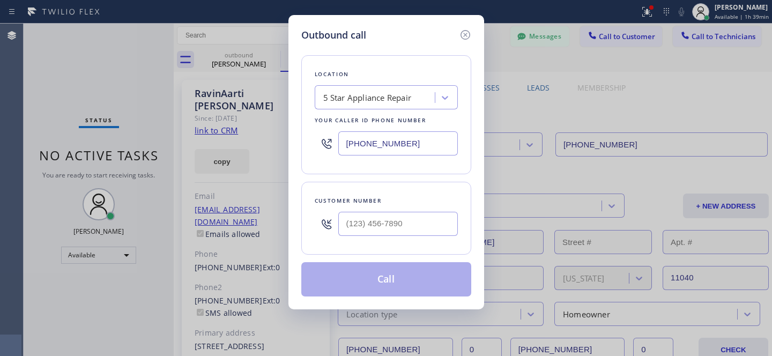
type input "[PHONE_NUMBER]"
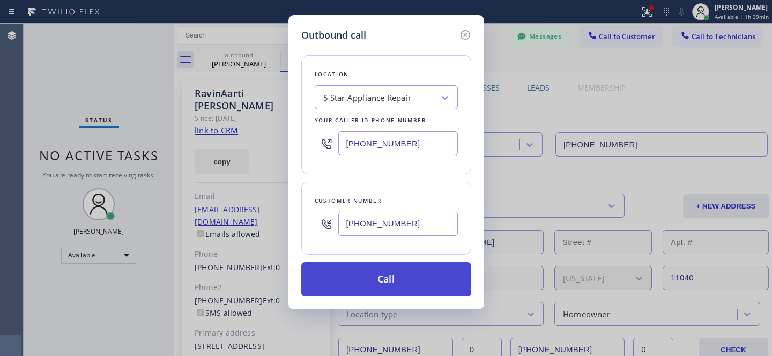
drag, startPoint x: 386, startPoint y: 278, endPoint x: 431, endPoint y: 286, distance: 46.4
click at [386, 277] on button "Call" at bounding box center [386, 279] width 170 height 34
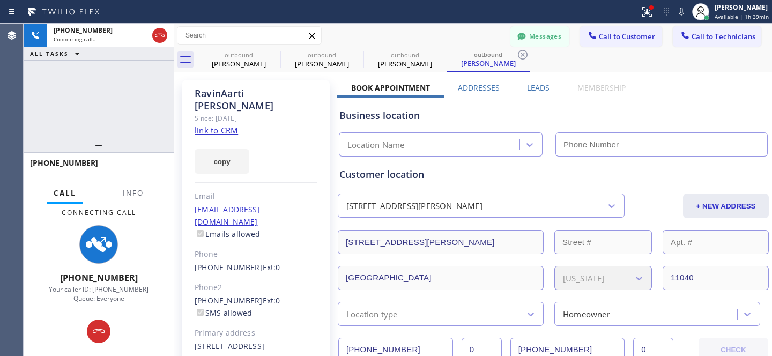
type input "[PHONE_NUMBER]"
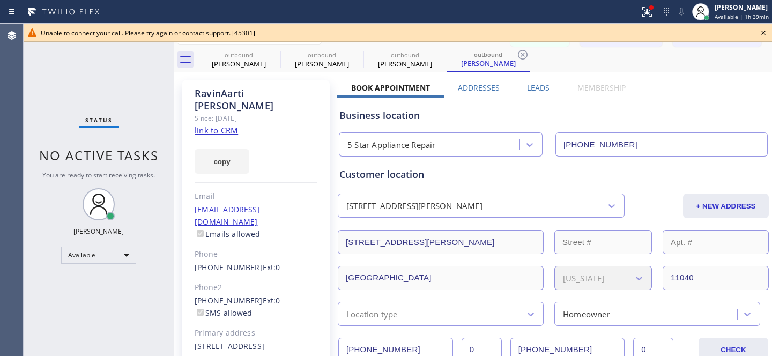
click at [762, 29] on icon at bounding box center [763, 32] width 13 height 13
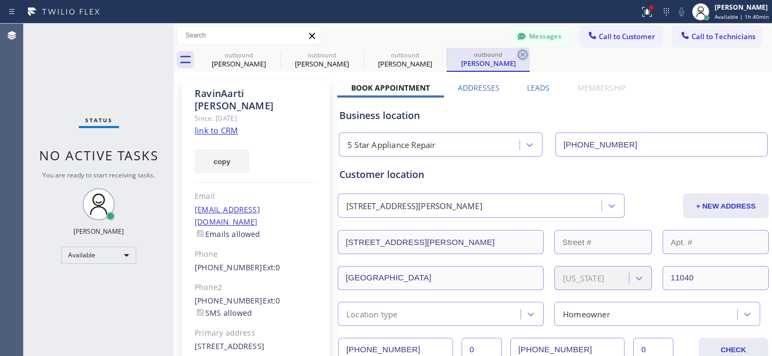
click at [524, 54] on icon at bounding box center [523, 54] width 13 height 13
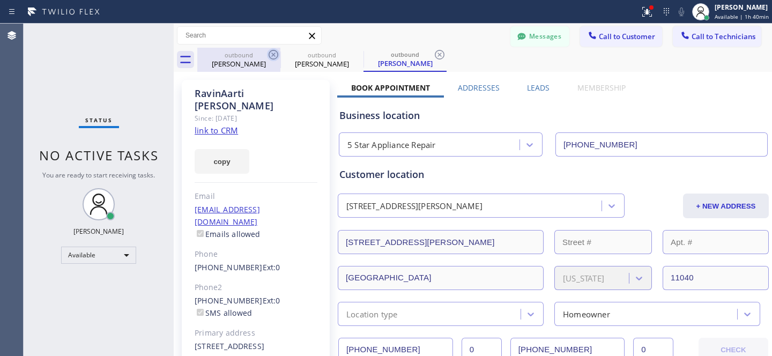
click at [277, 56] on icon at bounding box center [274, 55] width 10 height 10
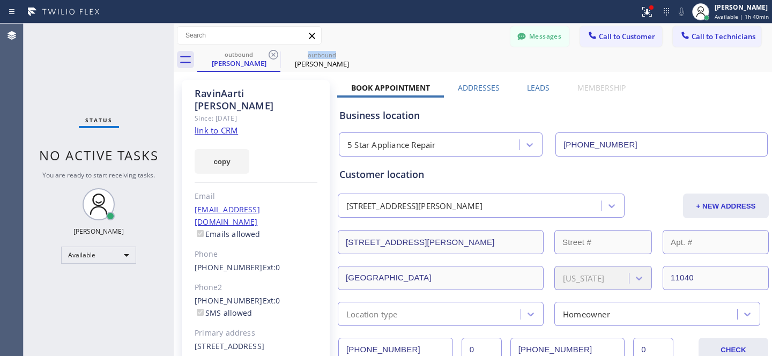
click at [277, 56] on icon at bounding box center [274, 55] width 10 height 10
click at [0, 0] on icon at bounding box center [0, 0] width 0 height 0
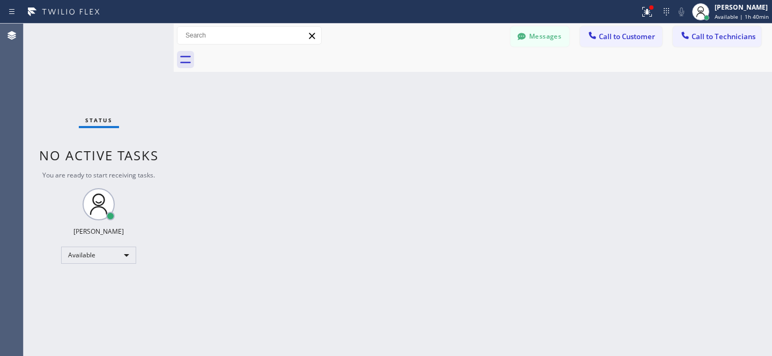
click at [277, 56] on div at bounding box center [484, 60] width 575 height 24
click at [619, 40] on span "Call to Customer" at bounding box center [627, 37] width 56 height 10
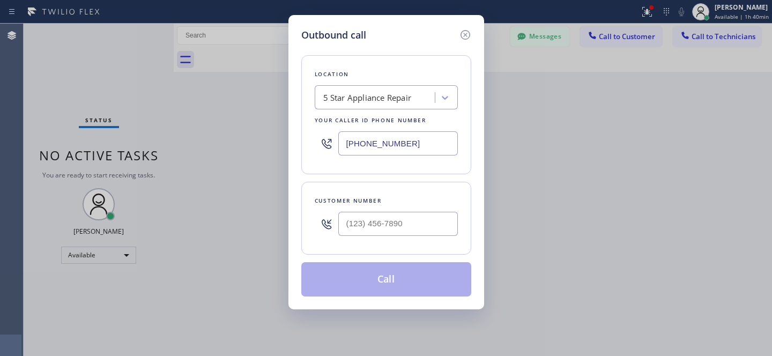
click at [389, 105] on div "5 Star Appliance Repair" at bounding box center [376, 97] width 117 height 19
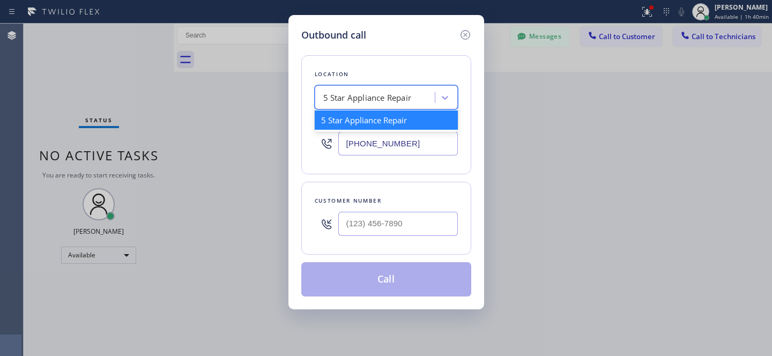
paste input "[US_STATE] Appliance Repair Yonkers"
type input "[US_STATE] Appliance Repair Yonkers"
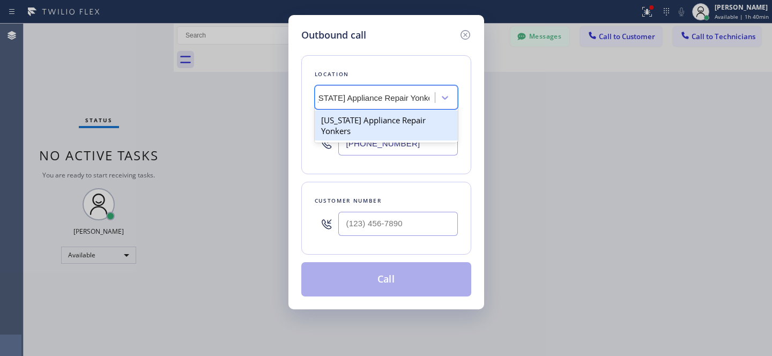
click at [363, 122] on div "[US_STATE] Appliance Repair Yonkers" at bounding box center [386, 125] width 143 height 30
type input "[PHONE_NUMBER]"
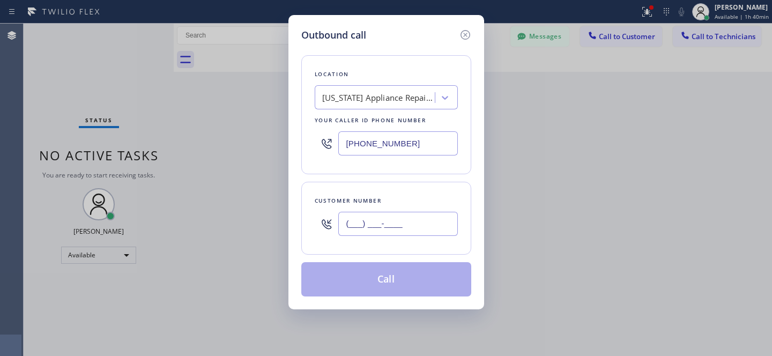
click at [411, 234] on input "(___) ___-____" at bounding box center [398, 224] width 120 height 24
paste input "859) 307-9193"
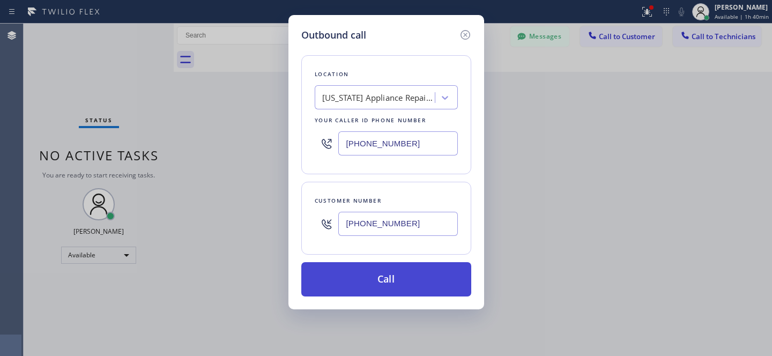
type input "[PHONE_NUMBER]"
click at [406, 285] on button "Call" at bounding box center [386, 279] width 170 height 34
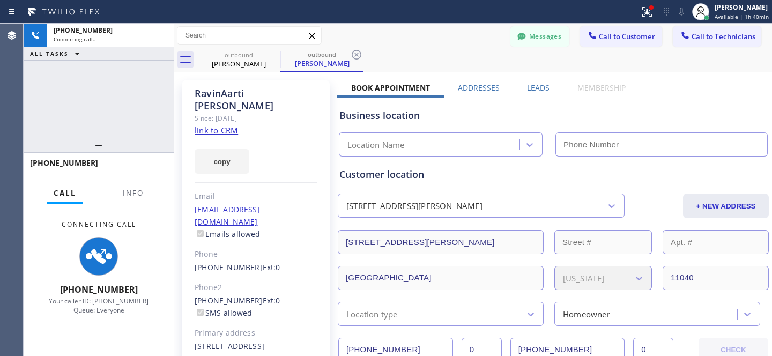
type input "[PHONE_NUMBER]"
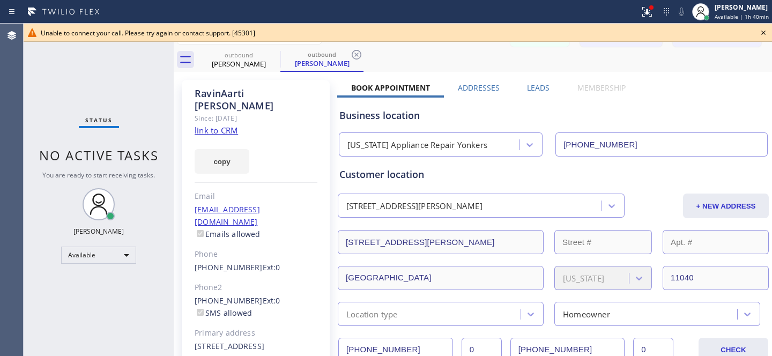
drag, startPoint x: 766, startPoint y: 29, endPoint x: 670, endPoint y: 53, distance: 99.4
click at [766, 30] on icon at bounding box center [763, 32] width 13 height 13
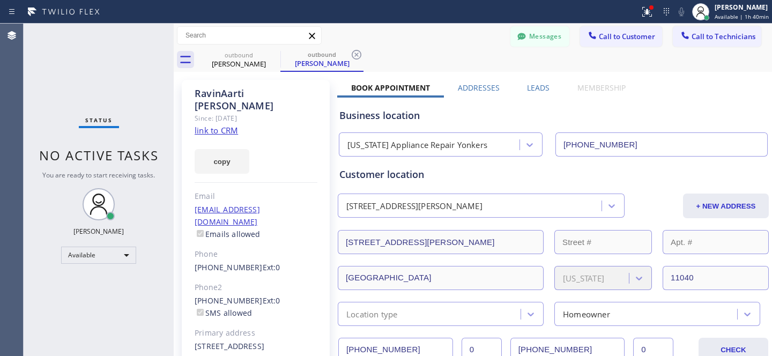
drag, startPoint x: 356, startPoint y: 51, endPoint x: 316, endPoint y: 56, distance: 40.0
click at [356, 51] on icon at bounding box center [356, 54] width 13 height 13
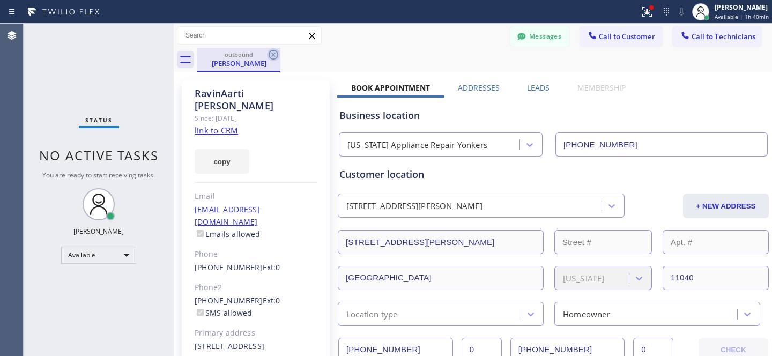
click at [272, 53] on icon at bounding box center [274, 55] width 10 height 10
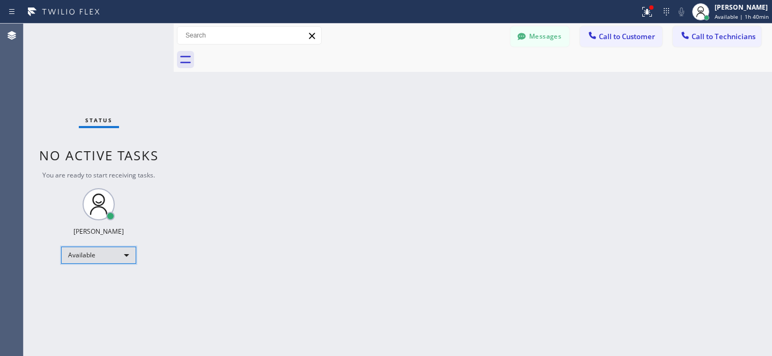
click at [91, 259] on div "Available" at bounding box center [98, 255] width 75 height 17
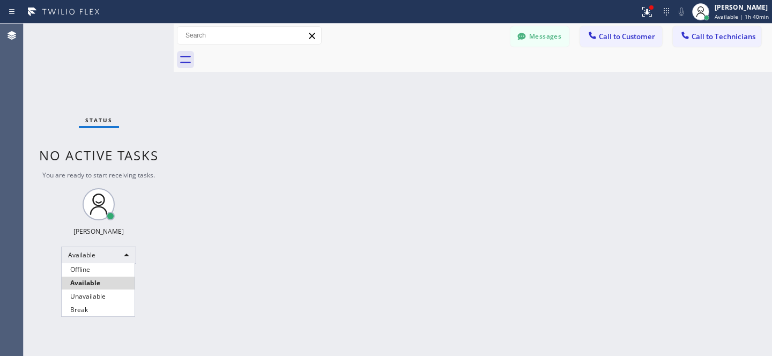
drag, startPoint x: 88, startPoint y: 272, endPoint x: 114, endPoint y: 259, distance: 28.6
click at [89, 271] on li "Offline" at bounding box center [98, 269] width 73 height 13
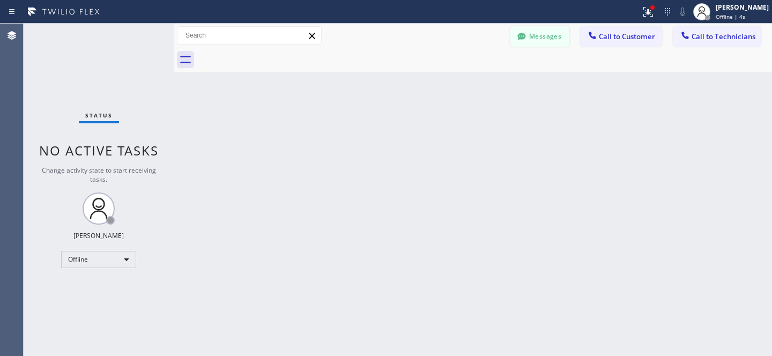
click at [537, 37] on button "Messages" at bounding box center [540, 36] width 59 height 20
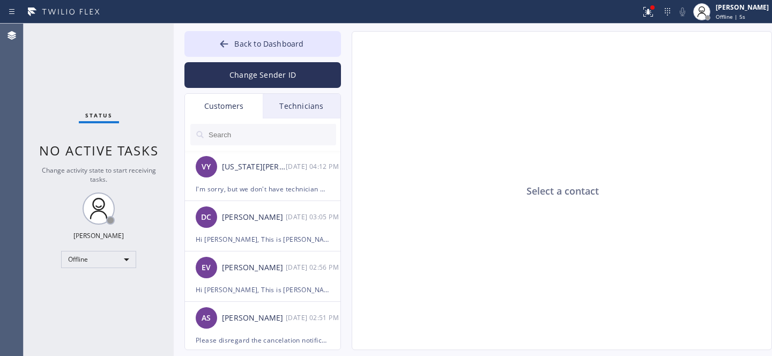
click at [242, 138] on input "text" at bounding box center [272, 134] width 129 height 21
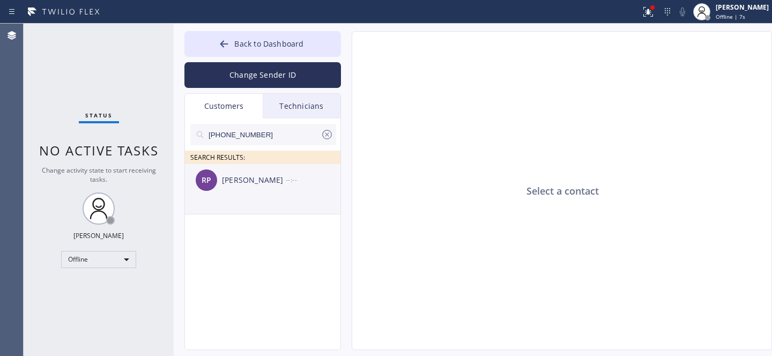
drag, startPoint x: 263, startPoint y: 183, endPoint x: 307, endPoint y: 206, distance: 49.4
click at [263, 182] on div "[PERSON_NAME]" at bounding box center [254, 180] width 64 height 12
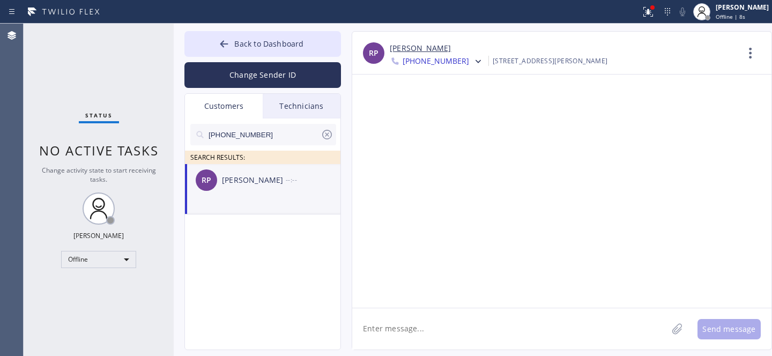
click at [475, 321] on textarea at bounding box center [509, 328] width 315 height 41
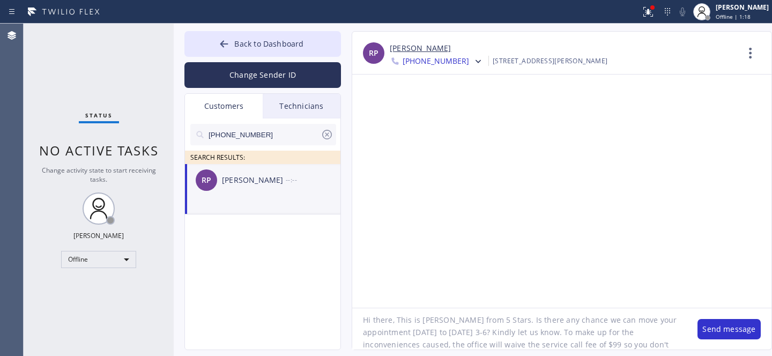
scroll to position [21, 0]
type textarea "Hi there, This is [PERSON_NAME] from 5 Stars. Is there any chance we can move y…"
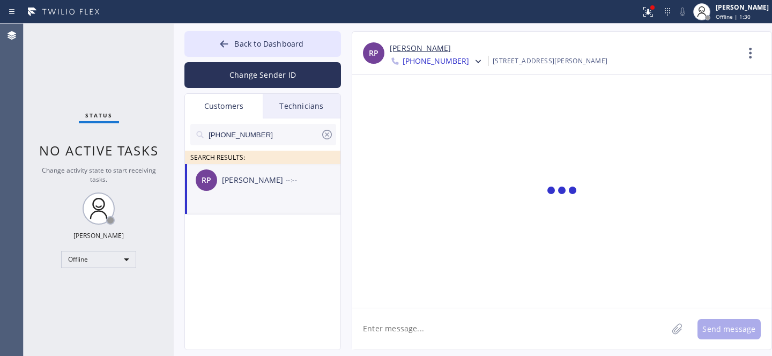
scroll to position [0, 0]
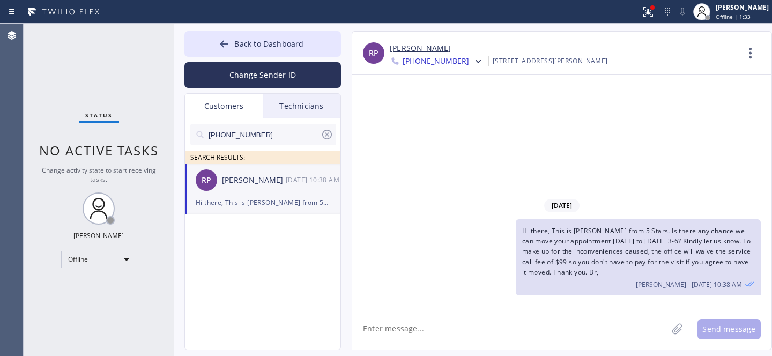
drag, startPoint x: 329, startPoint y: 134, endPoint x: 358, endPoint y: 197, distance: 69.4
click at [329, 134] on icon at bounding box center [327, 134] width 13 height 13
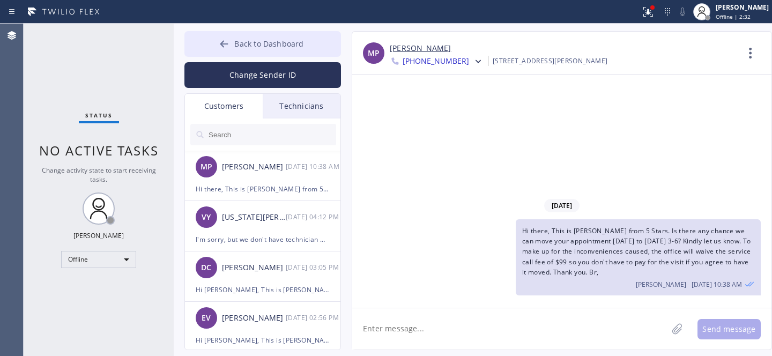
click at [279, 54] on button "Back to Dashboard" at bounding box center [263, 44] width 157 height 26
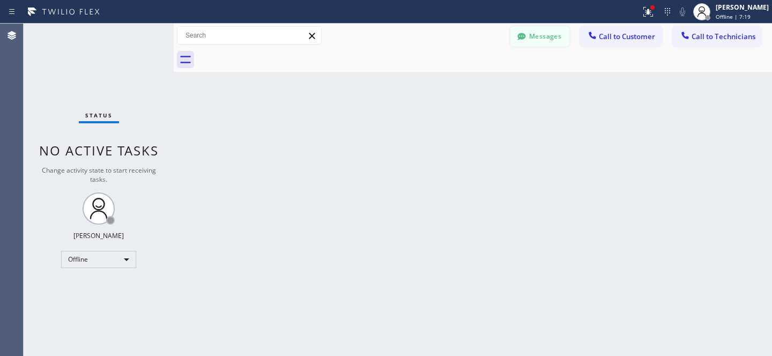
click at [548, 34] on button "Messages" at bounding box center [540, 36] width 59 height 20
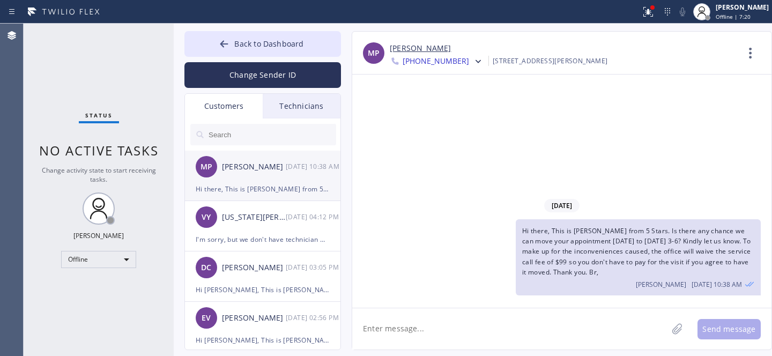
click at [241, 174] on div "MP [PERSON_NAME] [DATE] 10:38 AM" at bounding box center [263, 167] width 157 height 32
click at [255, 49] on button "Back to Dashboard" at bounding box center [263, 44] width 157 height 26
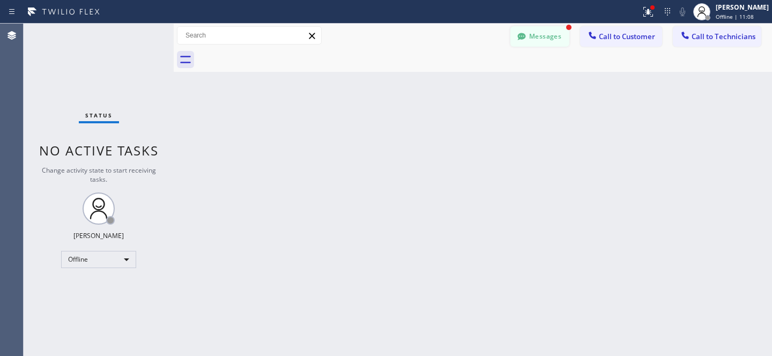
click at [542, 33] on button "Messages" at bounding box center [540, 36] width 59 height 20
click at [246, 180] on div "MP [PERSON_NAME] [DATE] 10:44 AM" at bounding box center [263, 167] width 157 height 32
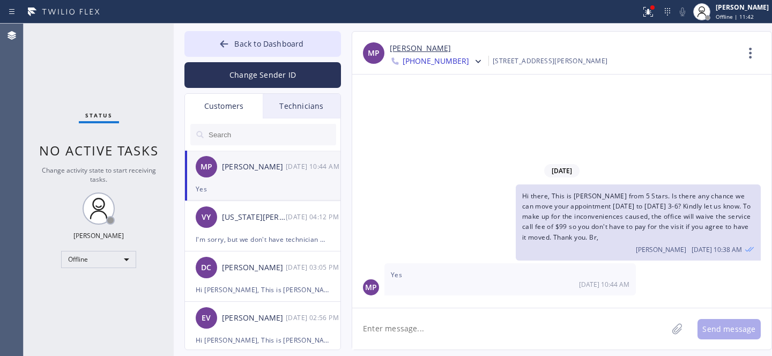
click at [485, 317] on textarea at bounding box center [509, 328] width 315 height 41
paste textarea "[DATE] 3pm - 6pm"
type textarea "Rescheduled: [DATE] 3pm - 6pm. Service call fee waived. Thank you."
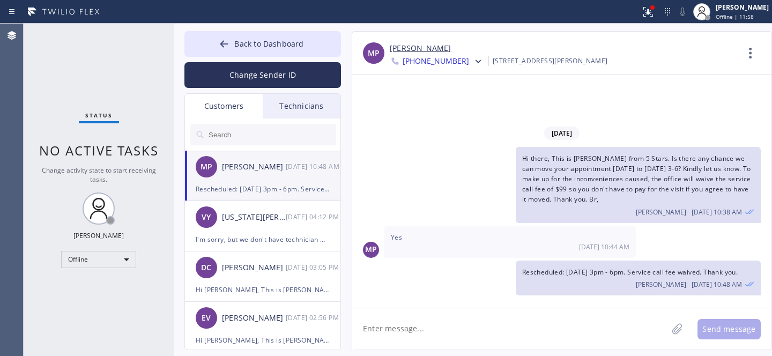
click at [250, 45] on span "Back to Dashboard" at bounding box center [268, 44] width 69 height 10
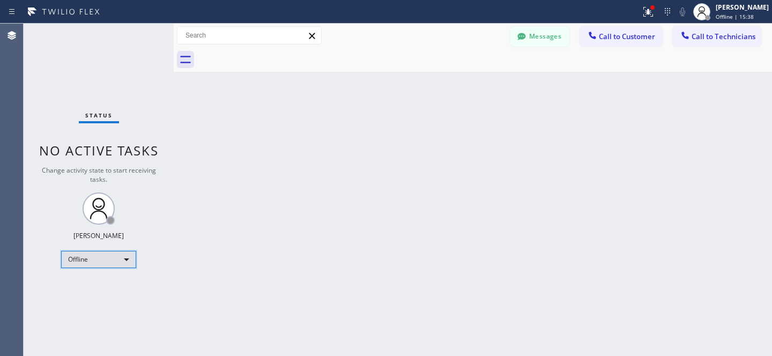
click at [102, 259] on div "Offline" at bounding box center [98, 259] width 75 height 17
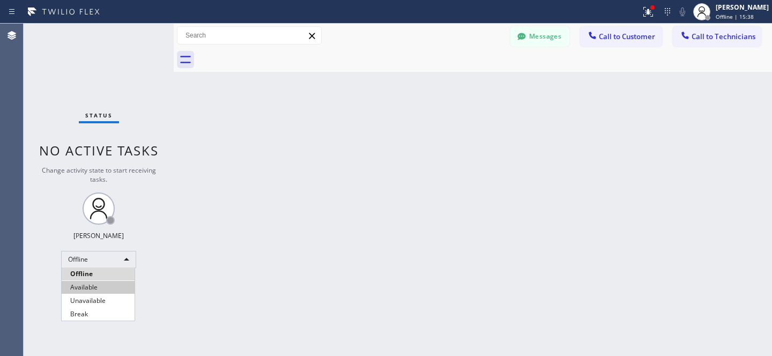
click at [98, 286] on li "Available" at bounding box center [98, 287] width 73 height 13
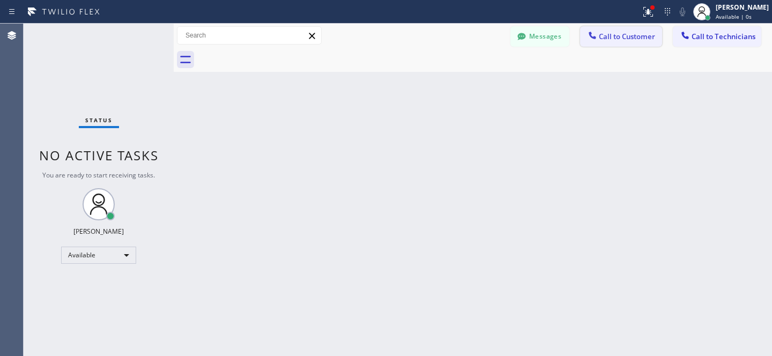
click at [622, 38] on span "Call to Customer" at bounding box center [627, 37] width 56 height 10
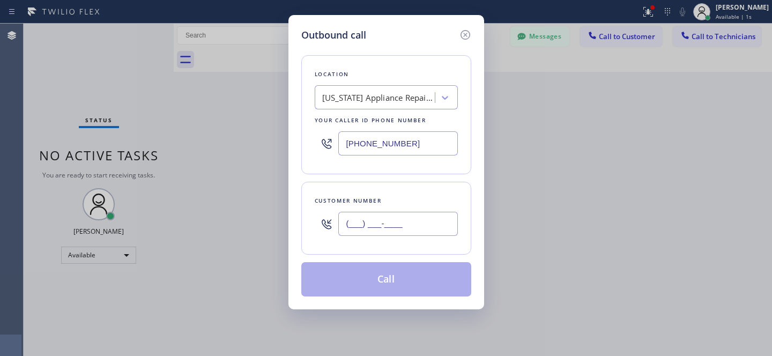
click at [420, 225] on input "(___) ___-____" at bounding box center [398, 224] width 120 height 24
paste input "206) 255-5691"
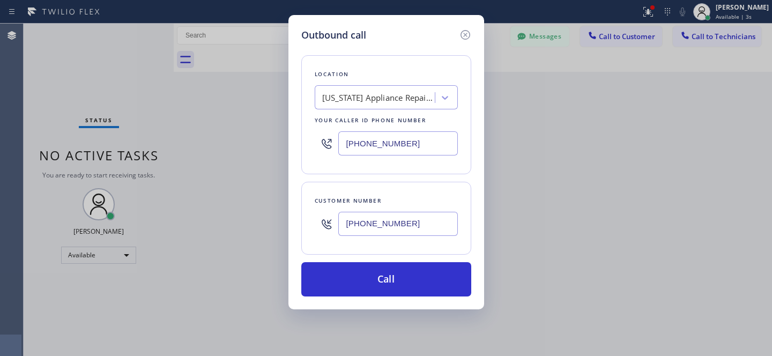
type input "[PHONE_NUMBER]"
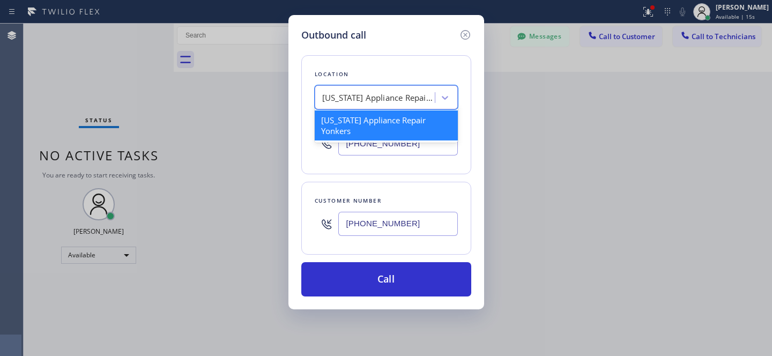
drag, startPoint x: 380, startPoint y: 97, endPoint x: 388, endPoint y: 100, distance: 8.5
click at [380, 97] on div "[US_STATE] Appliance Repair Yonkers" at bounding box center [378, 98] width 113 height 12
paste input "Viking Repair Service"
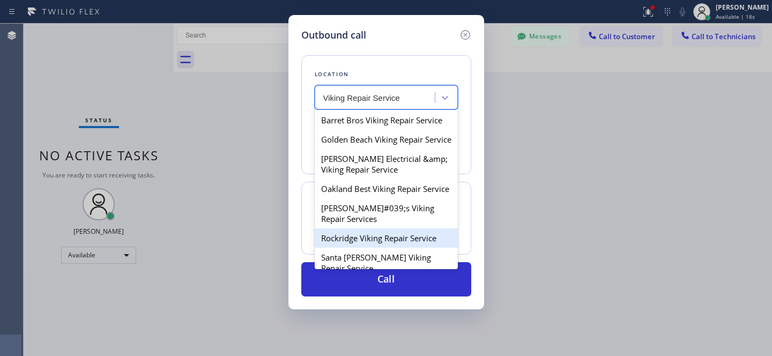
type input "Viking Repair Service"
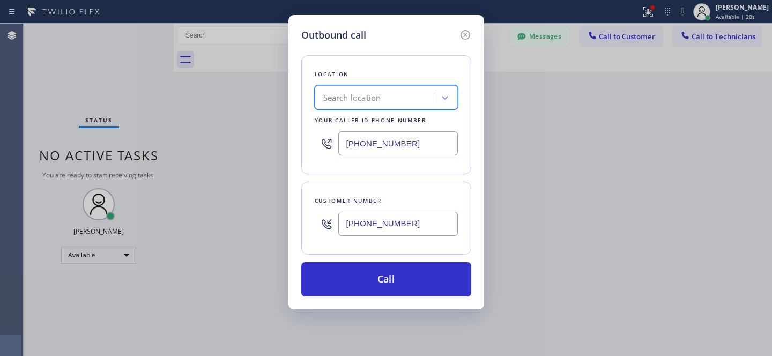
click at [418, 154] on input "[PHONE_NUMBER]" at bounding box center [398, 143] width 120 height 24
paste input "text"
paste input "855) 461-1149"
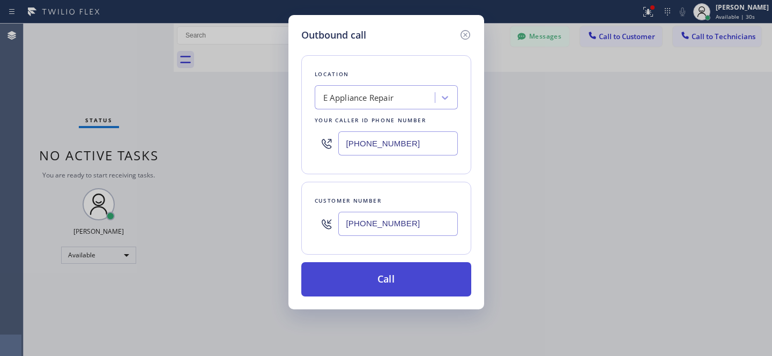
type input "[PHONE_NUMBER]"
click at [416, 267] on button "Call" at bounding box center [386, 279] width 170 height 34
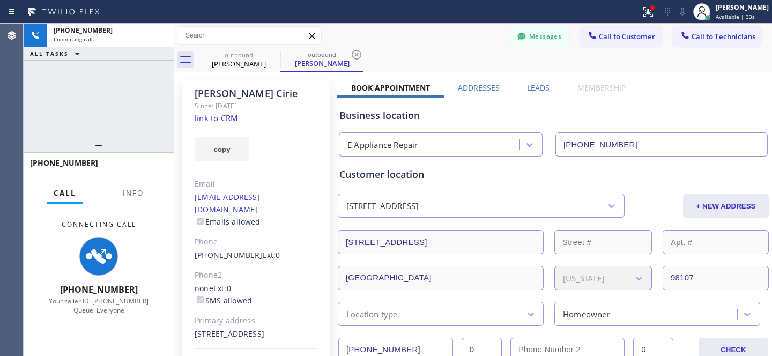
type input "[PHONE_NUMBER]"
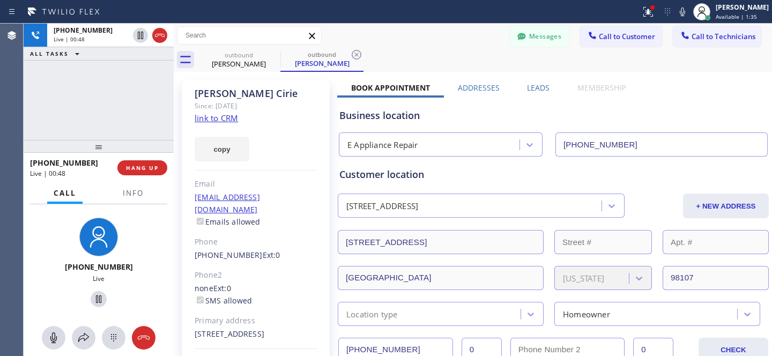
click at [438, 54] on div "outbound [PERSON_NAME] outbound [PERSON_NAME]" at bounding box center [484, 60] width 575 height 24
click at [143, 168] on span "HANG UP" at bounding box center [142, 168] width 33 height 8
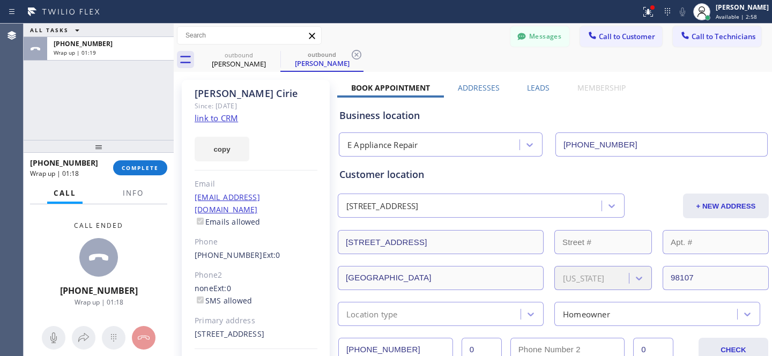
drag, startPoint x: 361, startPoint y: 55, endPoint x: 348, endPoint y: 55, distance: 13.4
click at [360, 55] on icon at bounding box center [356, 54] width 13 height 13
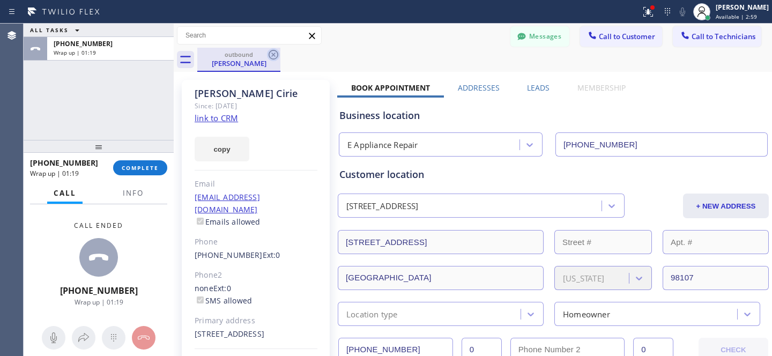
click at [276, 59] on icon at bounding box center [273, 54] width 13 height 13
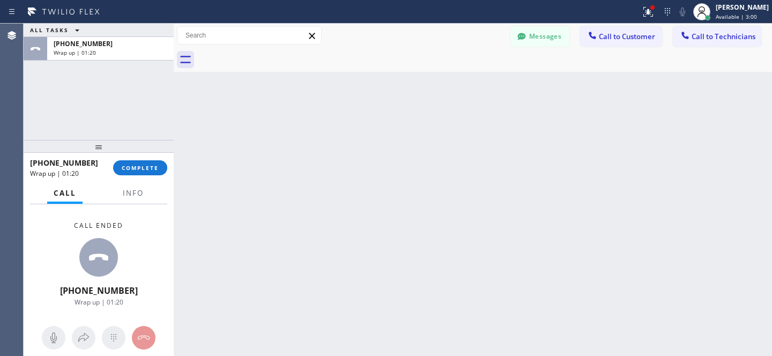
click at [149, 160] on div "[PHONE_NUMBER] Wrap up | 01:20 COMPLETE" at bounding box center [98, 168] width 137 height 28
click at [142, 158] on div "[PHONE_NUMBER] Wrap up | 01:25 COMPLETE" at bounding box center [98, 168] width 137 height 28
click at [141, 159] on div "[PHONE_NUMBER] Wrap up | 01:25 COMPLETE" at bounding box center [98, 168] width 137 height 28
click at [138, 168] on span "COMPLETE" at bounding box center [140, 168] width 37 height 8
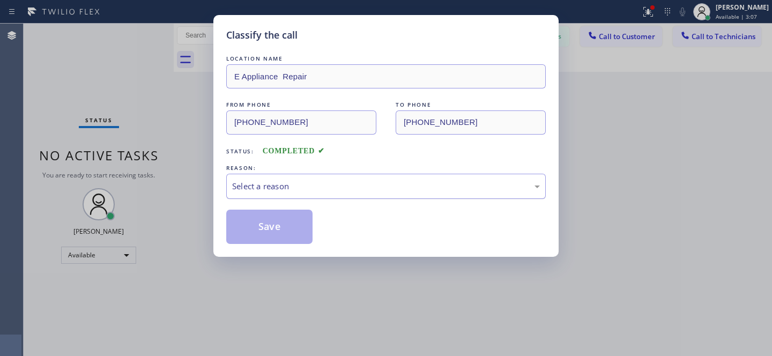
click at [281, 174] on div "Select a reason" at bounding box center [386, 186] width 320 height 25
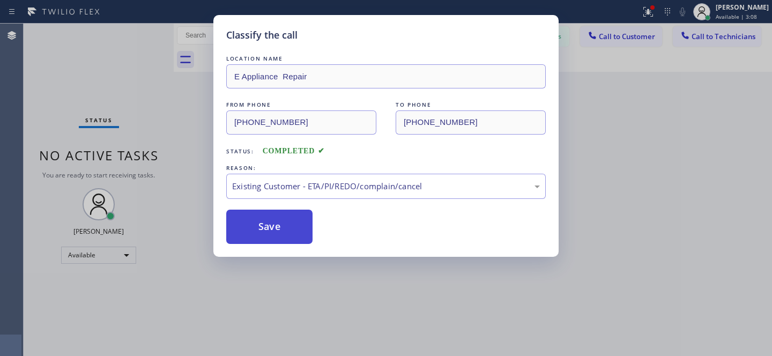
click at [288, 237] on button "Save" at bounding box center [269, 227] width 86 height 34
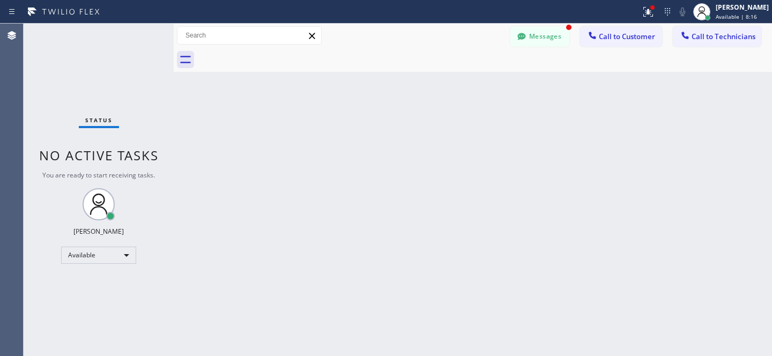
drag, startPoint x: 534, startPoint y: 36, endPoint x: 242, endPoint y: 180, distance: 325.3
click at [534, 35] on button "Messages" at bounding box center [540, 36] width 59 height 20
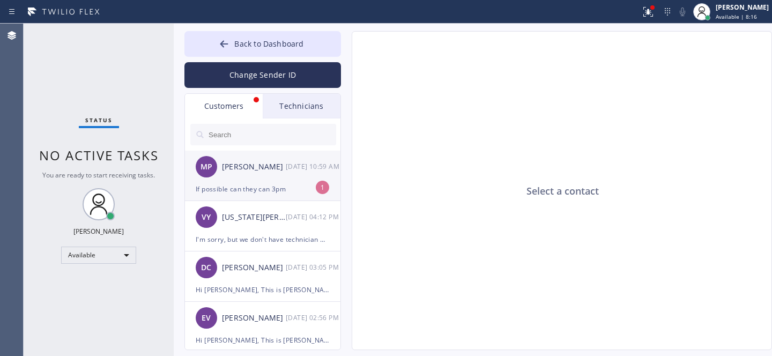
click at [242, 180] on div "MP [PERSON_NAME] [DATE] 10:59 AM" at bounding box center [263, 167] width 157 height 32
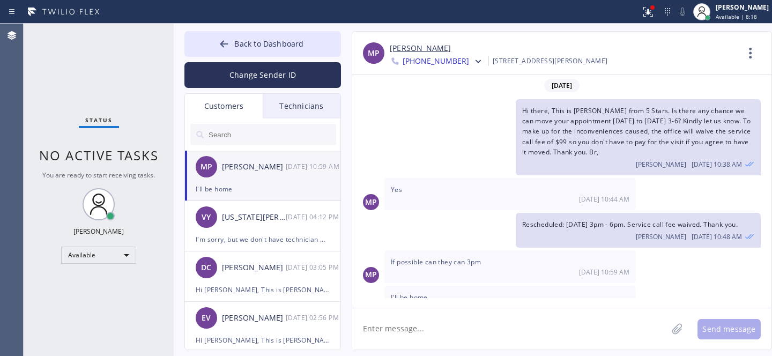
scroll to position [21, 0]
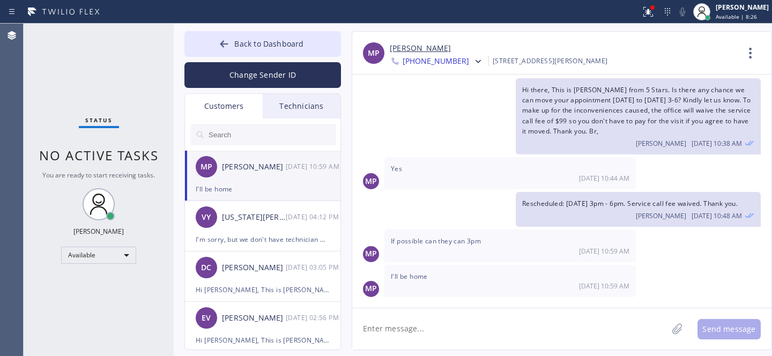
click at [475, 336] on textarea at bounding box center [509, 328] width 315 height 41
type textarea "I"
type textarea "Will ask tech to come as close to 3pm as possible."
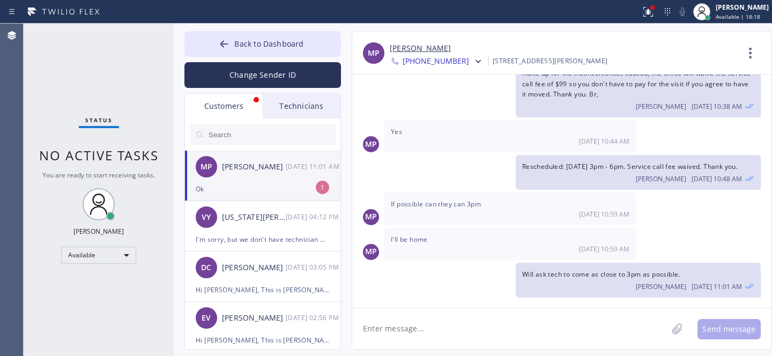
scroll to position [93, 0]
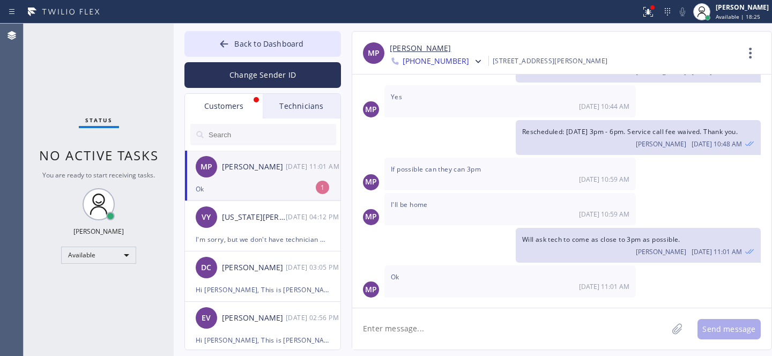
click at [254, 179] on div "MP [PERSON_NAME] [DATE] 11:01 AM" at bounding box center [263, 167] width 157 height 32
click at [231, 41] on button "Back to Dashboard" at bounding box center [263, 44] width 157 height 26
